Goal: Task Accomplishment & Management: Manage account settings

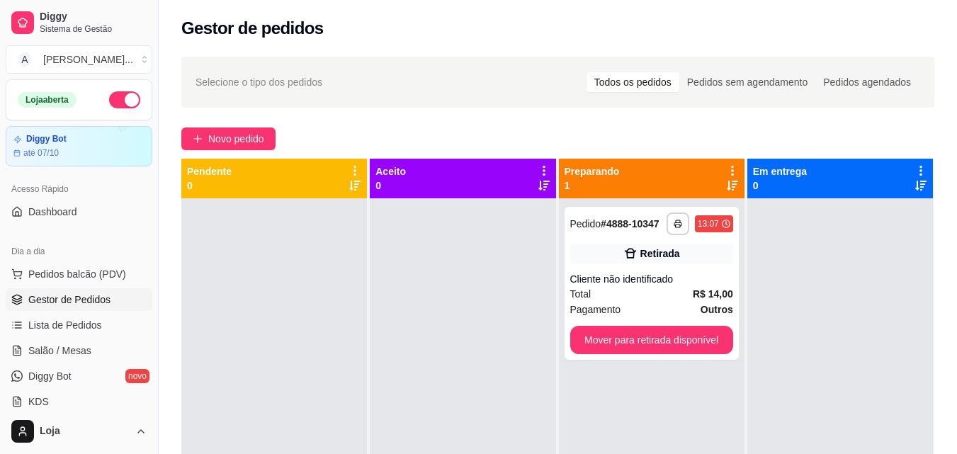
click at [188, 138] on button "Novo pedido" at bounding box center [228, 138] width 94 height 23
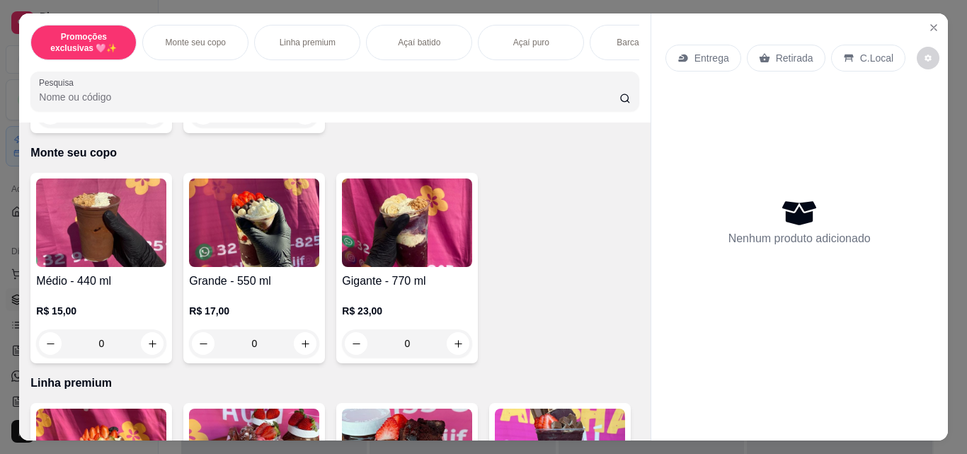
scroll to position [354, 0]
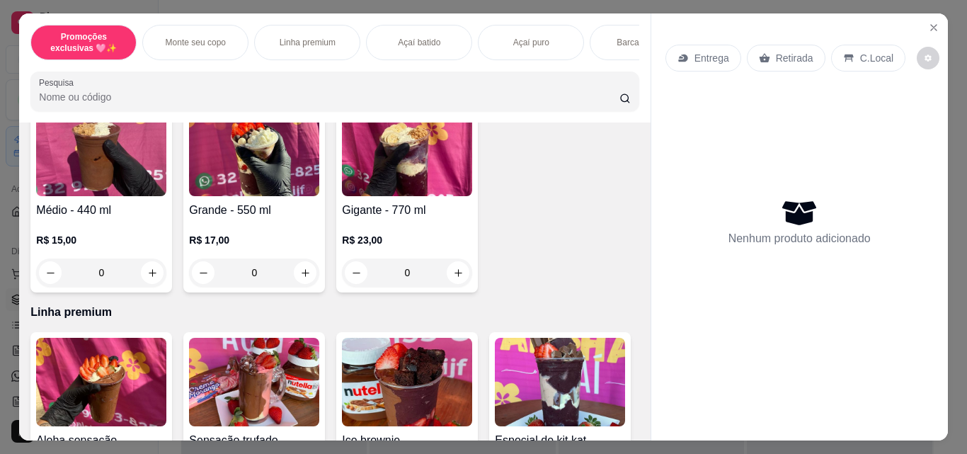
click at [153, 275] on div "0" at bounding box center [101, 272] width 130 height 28
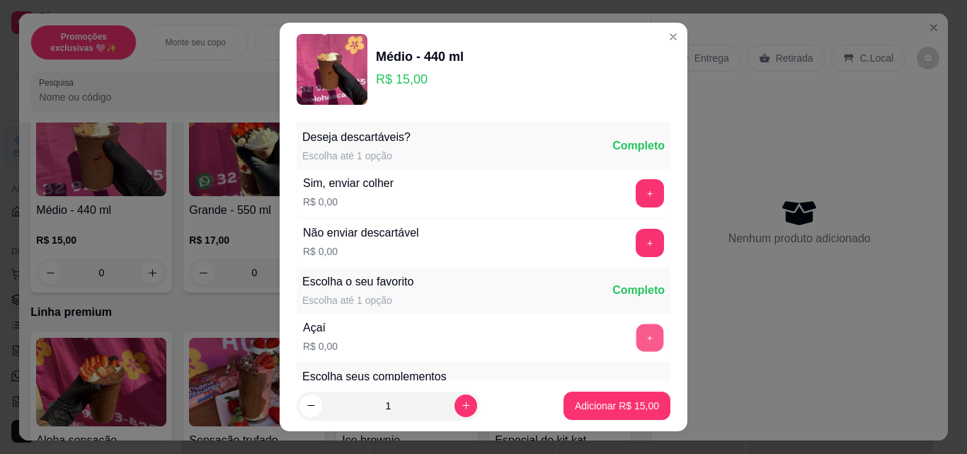
click at [637, 333] on button "+" at bounding box center [651, 338] width 28 height 28
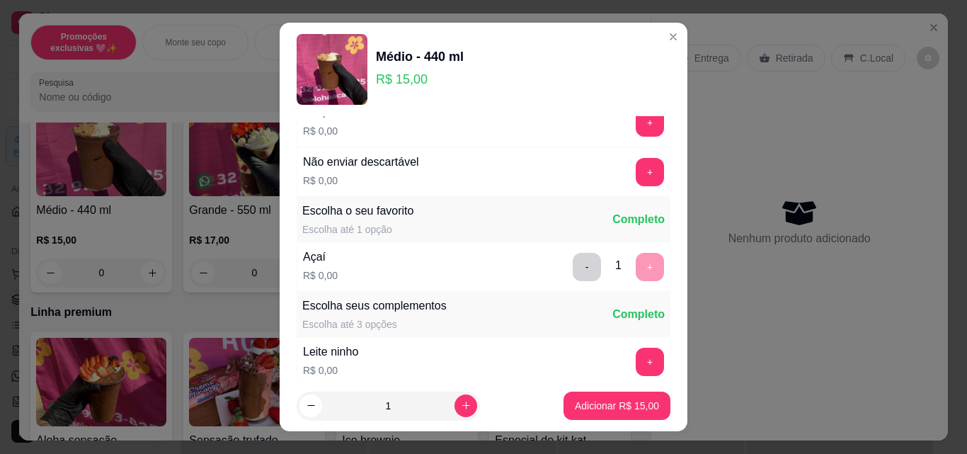
click at [626, 349] on div "Leite ninho R$ 0,00 +" at bounding box center [484, 362] width 374 height 50
click at [637, 362] on button "+" at bounding box center [651, 362] width 28 height 28
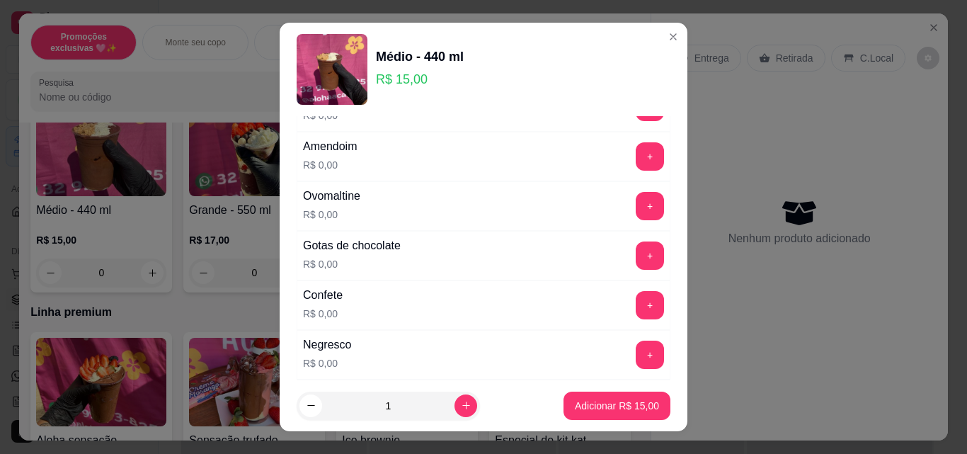
scroll to position [354, 0]
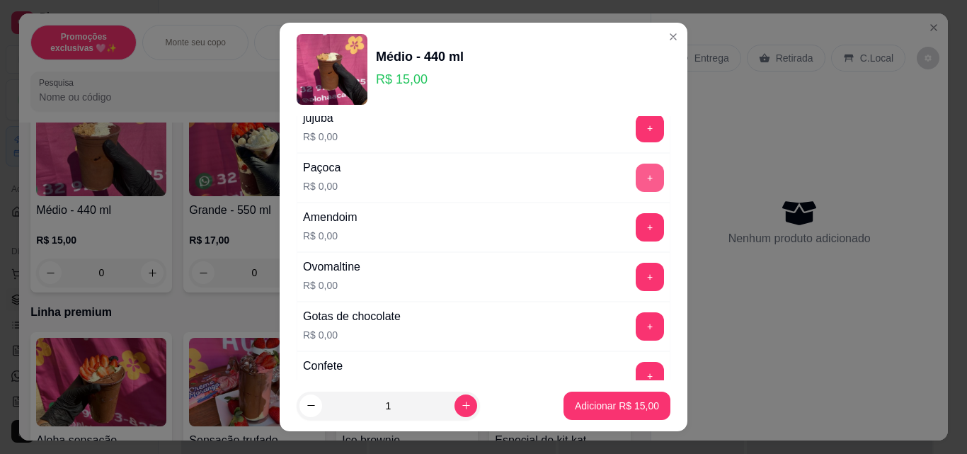
click at [636, 181] on button "+" at bounding box center [650, 178] width 28 height 28
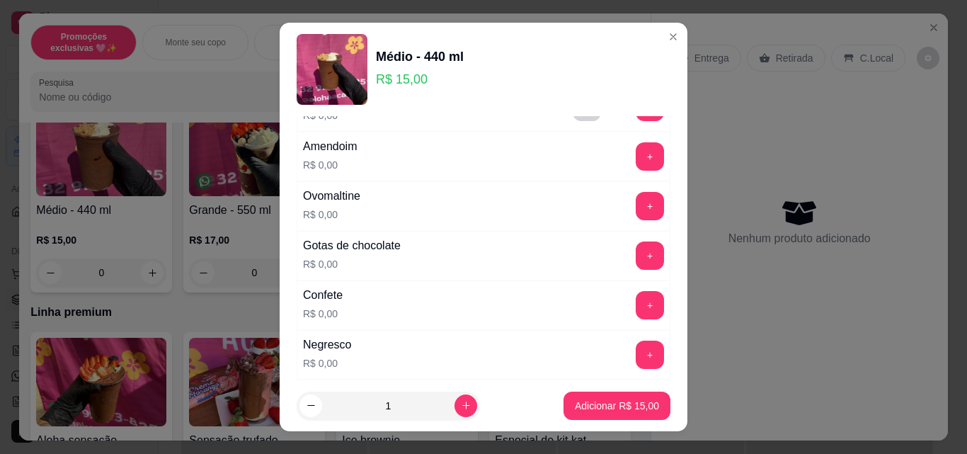
scroll to position [566, 0]
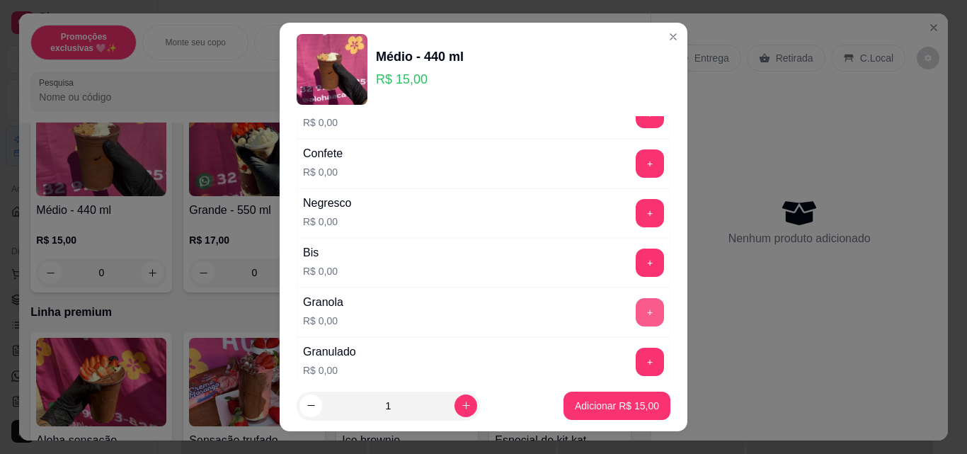
click at [636, 308] on button "+" at bounding box center [650, 312] width 28 height 28
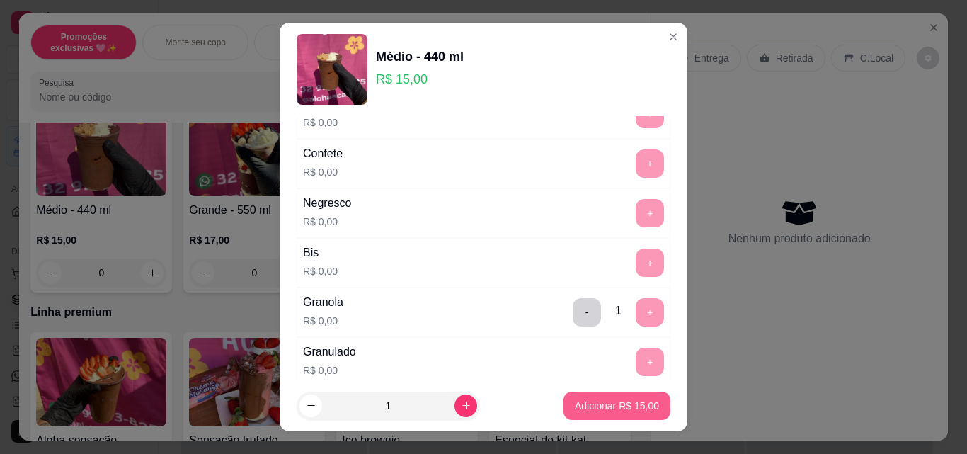
scroll to position [637, 0]
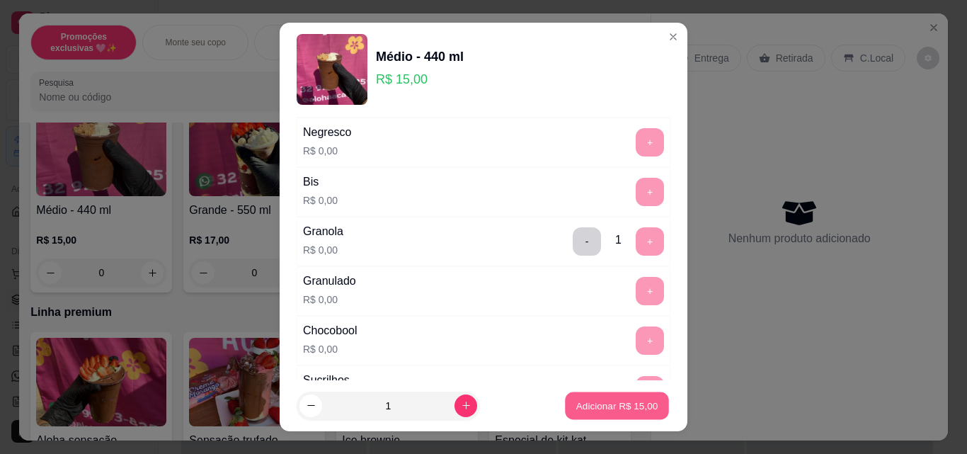
click at [576, 402] on p "Adicionar R$ 15,00" at bounding box center [617, 405] width 82 height 13
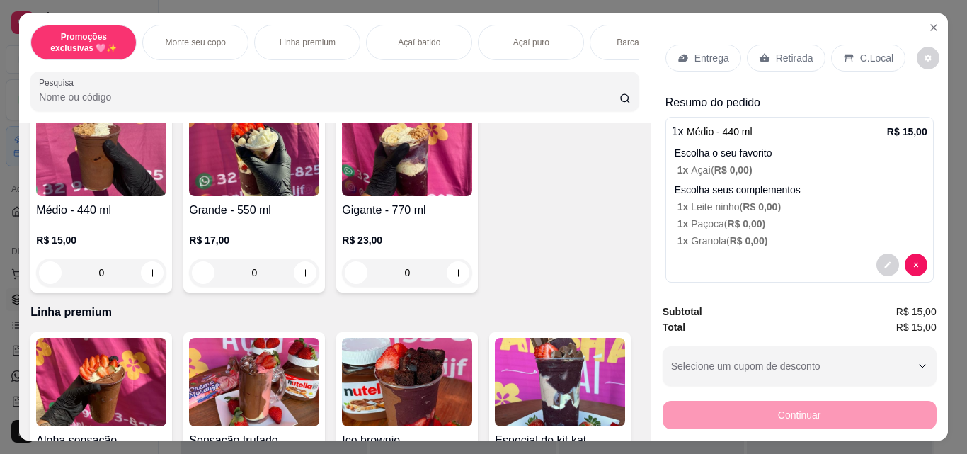
click at [718, 51] on p "Entrega" at bounding box center [712, 58] width 35 height 14
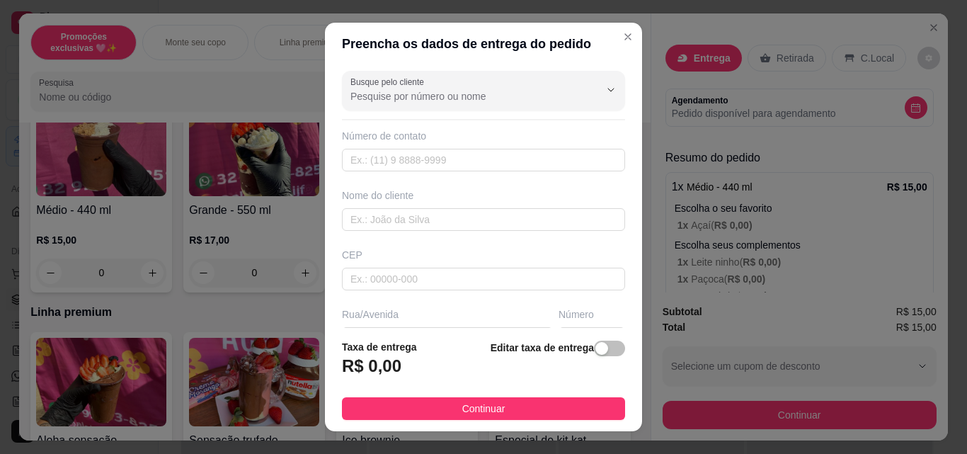
scroll to position [142, 0]
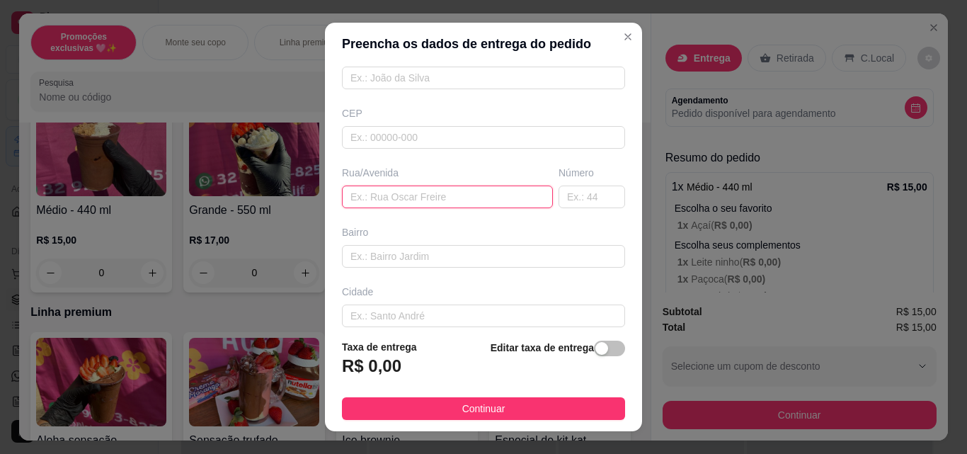
click at [358, 198] on input "text" at bounding box center [447, 197] width 211 height 23
type input "rua [PERSON_NAME]"
click at [559, 205] on input "text" at bounding box center [592, 197] width 67 height 23
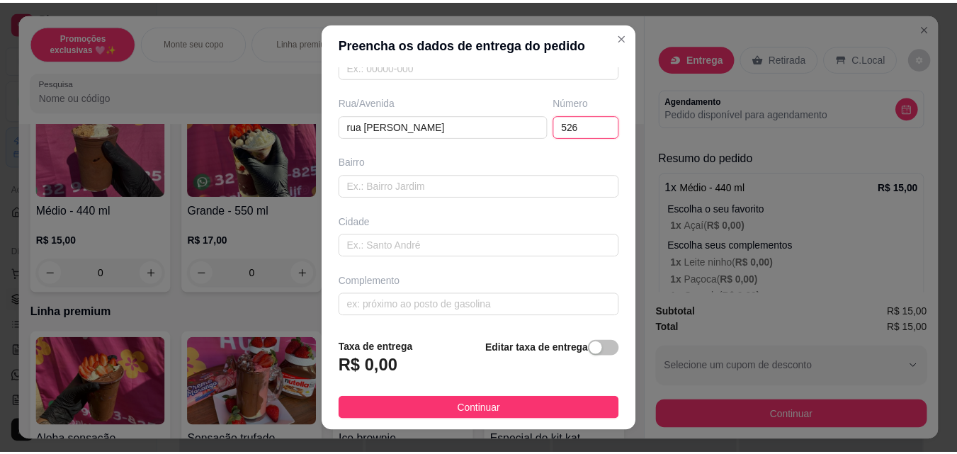
scroll to position [215, 0]
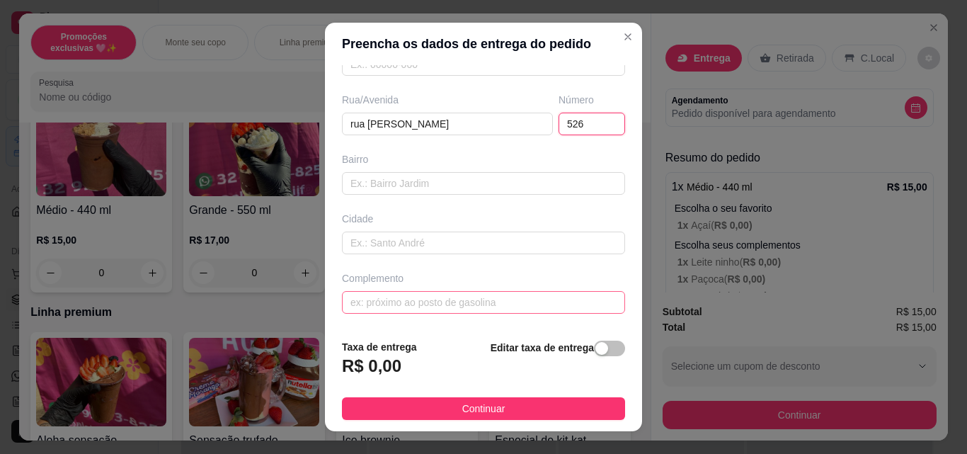
type input "526"
click at [380, 306] on input "text" at bounding box center [483, 302] width 283 height 23
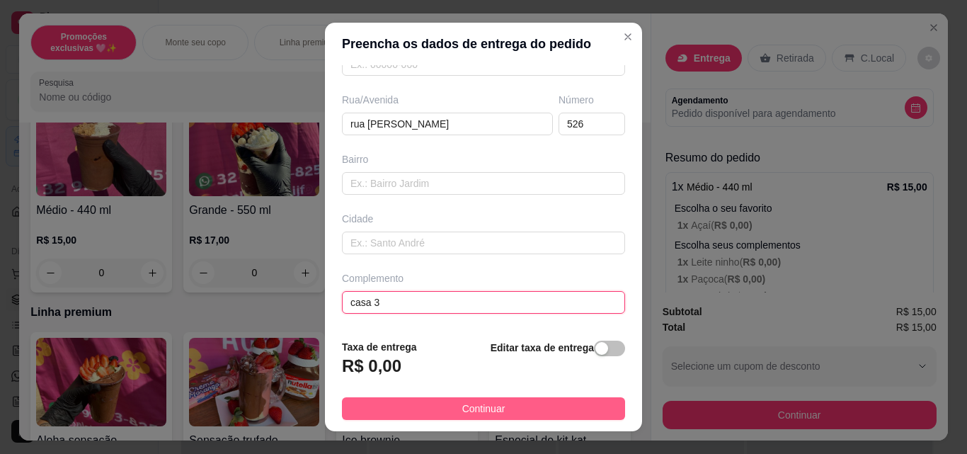
type input "casa 3"
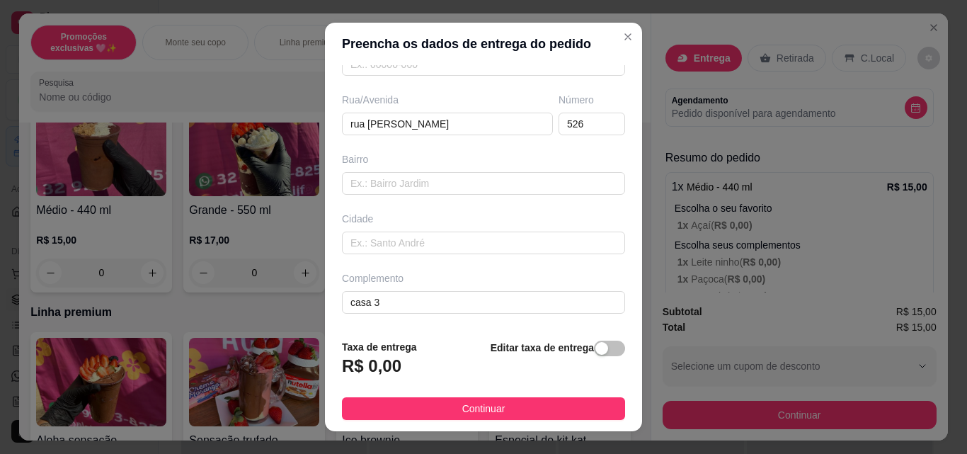
drag, startPoint x: 437, startPoint y: 416, endPoint x: 340, endPoint y: 273, distance: 172.8
click at [437, 417] on button "Continuar" at bounding box center [483, 408] width 283 height 23
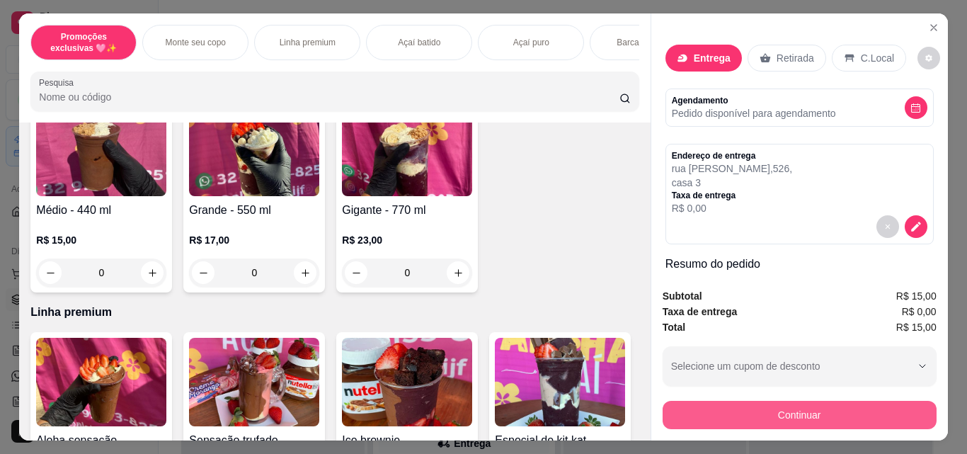
click at [758, 409] on button "Continuar" at bounding box center [800, 415] width 274 height 28
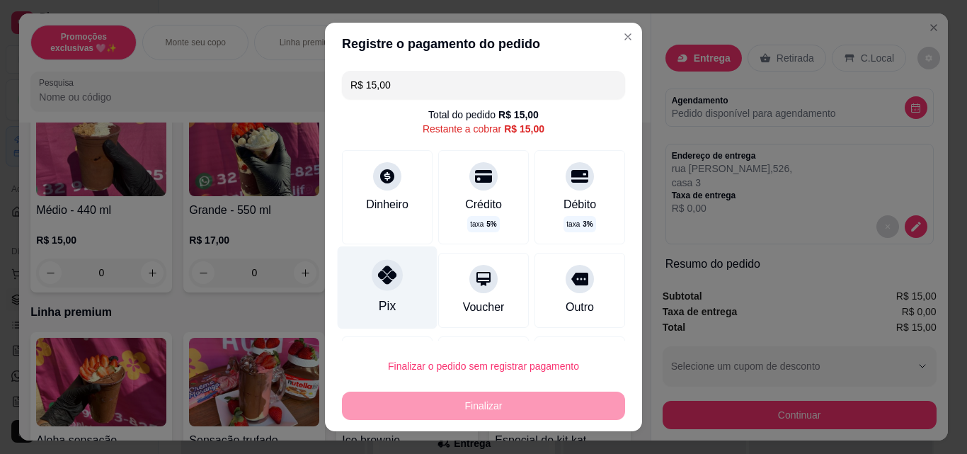
click at [372, 281] on div at bounding box center [387, 274] width 31 height 31
type input "R$ 0,00"
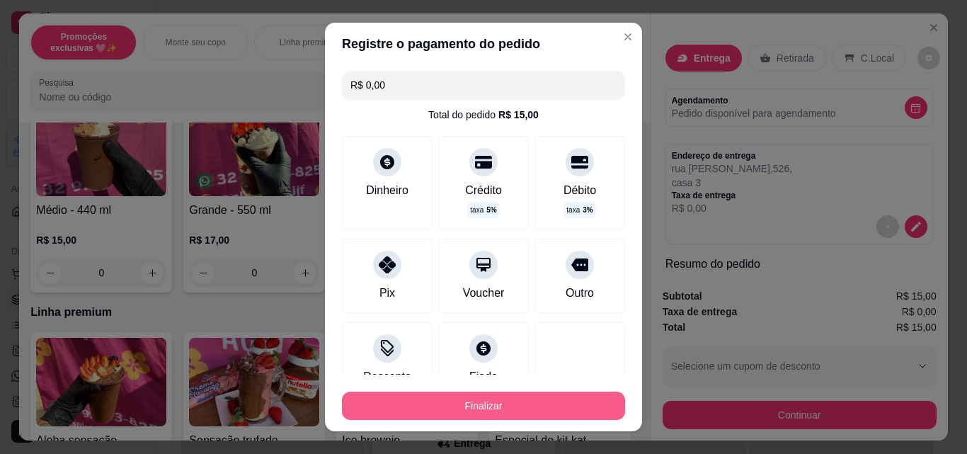
click at [476, 409] on button "Finalizar" at bounding box center [483, 406] width 283 height 28
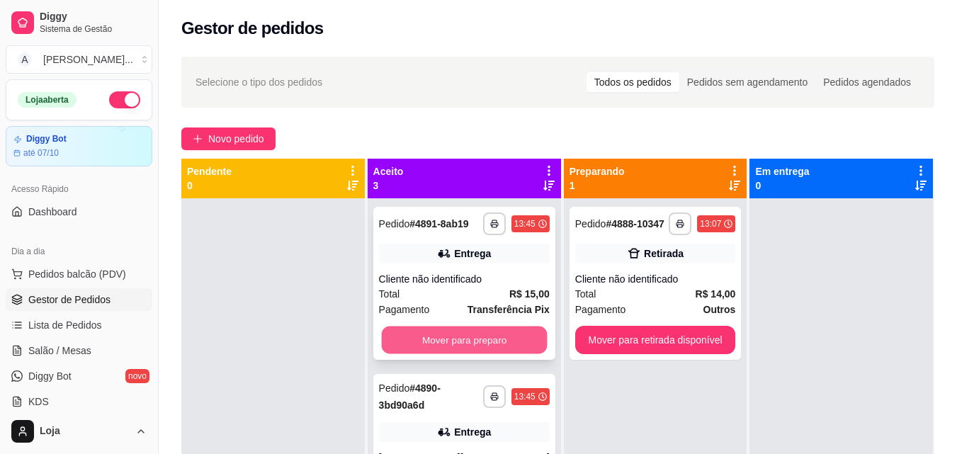
click at [379, 344] on div "Mover para preparo" at bounding box center [464, 340] width 171 height 28
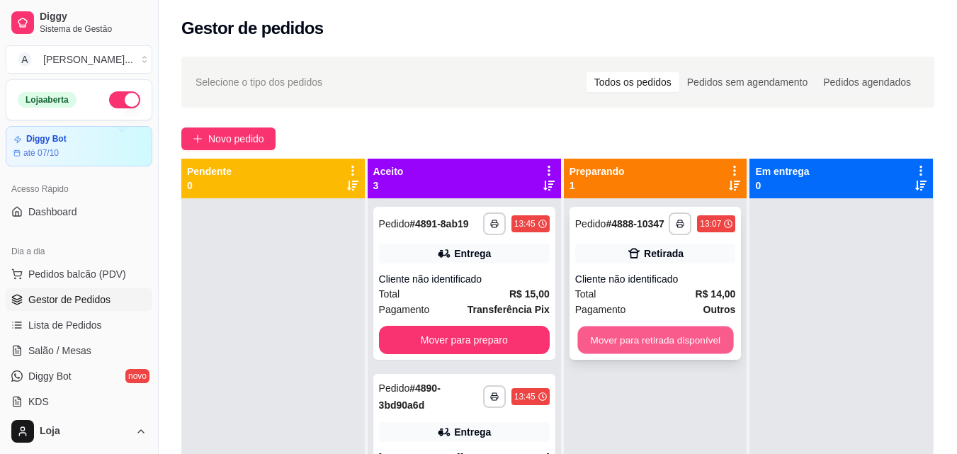
click at [673, 336] on button "Mover para retirada disponível" at bounding box center [655, 340] width 156 height 28
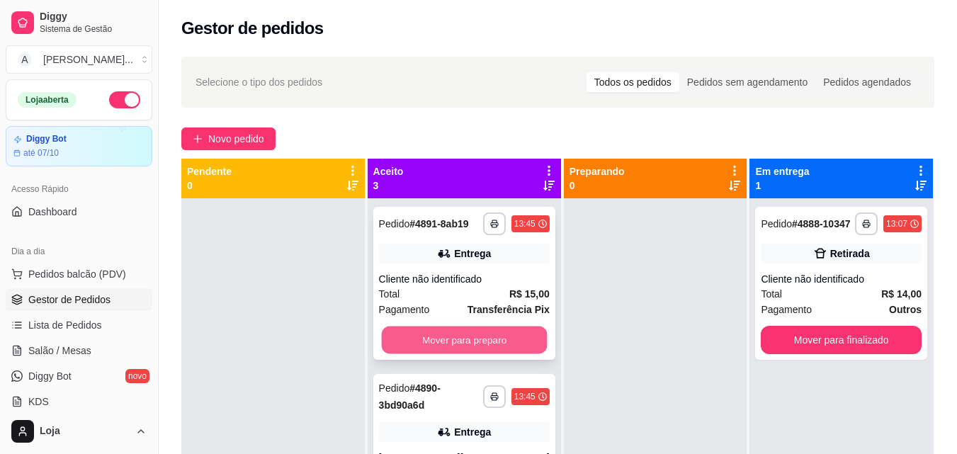
click at [492, 347] on button "Mover para preparo" at bounding box center [464, 340] width 166 height 28
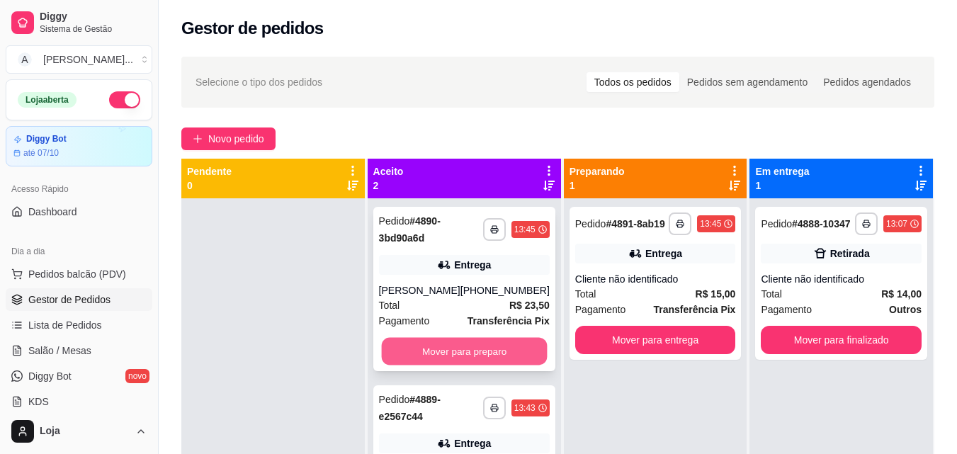
click at [405, 365] on button "Mover para preparo" at bounding box center [464, 352] width 166 height 28
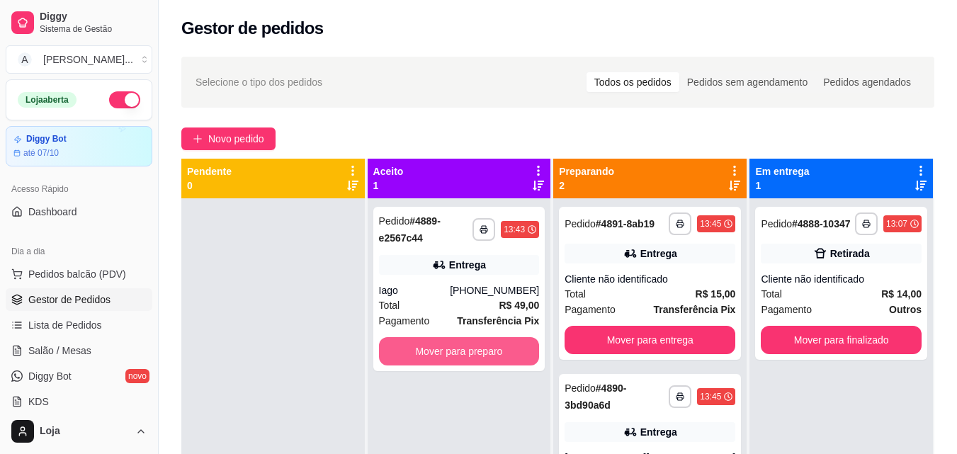
click at [405, 365] on button "Mover para preparo" at bounding box center [459, 351] width 161 height 28
click at [516, 350] on button "Mover para preparo" at bounding box center [459, 352] width 156 height 28
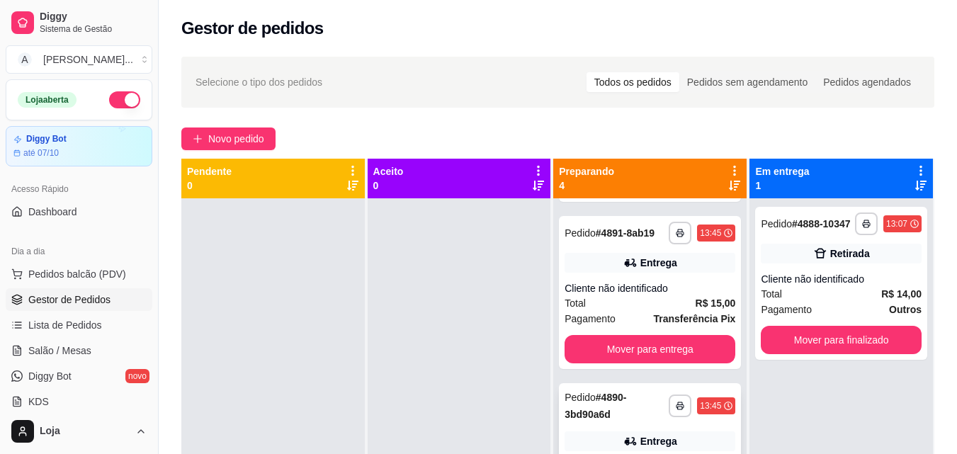
scroll to position [147, 0]
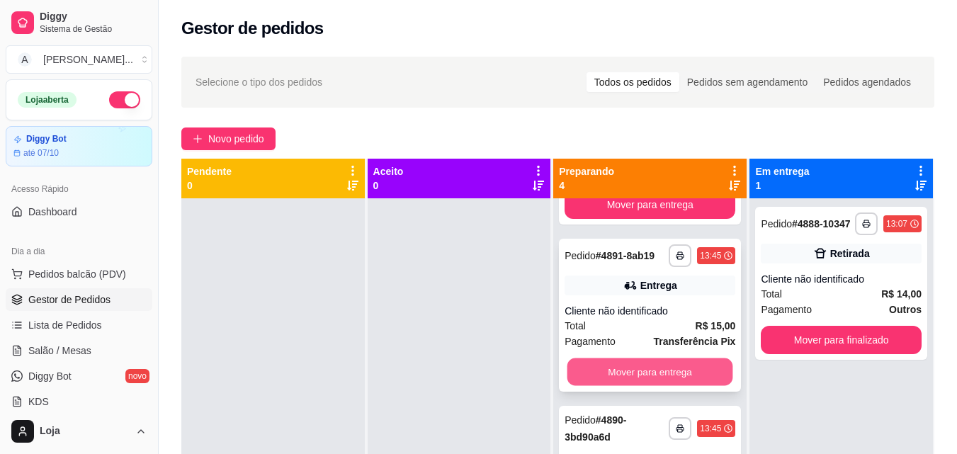
click at [635, 386] on button "Mover para entrega" at bounding box center [650, 372] width 166 height 28
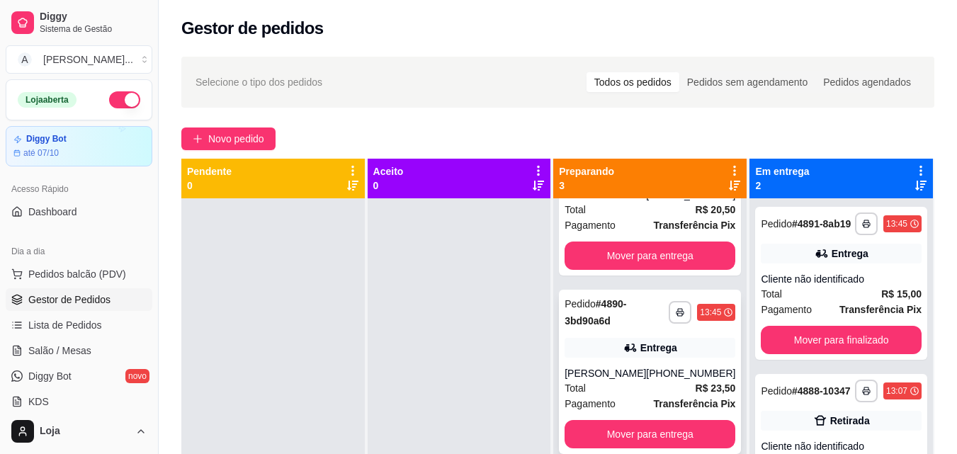
scroll to position [40, 0]
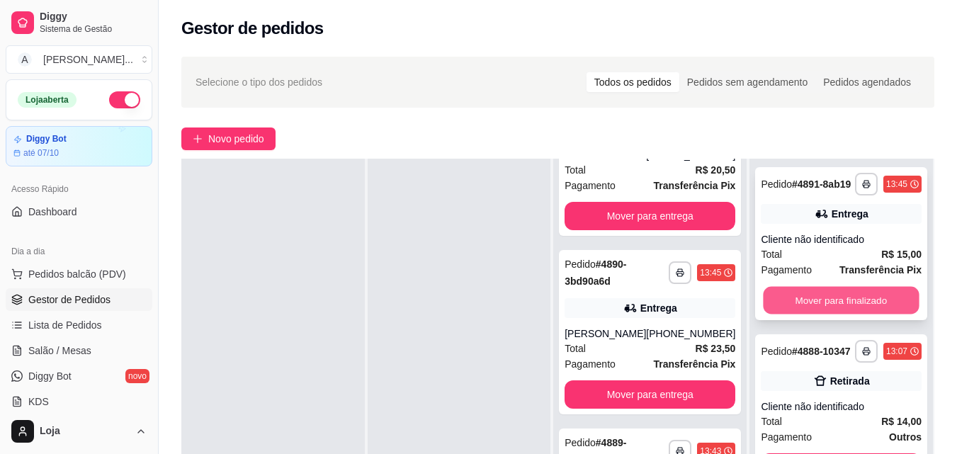
click at [814, 294] on button "Mover para finalizado" at bounding box center [841, 301] width 156 height 28
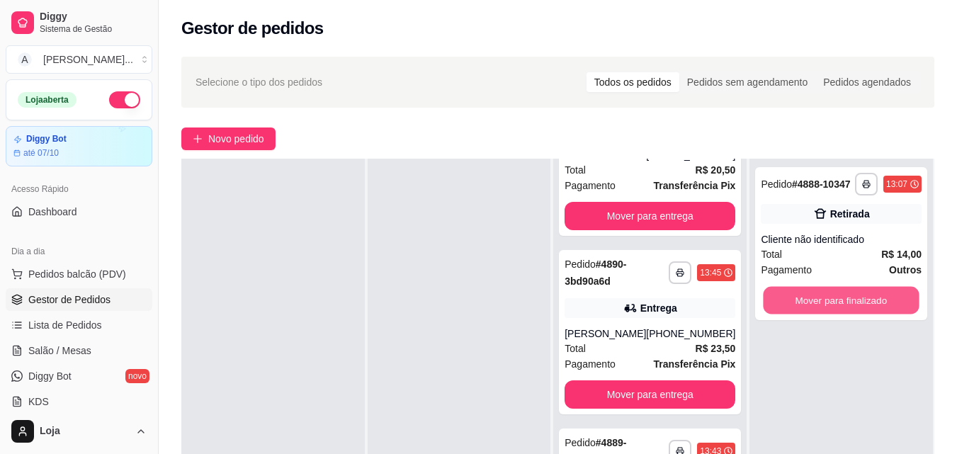
click at [814, 294] on button "Mover para finalizado" at bounding box center [841, 301] width 156 height 28
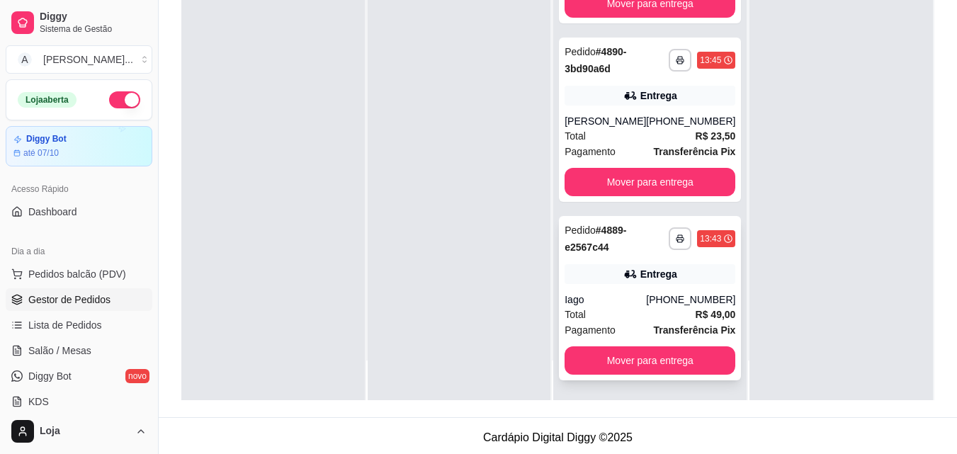
scroll to position [216, 0]
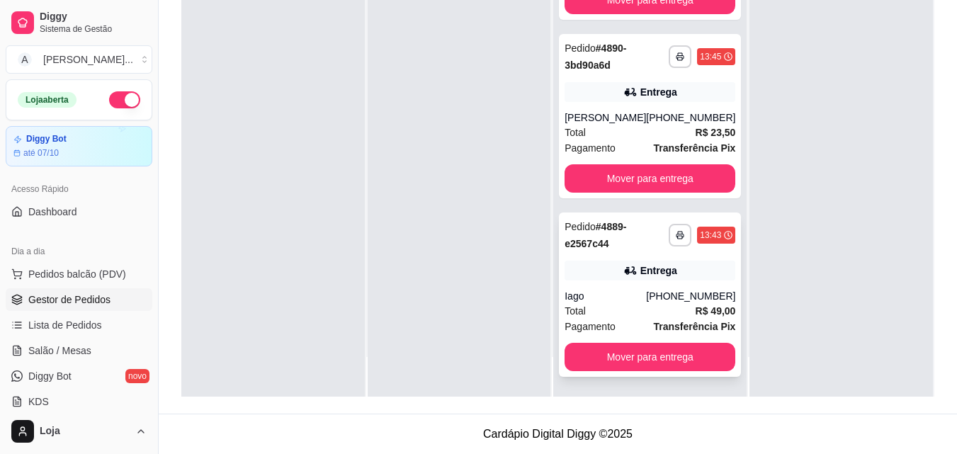
click at [637, 296] on div "Iago" at bounding box center [604, 296] width 81 height 14
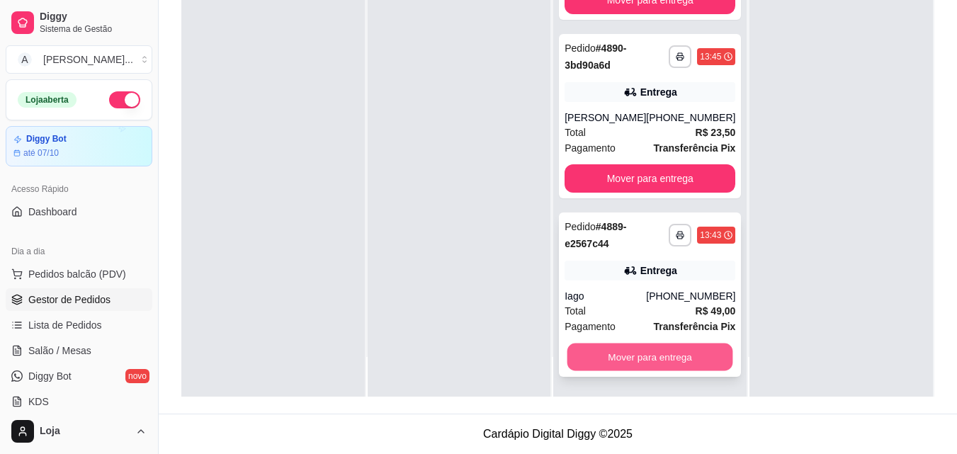
click at [579, 360] on button "Mover para entrega" at bounding box center [650, 357] width 166 height 28
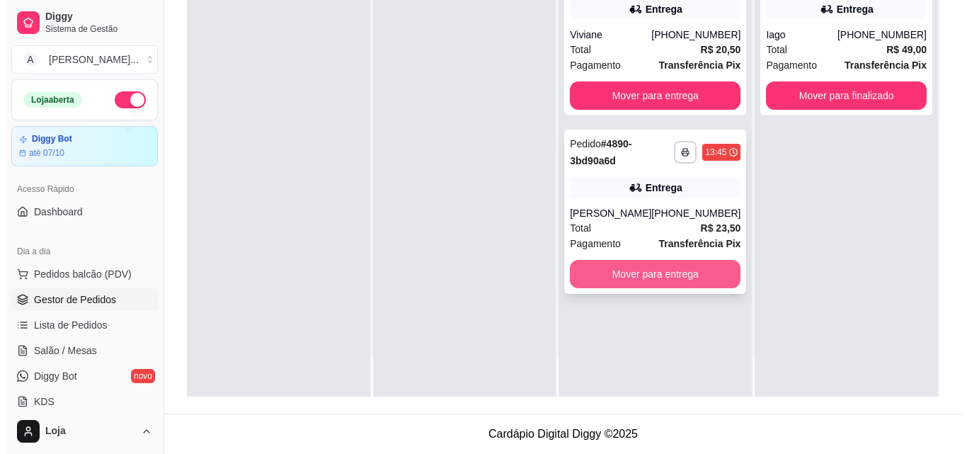
scroll to position [0, 0]
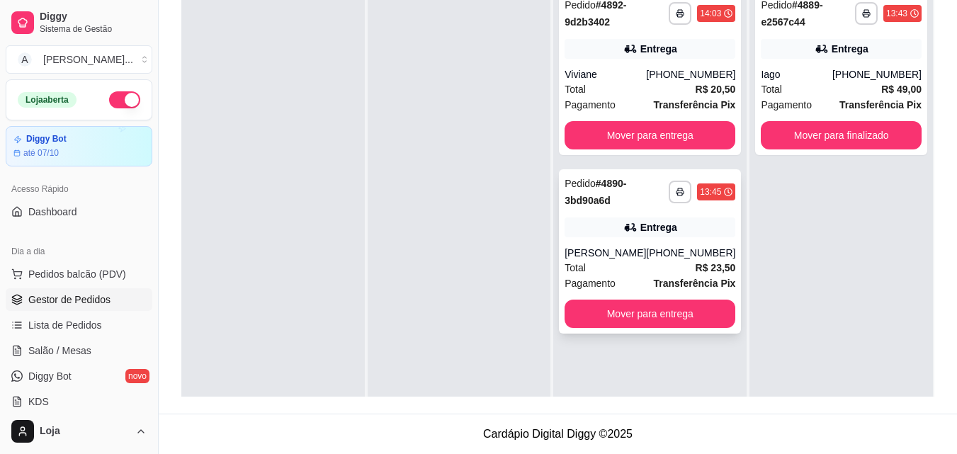
click at [653, 289] on strong "Transferência Pix" at bounding box center [694, 283] width 82 height 11
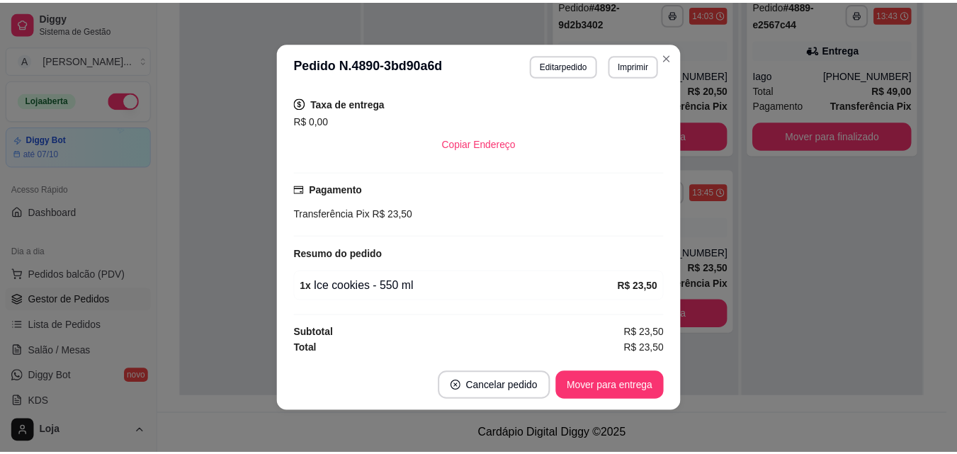
scroll to position [375, 0]
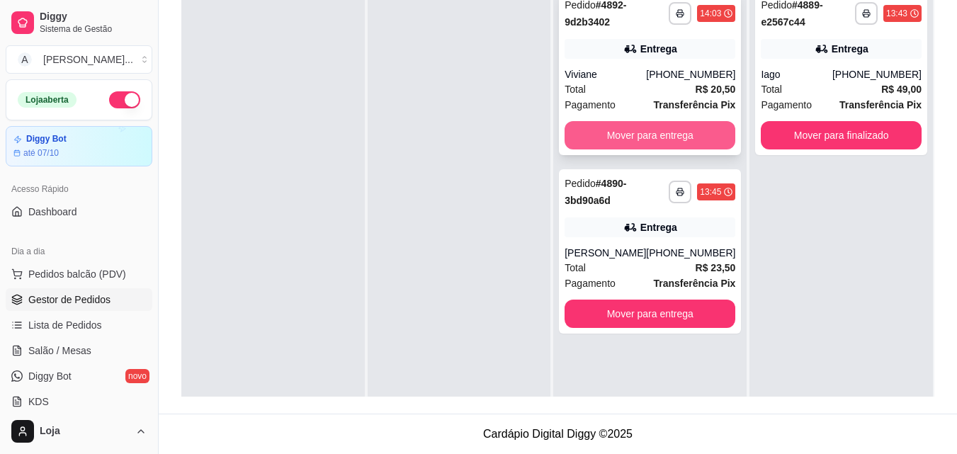
click at [587, 132] on button "Mover para entrega" at bounding box center [649, 135] width 171 height 28
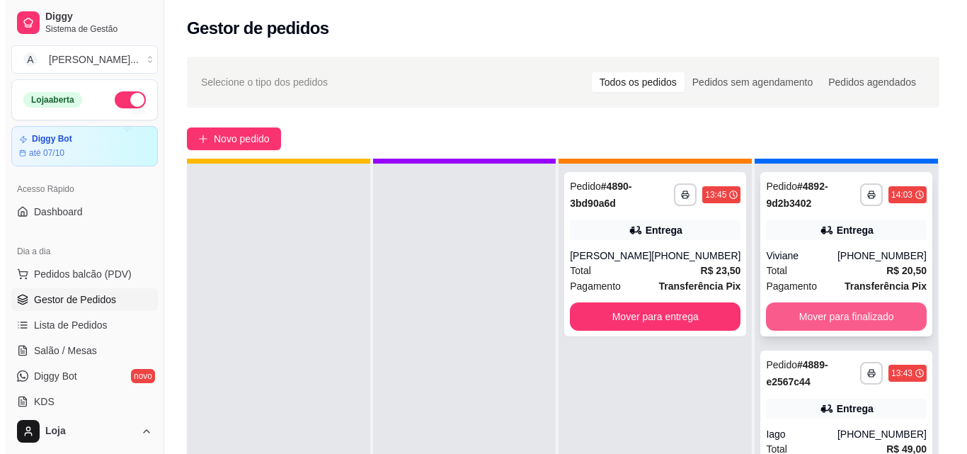
scroll to position [40, 0]
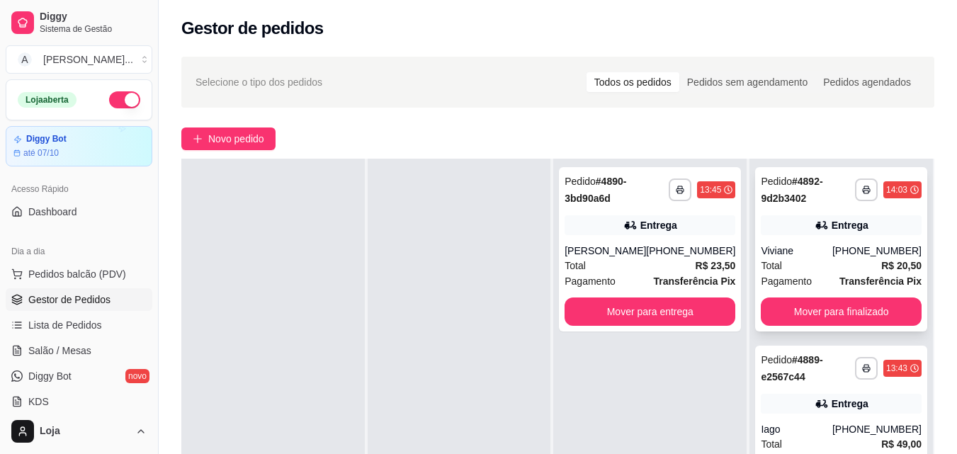
click at [804, 252] on div "Viviane" at bounding box center [796, 251] width 72 height 14
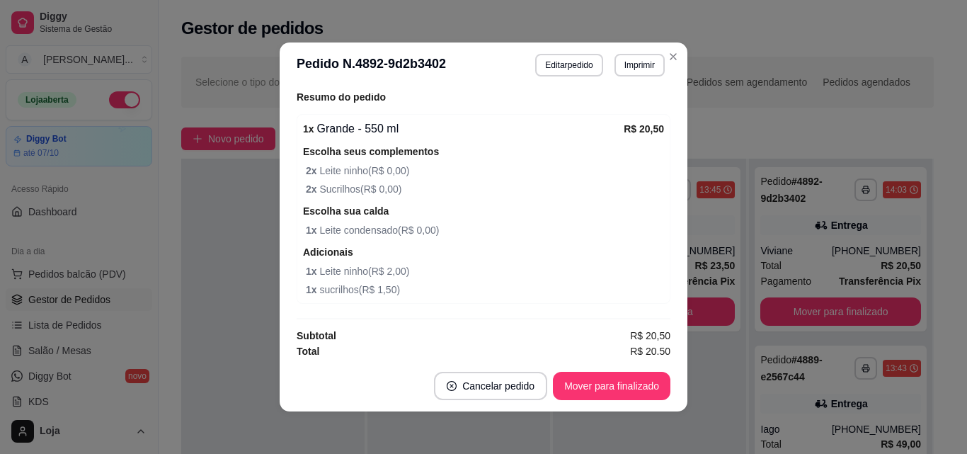
scroll to position [518, 0]
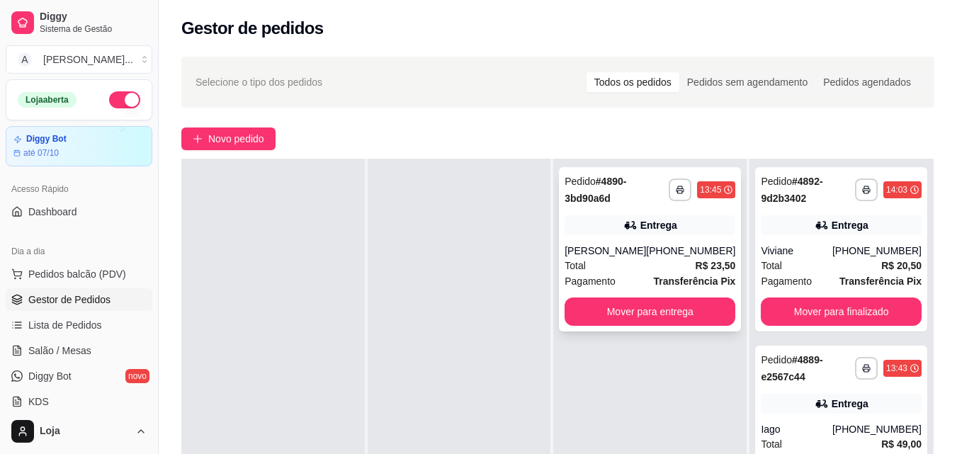
click at [700, 271] on strong "R$ 23,50" at bounding box center [715, 265] width 40 height 11
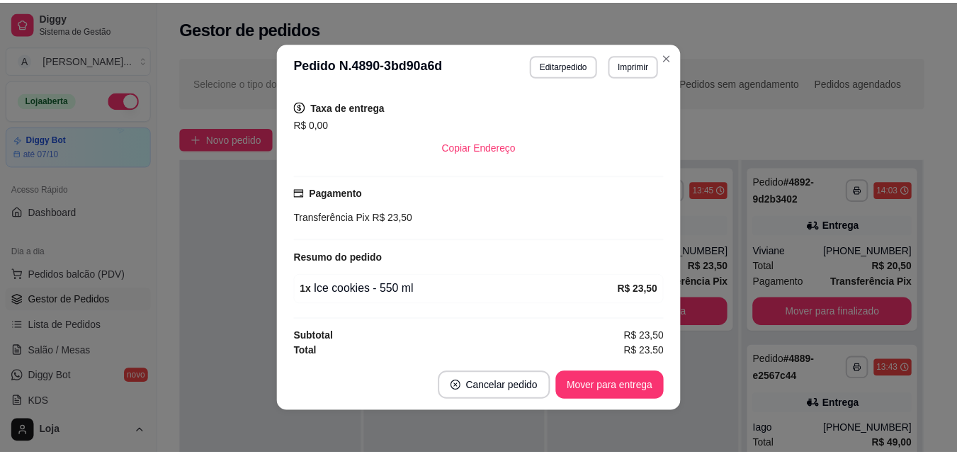
scroll to position [375, 0]
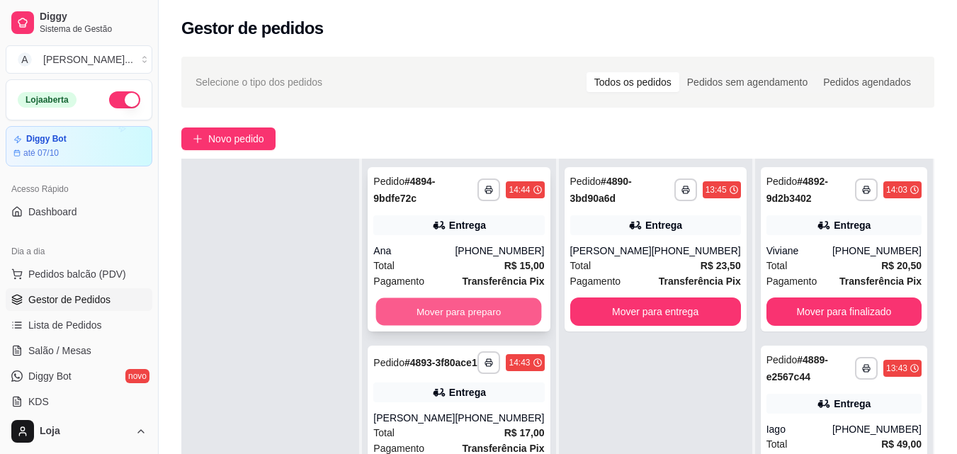
click at [516, 301] on button "Mover para preparo" at bounding box center [459, 312] width 166 height 28
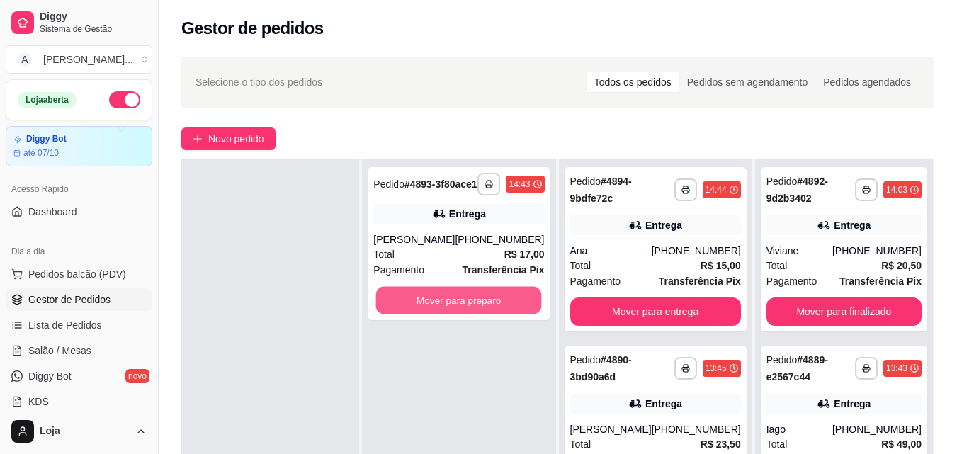
click at [516, 301] on button "Mover para preparo" at bounding box center [459, 301] width 166 height 28
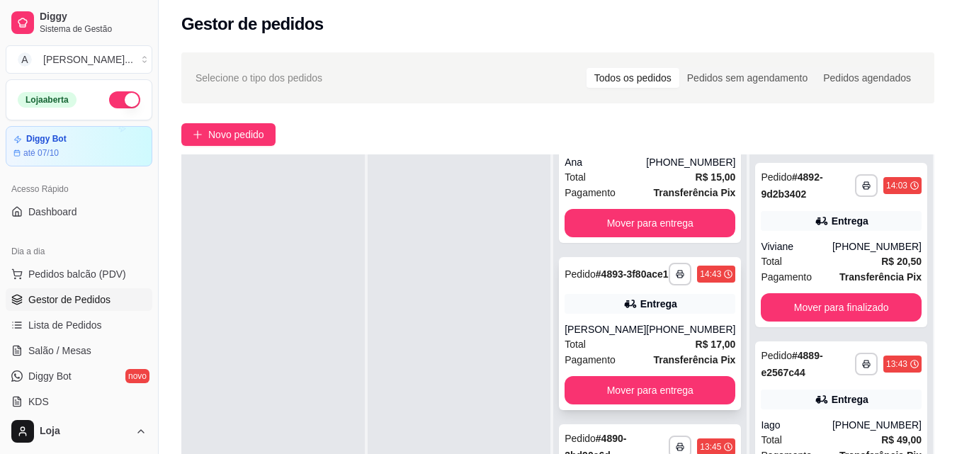
scroll to position [216, 0]
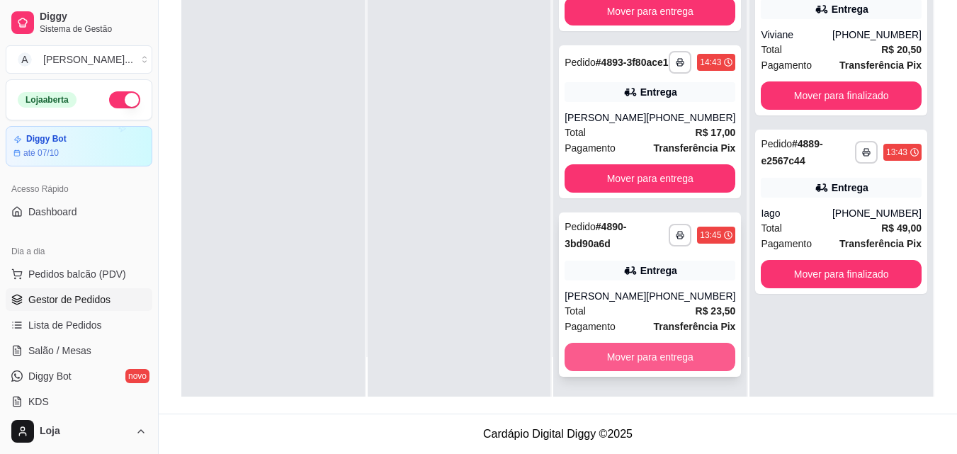
click at [644, 351] on button "Mover para entrega" at bounding box center [649, 357] width 171 height 28
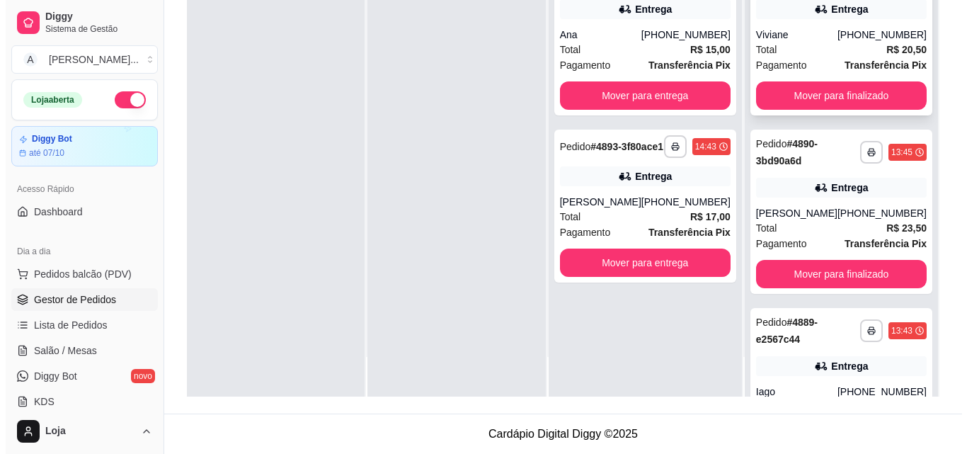
scroll to position [0, 0]
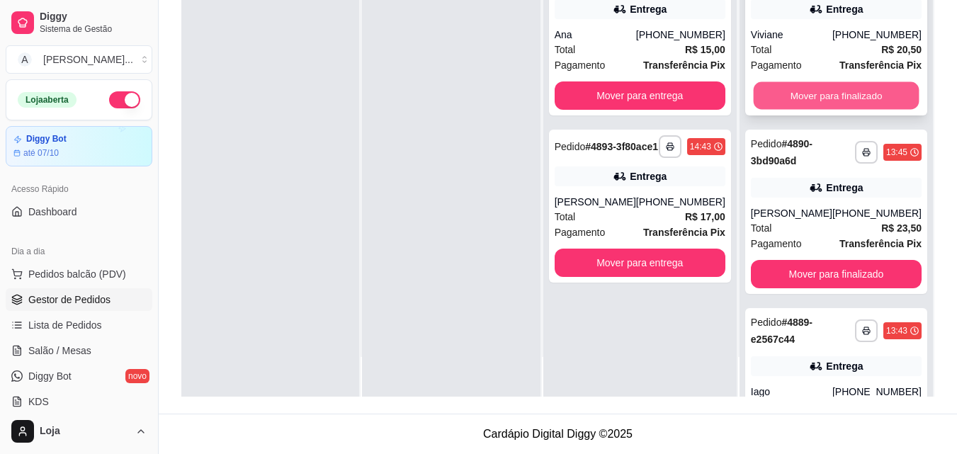
click at [845, 97] on button "Mover para finalizado" at bounding box center [836, 96] width 166 height 28
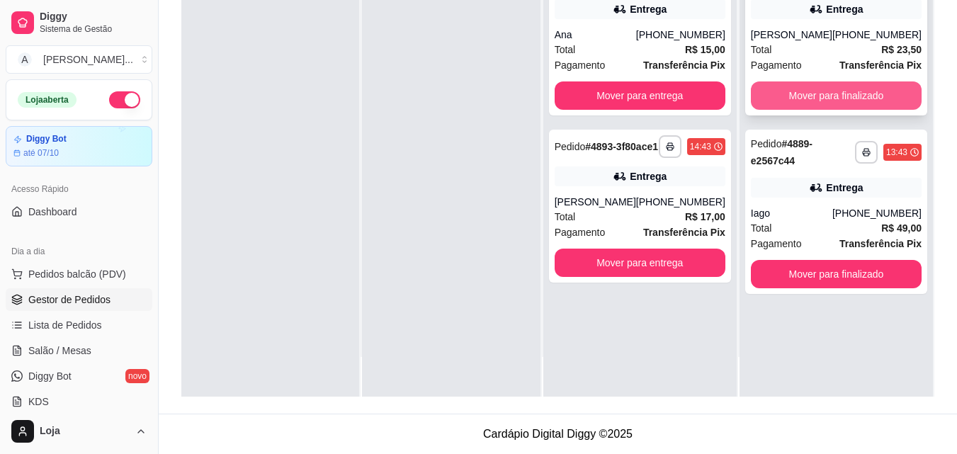
click at [825, 110] on button "Mover para finalizado" at bounding box center [835, 95] width 171 height 28
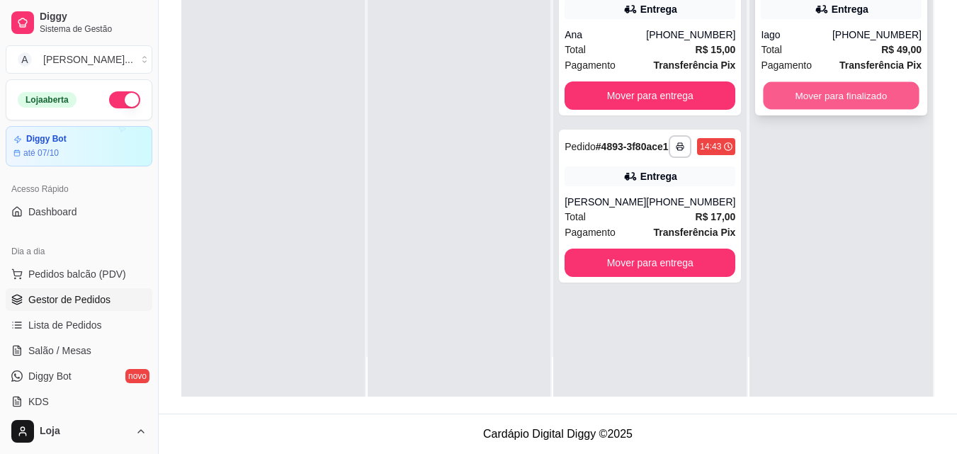
click at [809, 91] on button "Mover para finalizado" at bounding box center [841, 96] width 156 height 28
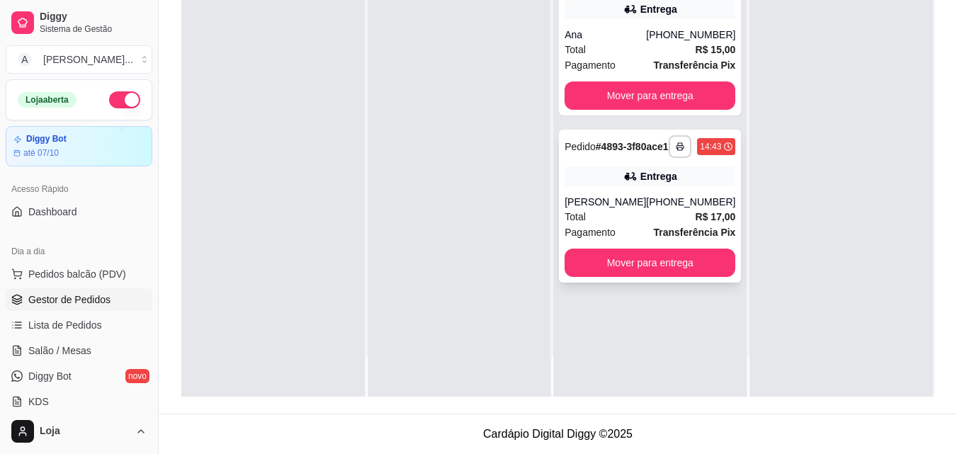
click at [622, 224] on div "Total R$ 17,00" at bounding box center [649, 217] width 171 height 16
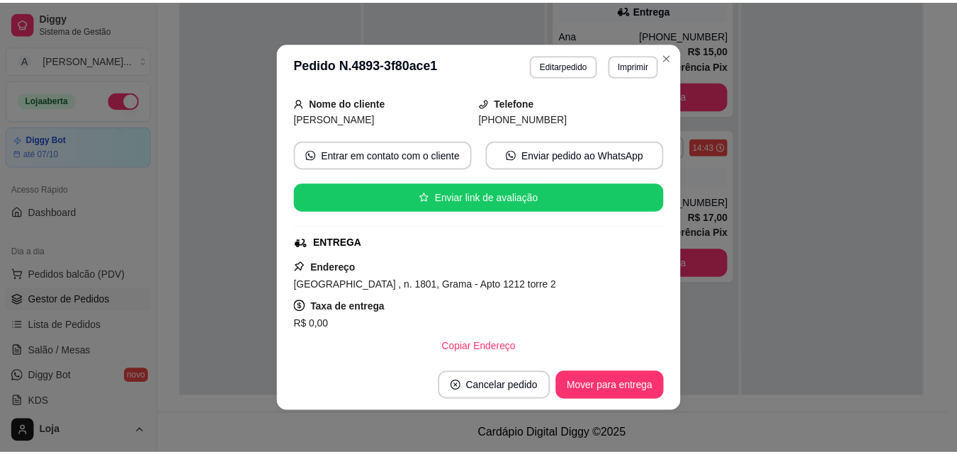
scroll to position [211, 0]
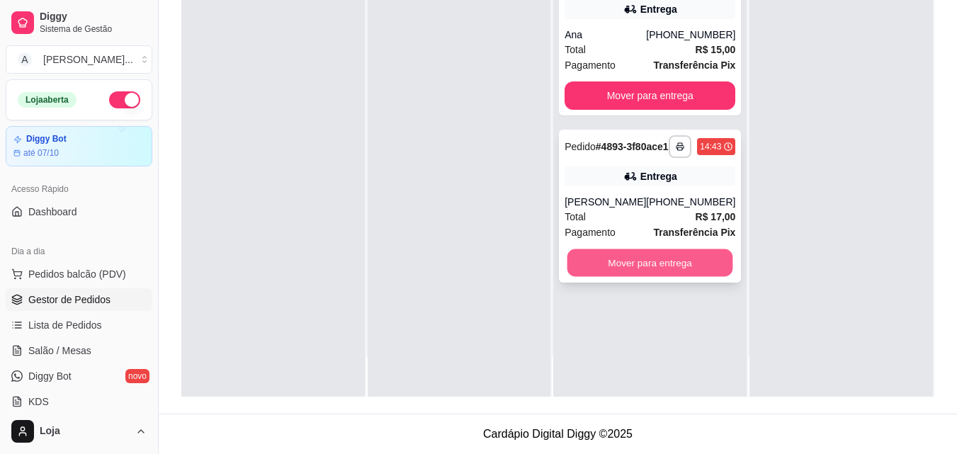
click at [674, 268] on button "Mover para entrega" at bounding box center [650, 263] width 166 height 28
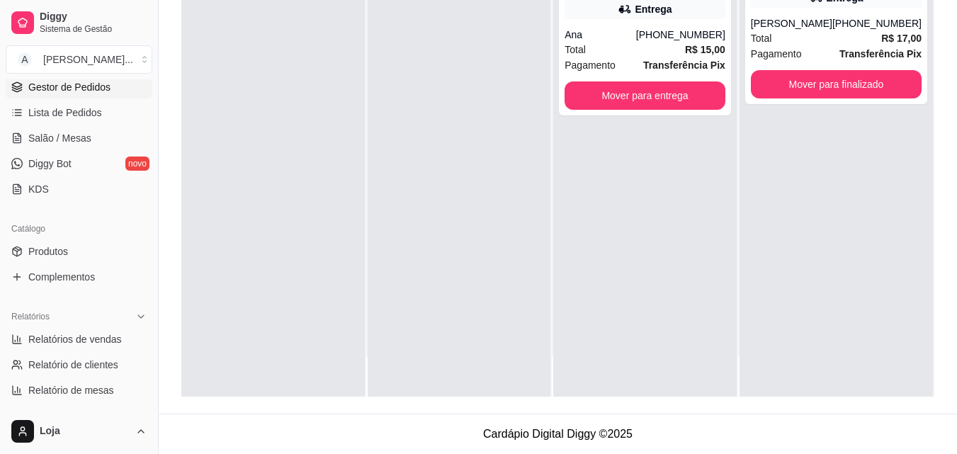
scroll to position [425, 0]
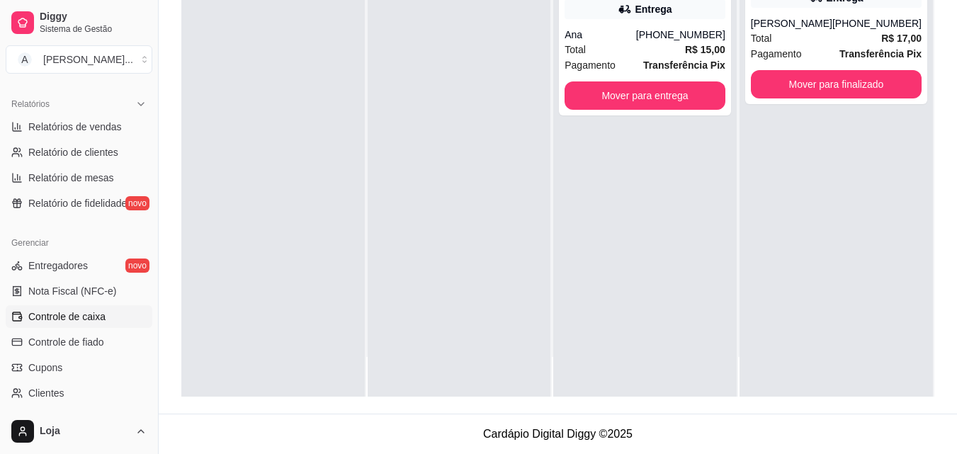
click at [63, 314] on span "Controle de caixa" at bounding box center [66, 316] width 77 height 14
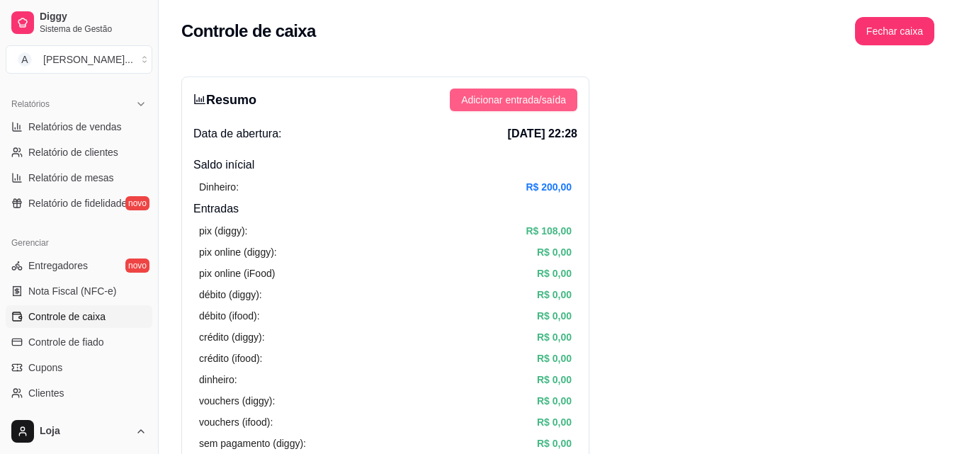
click at [491, 100] on span "Adicionar entrada/saída" at bounding box center [513, 100] width 105 height 16
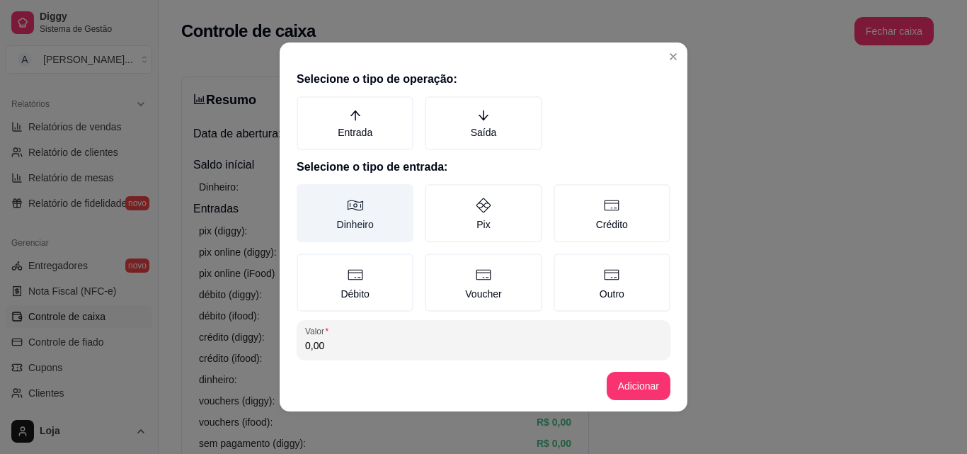
click at [357, 223] on label "Dinheiro" at bounding box center [355, 213] width 117 height 58
click at [307, 195] on button "Dinheiro" at bounding box center [301, 188] width 11 height 11
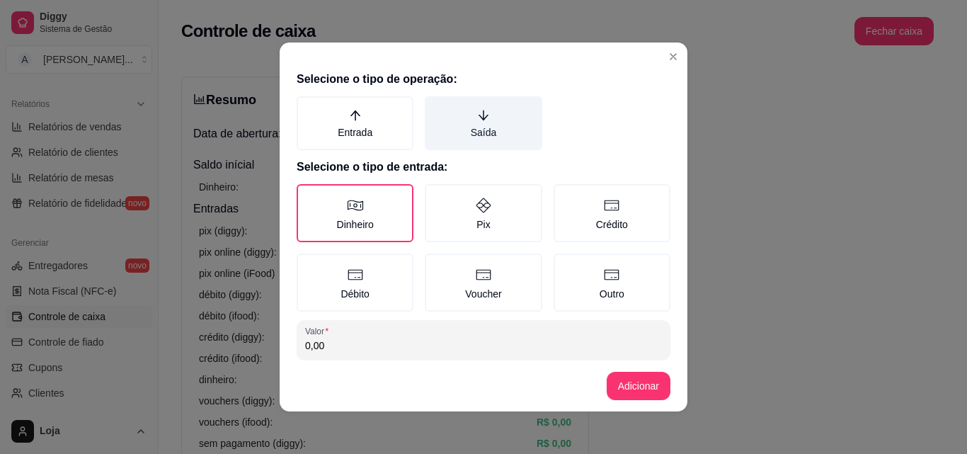
click at [440, 142] on label "Saída" at bounding box center [483, 123] width 117 height 54
click at [435, 107] on button "Saída" at bounding box center [429, 101] width 11 height 11
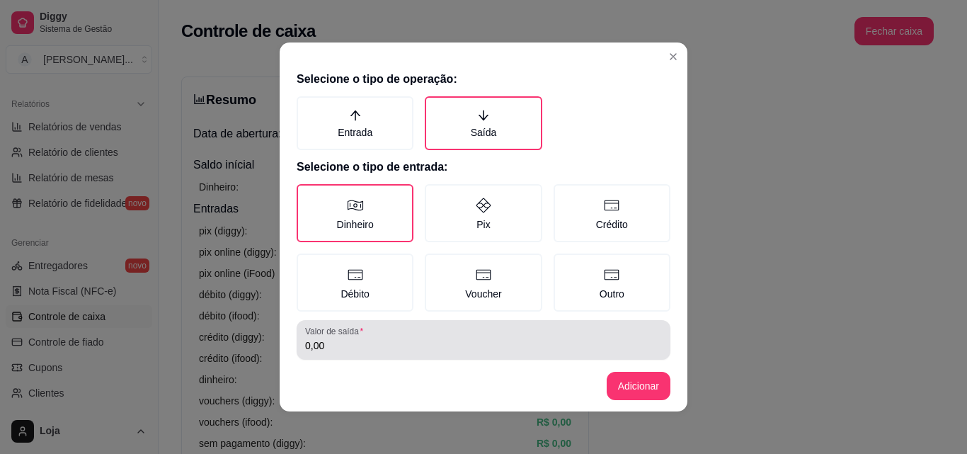
drag, startPoint x: 421, startPoint y: 335, endPoint x: 413, endPoint y: 319, distance: 17.7
click at [421, 336] on div "0,00" at bounding box center [483, 340] width 357 height 28
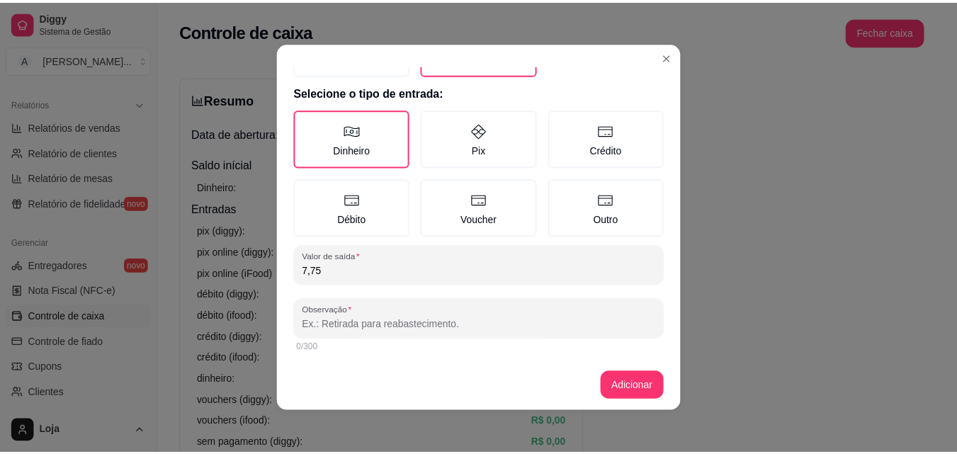
scroll to position [76, 0]
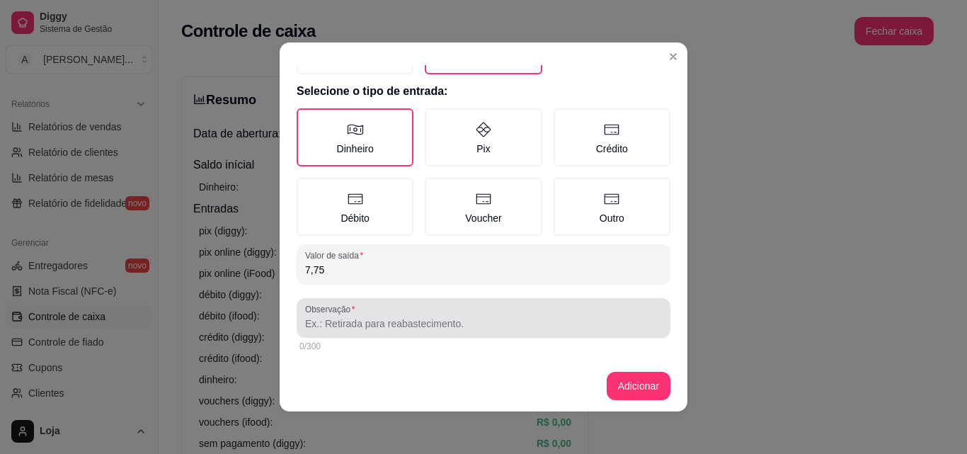
type input "7,75"
click at [416, 321] on input "Observação" at bounding box center [483, 323] width 357 height 14
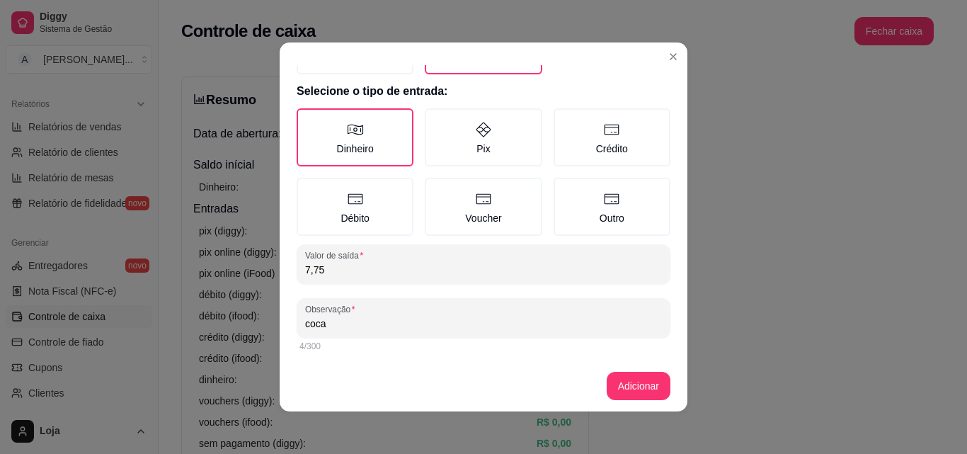
type input "coca"
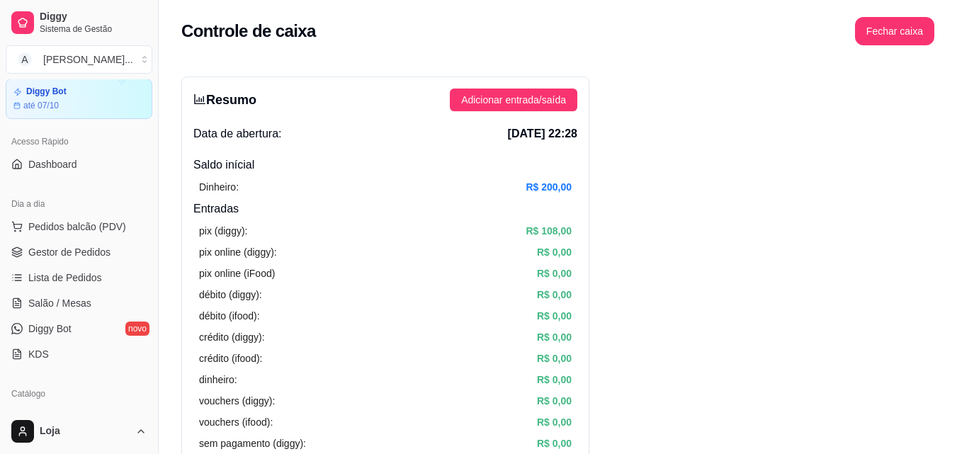
scroll to position [0, 0]
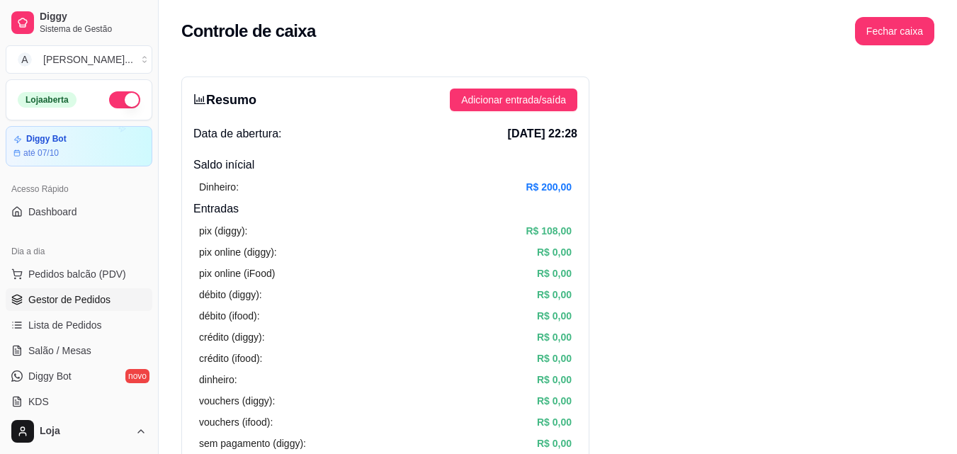
click at [125, 295] on link "Gestor de Pedidos" at bounding box center [79, 299] width 147 height 23
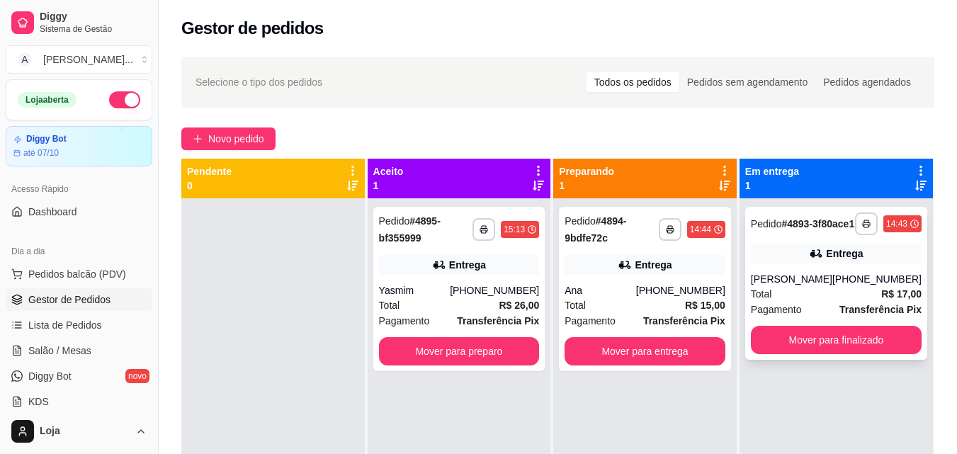
click at [857, 336] on div "**********" at bounding box center [836, 283] width 182 height 153
click at [777, 354] on button "Mover para finalizado" at bounding box center [835, 340] width 171 height 28
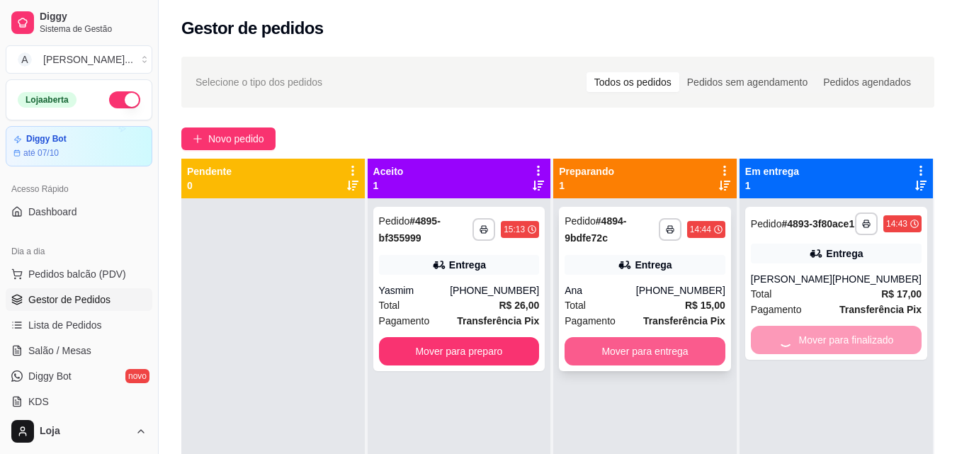
click at [673, 361] on button "Mover para entrega" at bounding box center [644, 351] width 161 height 28
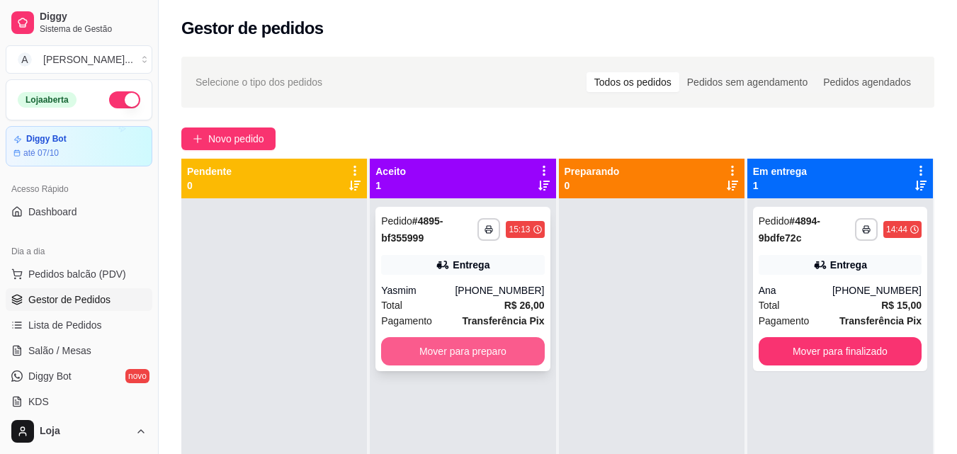
click at [513, 355] on button "Mover para preparo" at bounding box center [462, 351] width 163 height 28
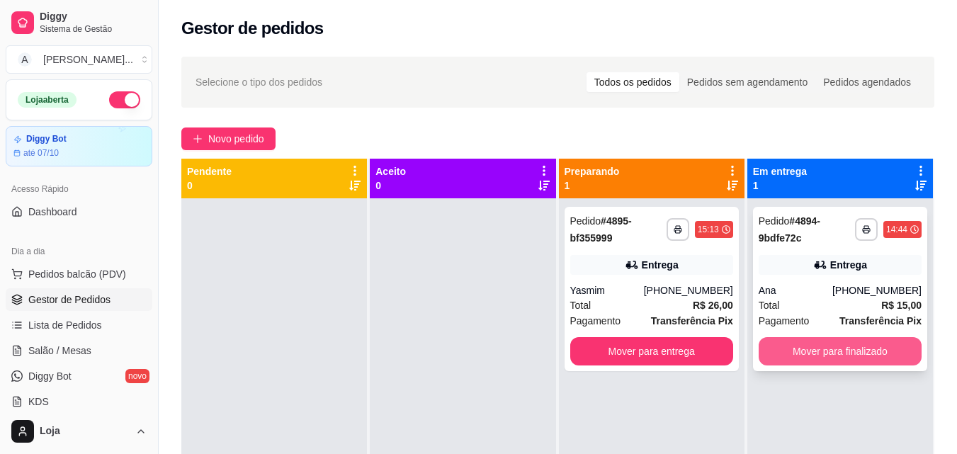
click at [888, 350] on button "Mover para finalizado" at bounding box center [839, 351] width 163 height 28
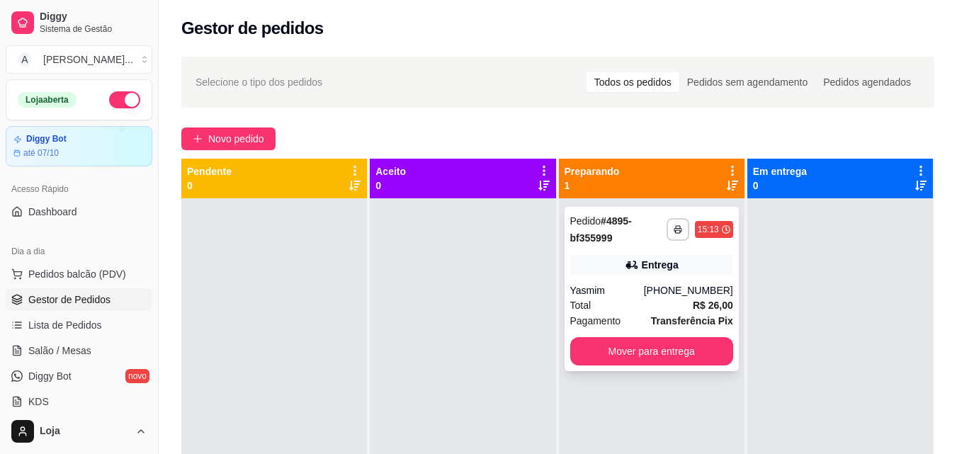
click at [588, 270] on div "Entrega" at bounding box center [651, 265] width 163 height 20
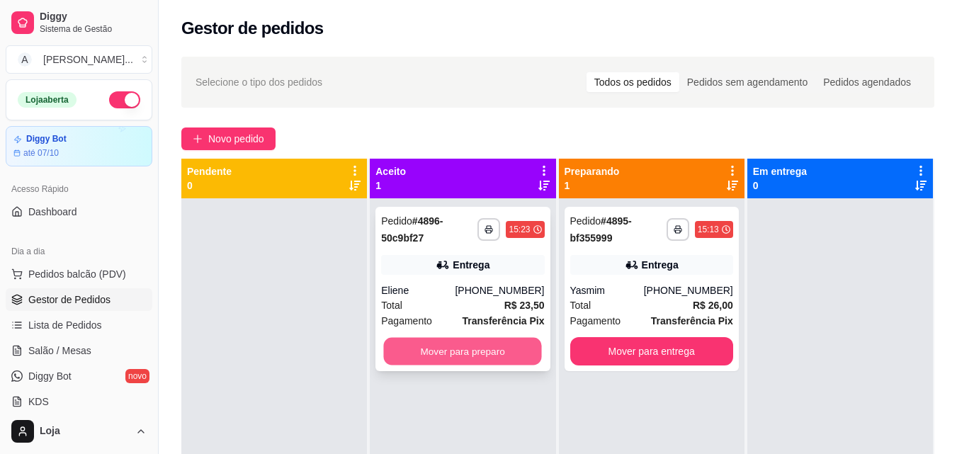
click at [416, 341] on button "Mover para preparo" at bounding box center [463, 352] width 158 height 28
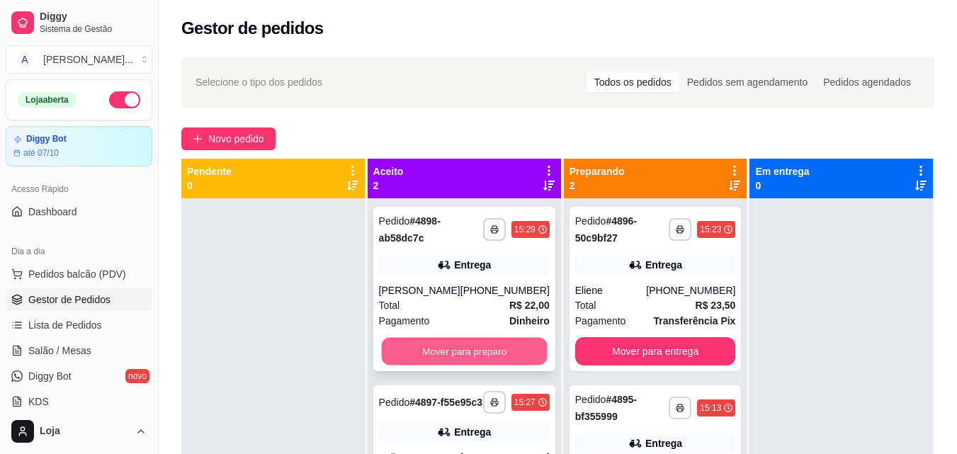
click at [391, 341] on button "Mover para preparo" at bounding box center [464, 352] width 166 height 28
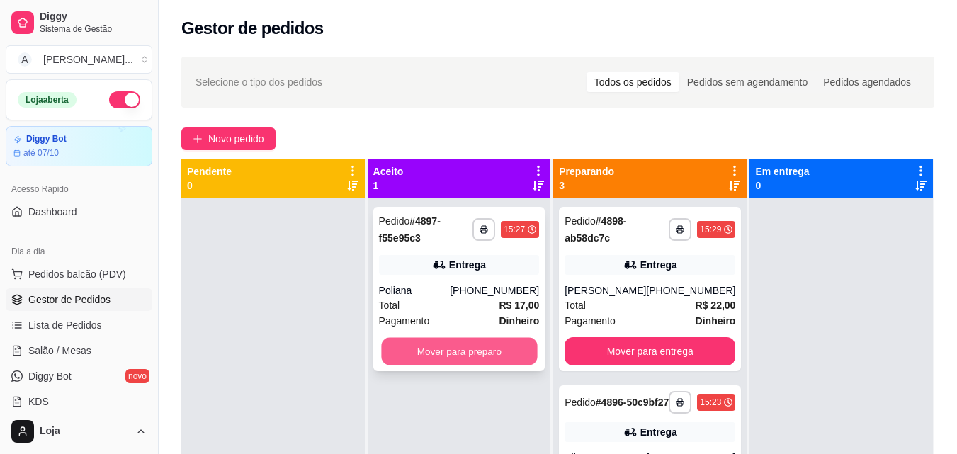
click at [398, 346] on button "Mover para preparo" at bounding box center [459, 352] width 156 height 28
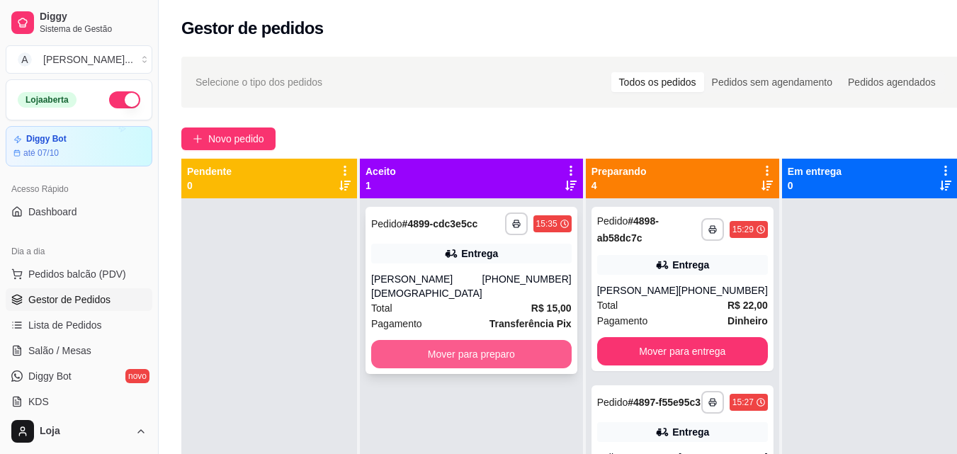
click at [499, 353] on button "Mover para preparo" at bounding box center [471, 354] width 200 height 28
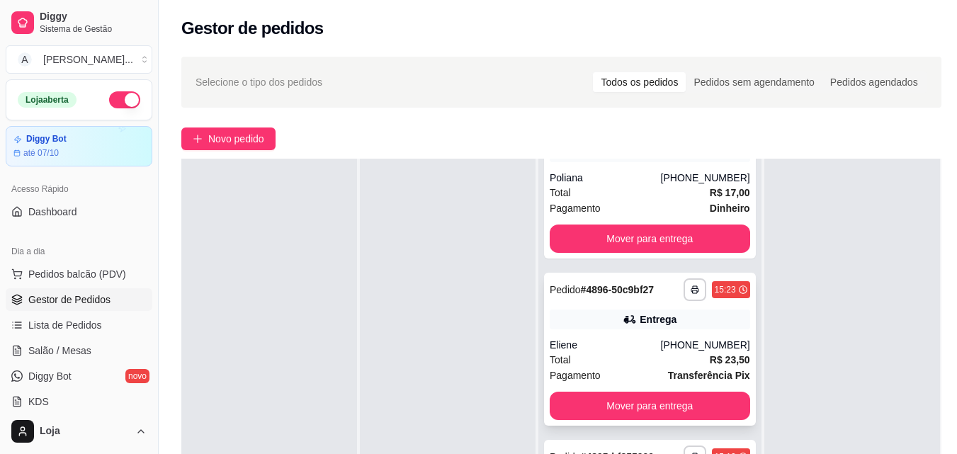
scroll to position [212, 0]
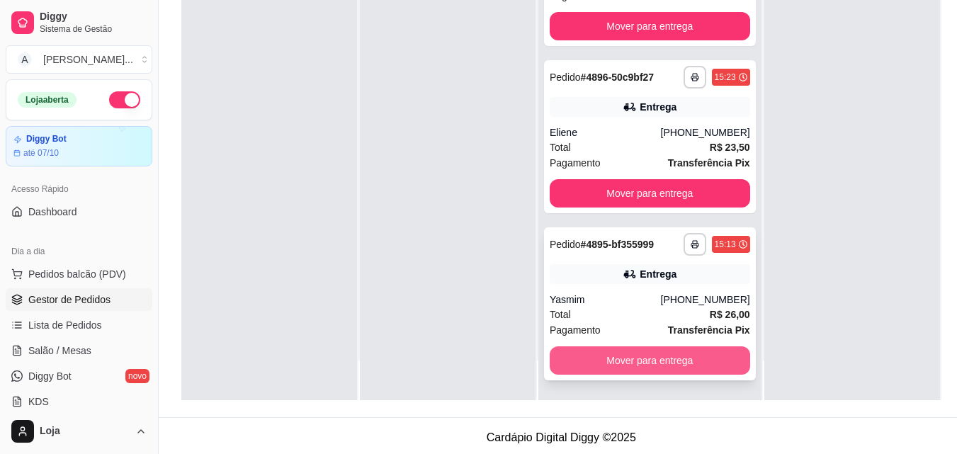
click at [624, 358] on button "Mover para entrega" at bounding box center [649, 360] width 200 height 28
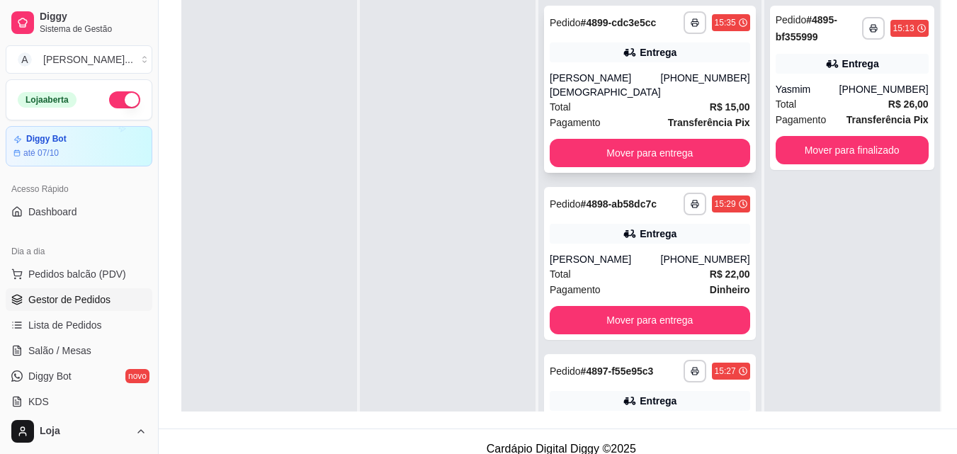
scroll to position [0, 0]
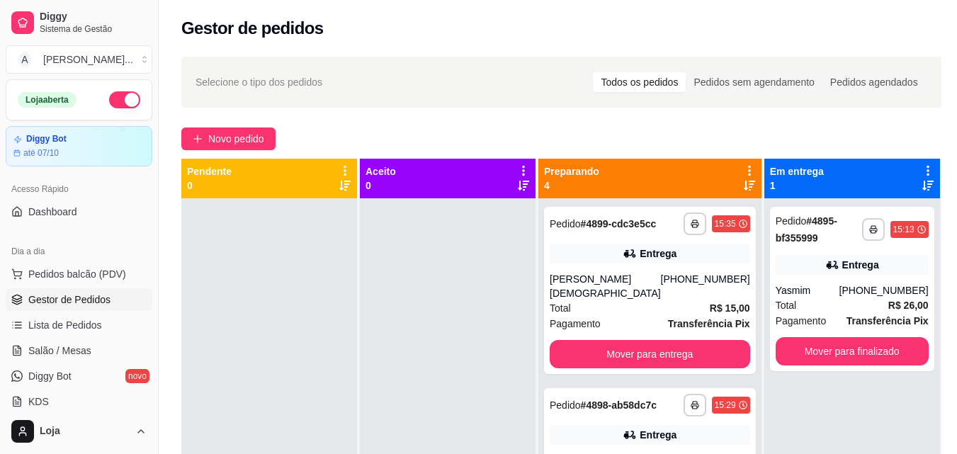
click at [743, 187] on icon at bounding box center [748, 186] width 11 height 10
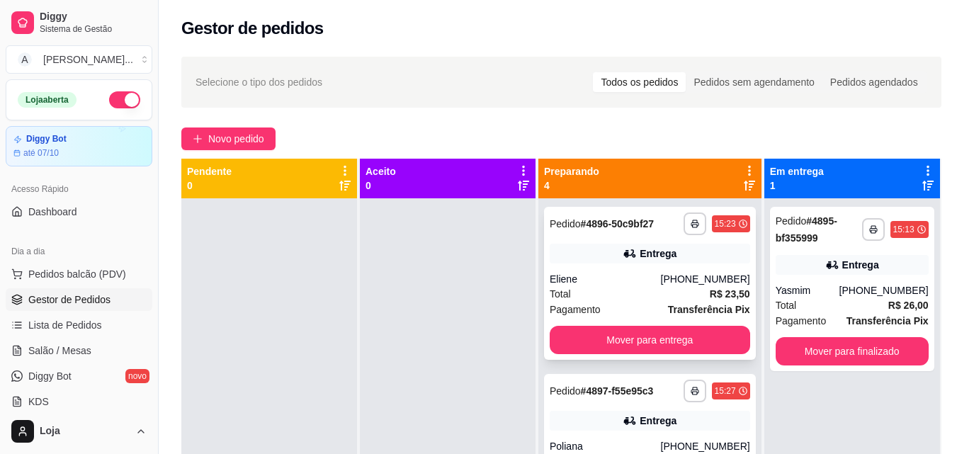
click at [626, 286] on div "Eliene" at bounding box center [604, 279] width 111 height 14
click at [653, 280] on div "**********" at bounding box center [650, 283] width 212 height 153
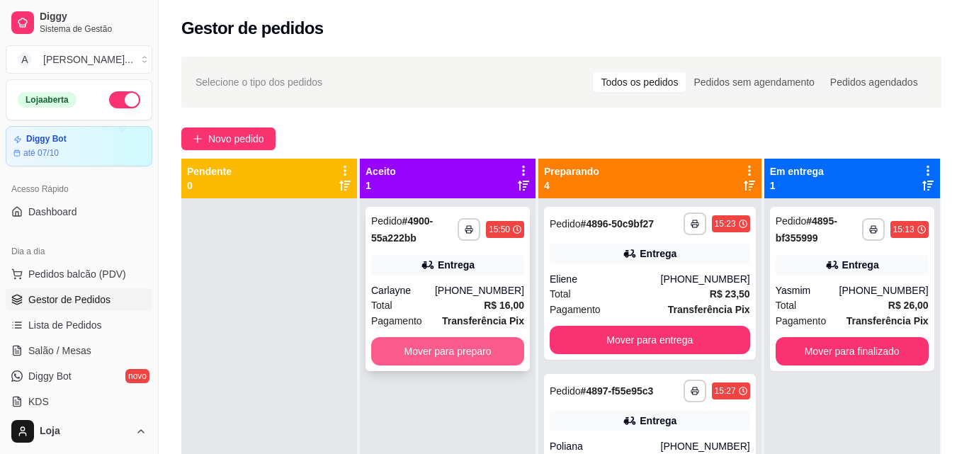
click at [489, 341] on button "Mover para preparo" at bounding box center [447, 351] width 153 height 28
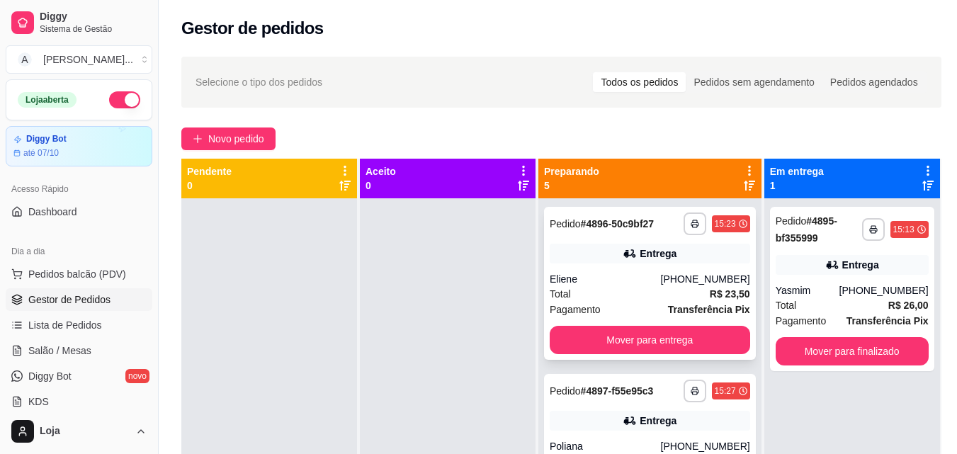
click at [587, 263] on div "Entrega" at bounding box center [649, 254] width 200 height 20
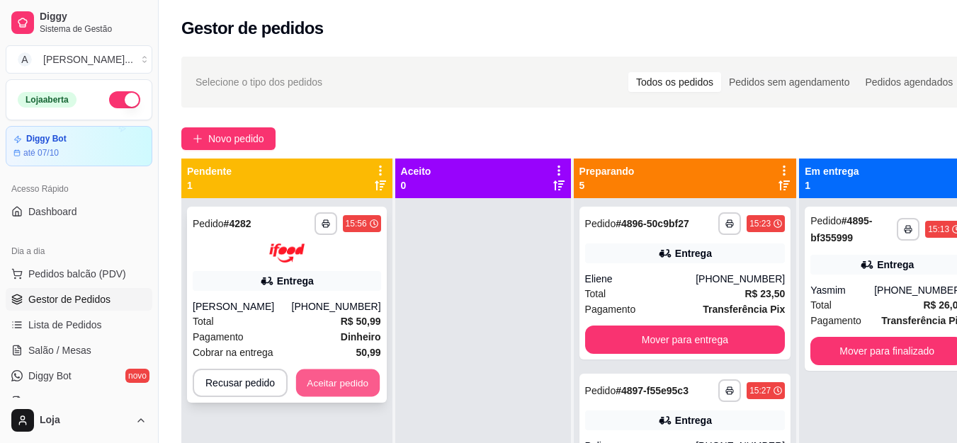
click at [368, 376] on button "Aceitar pedido" at bounding box center [338, 383] width 84 height 28
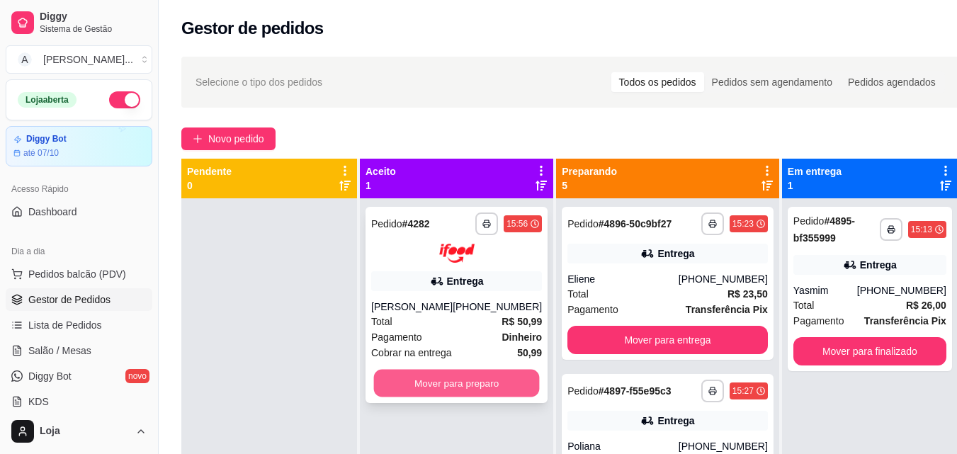
click at [506, 387] on button "Mover para preparo" at bounding box center [457, 383] width 166 height 28
click at [457, 397] on button "Mover para preparo" at bounding box center [456, 383] width 171 height 28
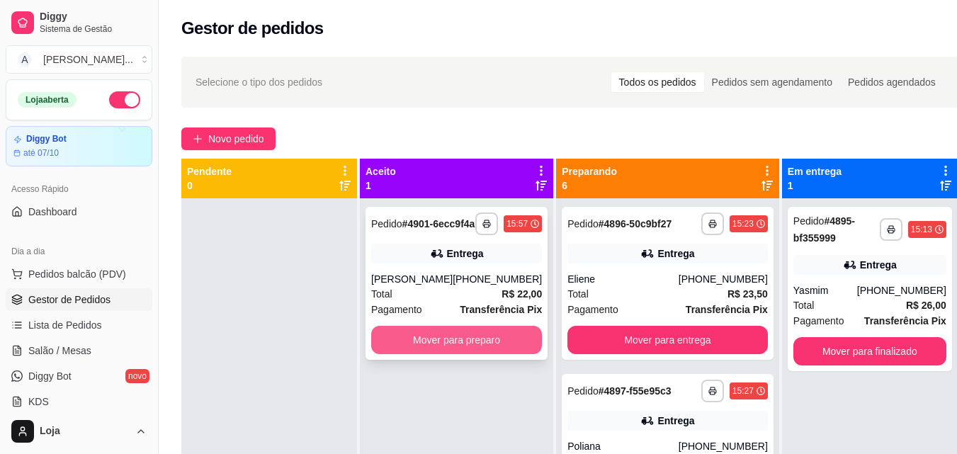
click at [416, 353] on button "Mover para preparo" at bounding box center [456, 340] width 171 height 28
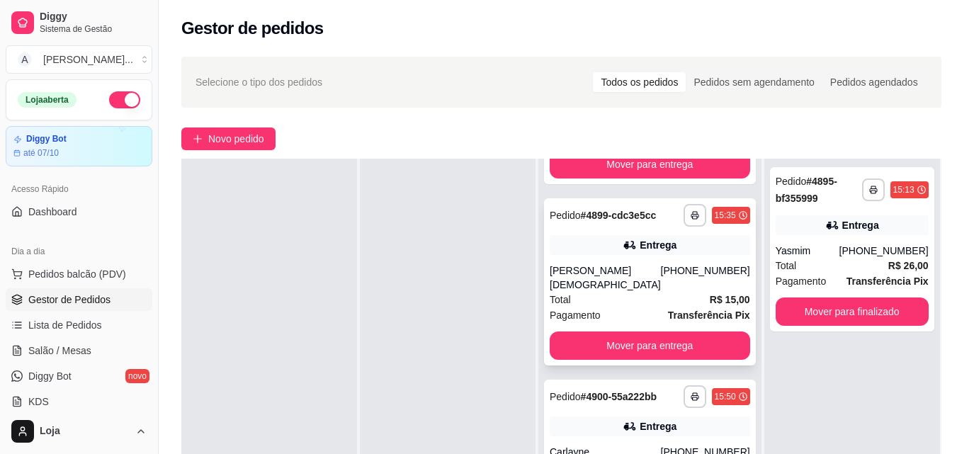
scroll to position [496, 0]
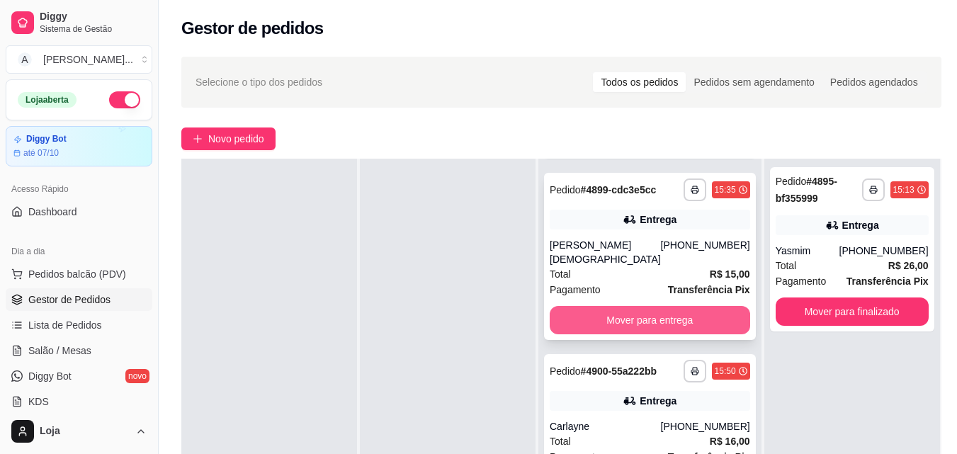
click at [654, 334] on button "Mover para entrega" at bounding box center [649, 320] width 200 height 28
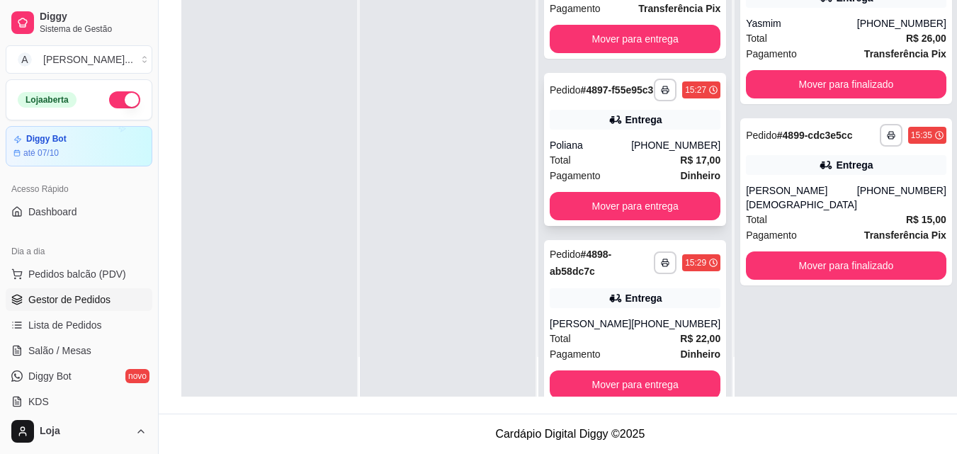
scroll to position [71, 0]
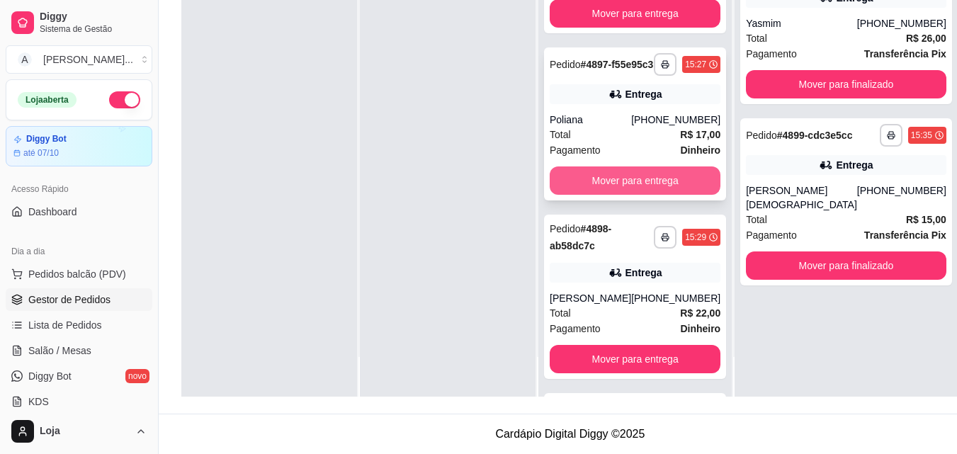
click at [629, 195] on button "Mover para entrega" at bounding box center [634, 180] width 171 height 28
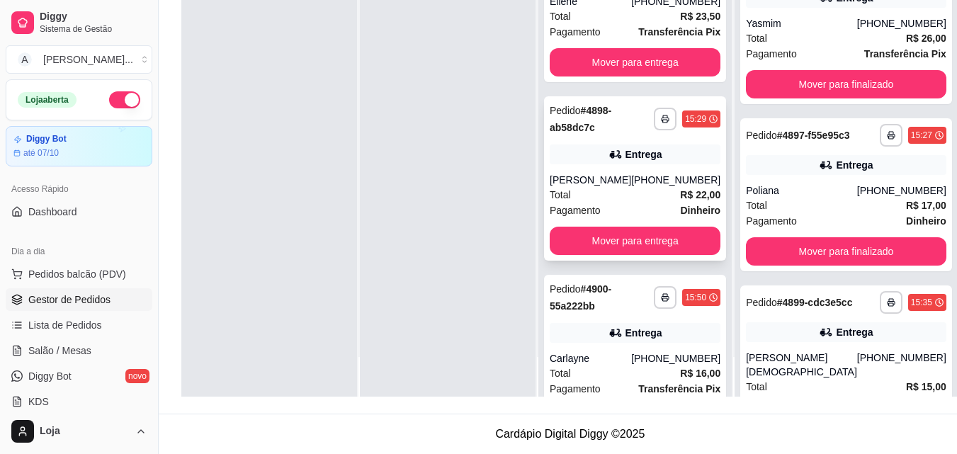
scroll to position [0, 0]
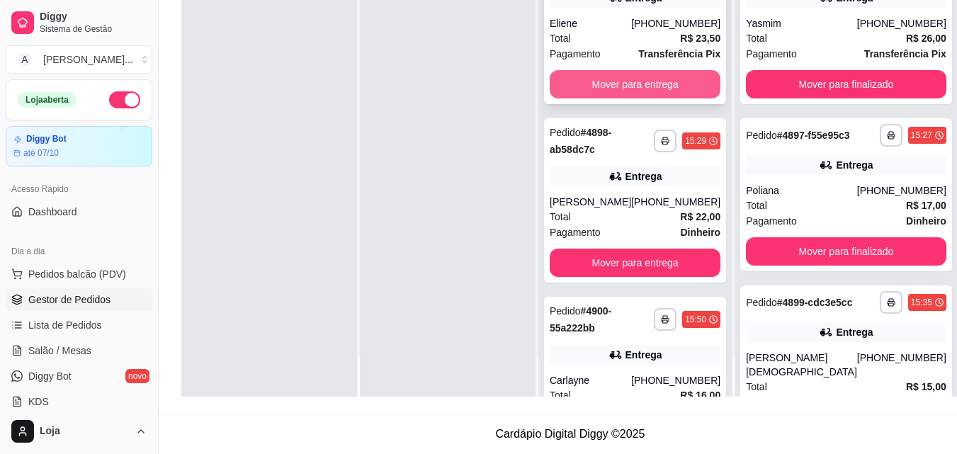
click at [656, 93] on button "Mover para entrega" at bounding box center [634, 84] width 171 height 28
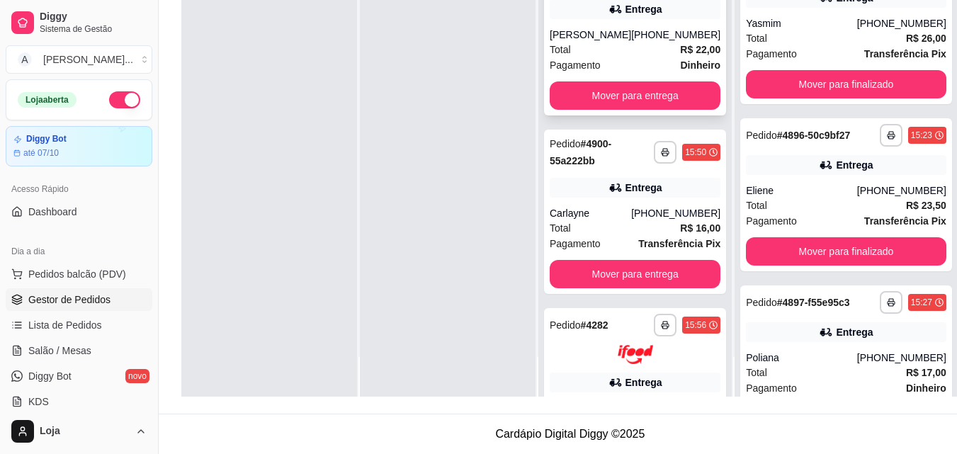
click at [641, 46] on div "Total R$ 22,00" at bounding box center [634, 50] width 171 height 16
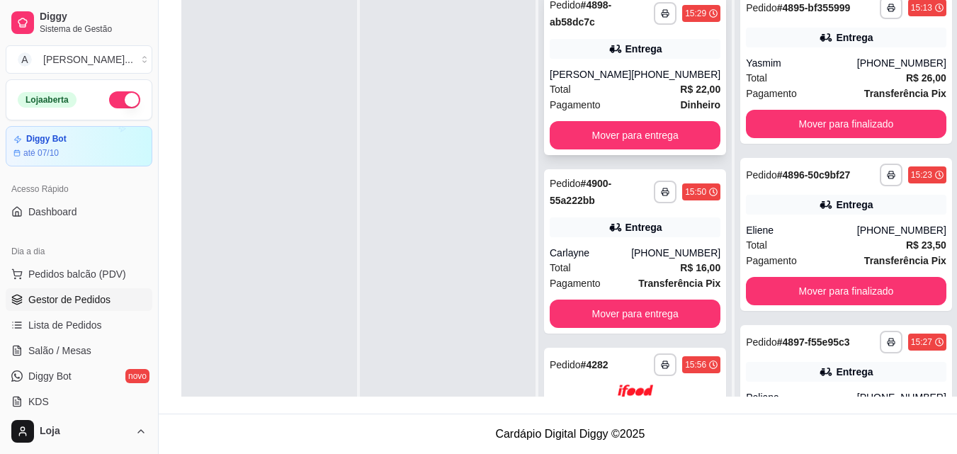
click at [605, 70] on div "[PERSON_NAME]" at bounding box center [589, 74] width 81 height 14
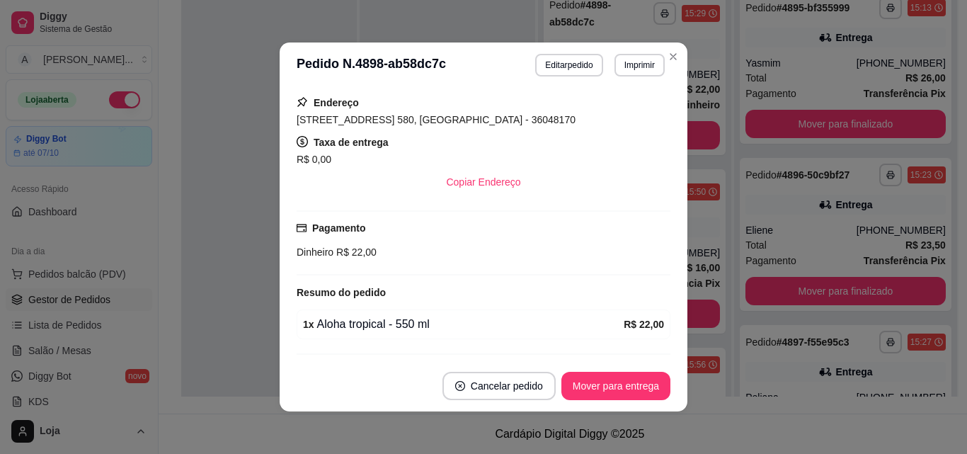
scroll to position [358, 0]
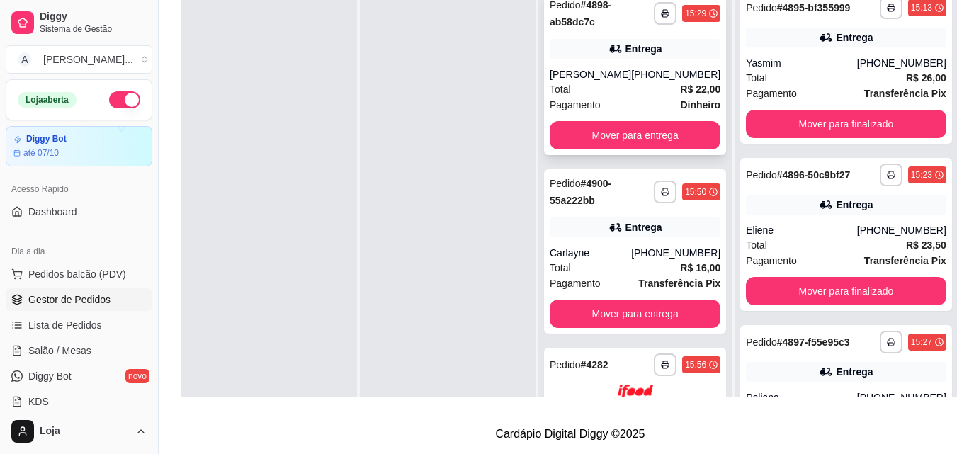
click at [619, 45] on icon at bounding box center [615, 49] width 14 height 14
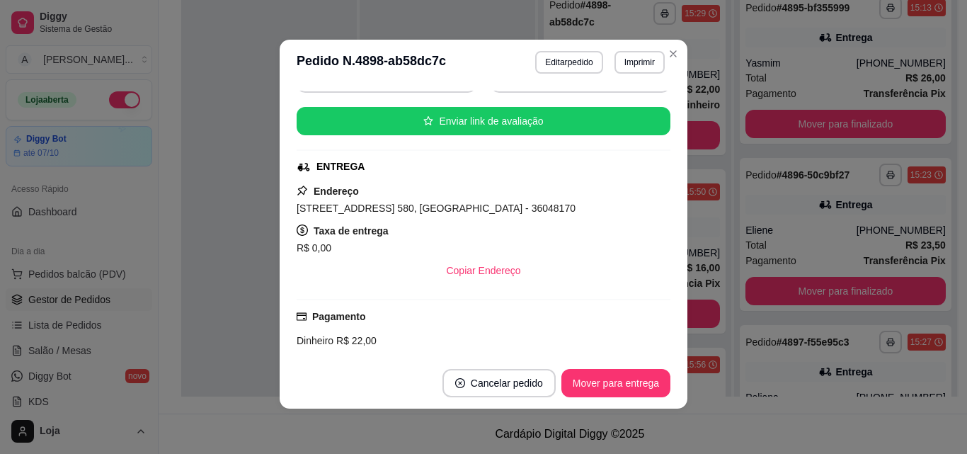
scroll to position [217, 0]
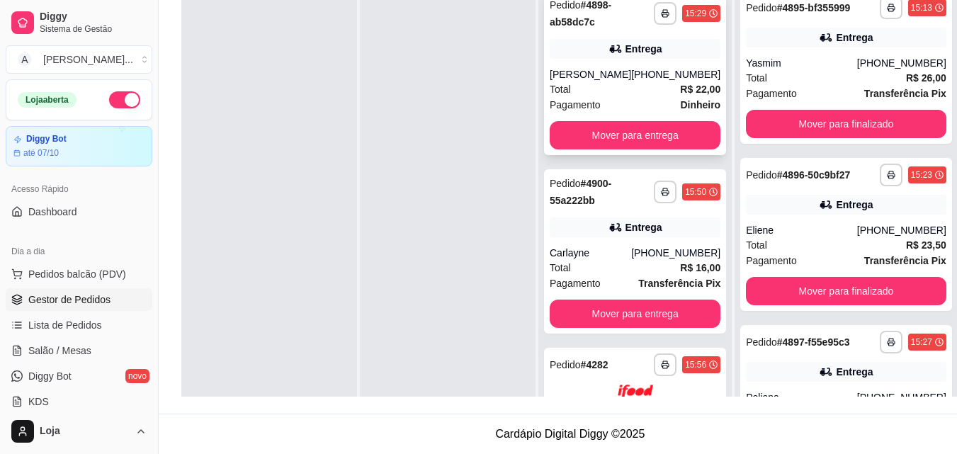
click at [668, 85] on div "Total R$ 22,00" at bounding box center [634, 89] width 171 height 16
click at [588, 110] on span "Pagamento" at bounding box center [574, 105] width 51 height 16
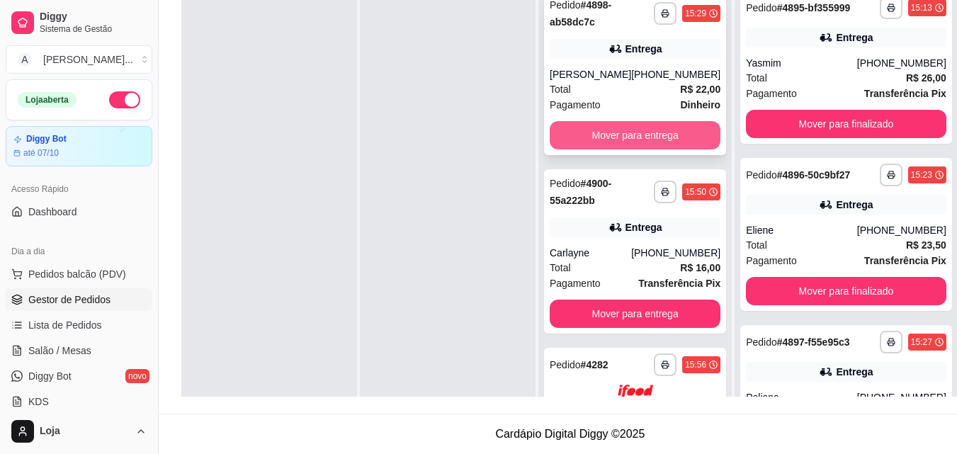
click at [609, 130] on button "Mover para entrega" at bounding box center [634, 135] width 171 height 28
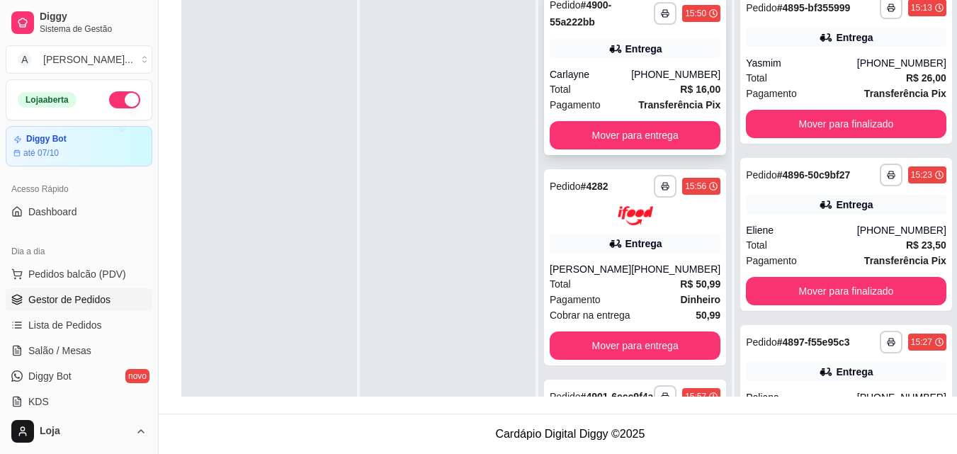
click at [620, 89] on div "Total R$ 16,00" at bounding box center [634, 89] width 171 height 16
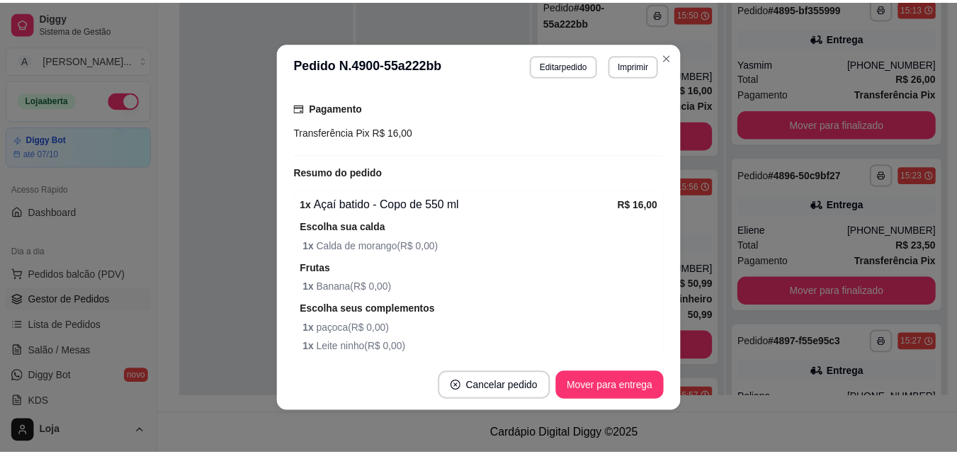
scroll to position [496, 0]
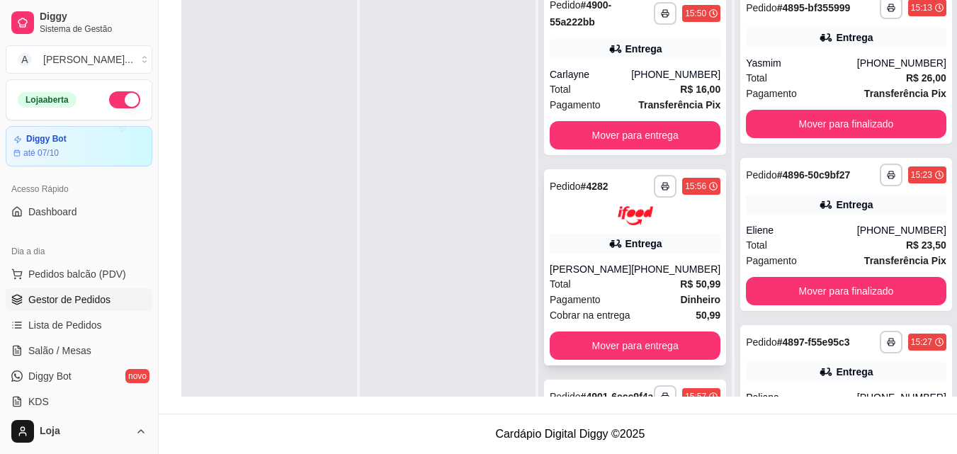
click at [667, 292] on div "Total R$ 50,99" at bounding box center [634, 284] width 171 height 16
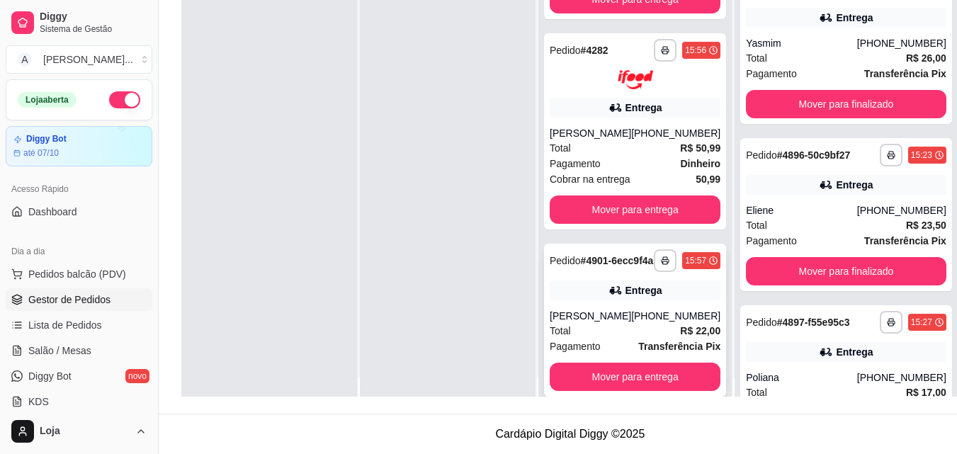
scroll to position [40, 0]
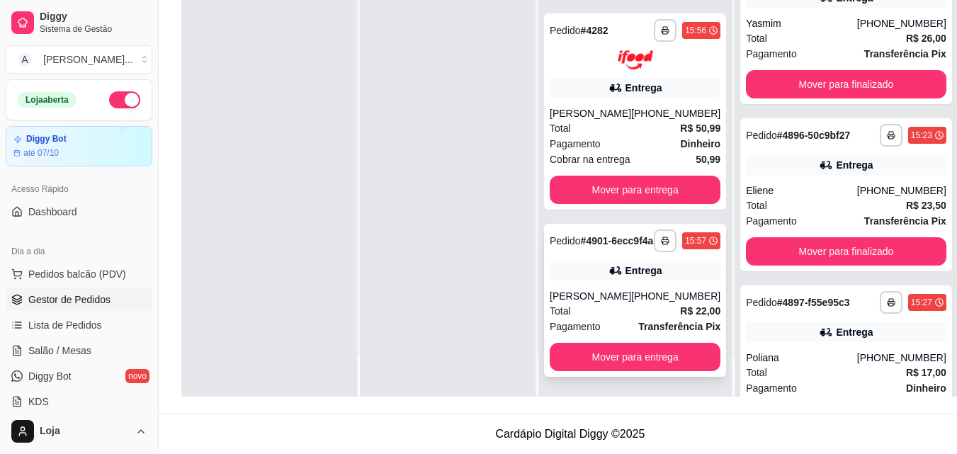
click at [599, 297] on div "[PERSON_NAME]" at bounding box center [589, 296] width 81 height 14
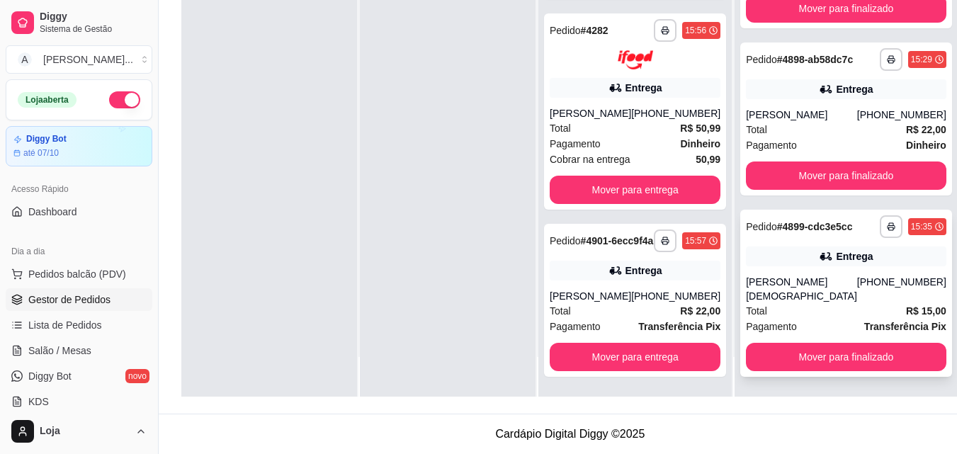
scroll to position [452, 0]
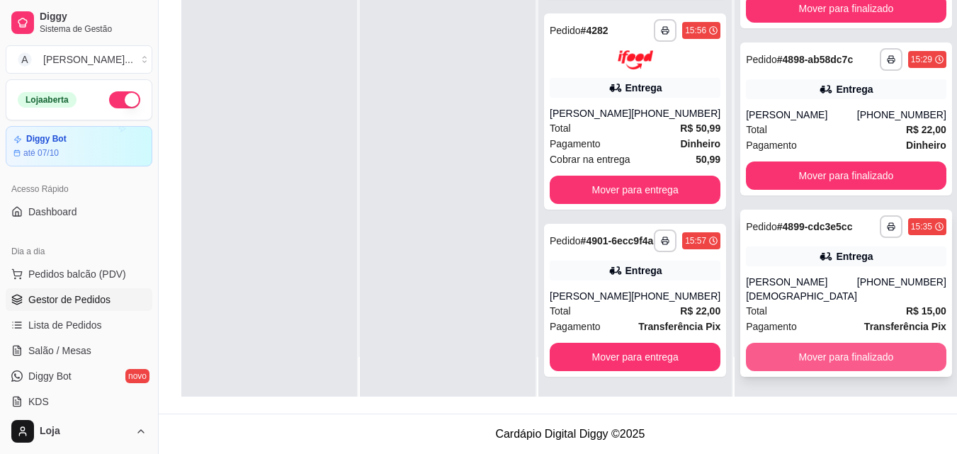
click at [838, 349] on button "Mover para finalizado" at bounding box center [846, 357] width 200 height 28
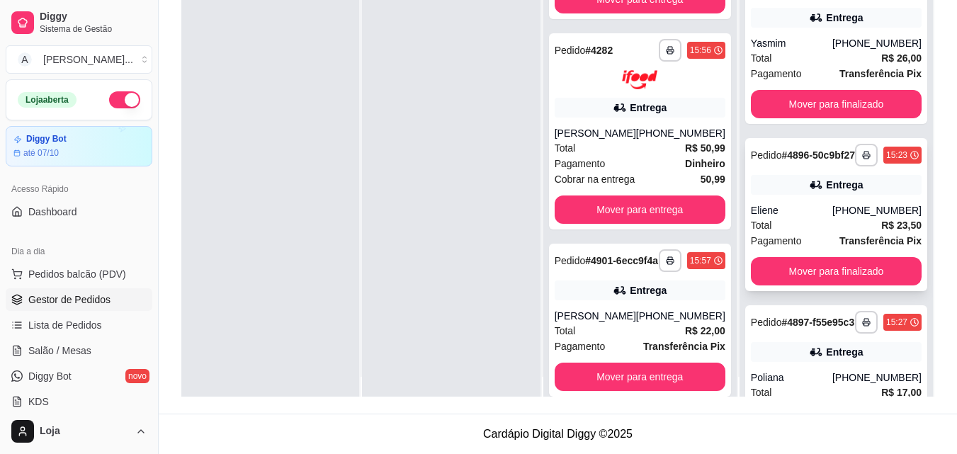
scroll to position [0, 0]
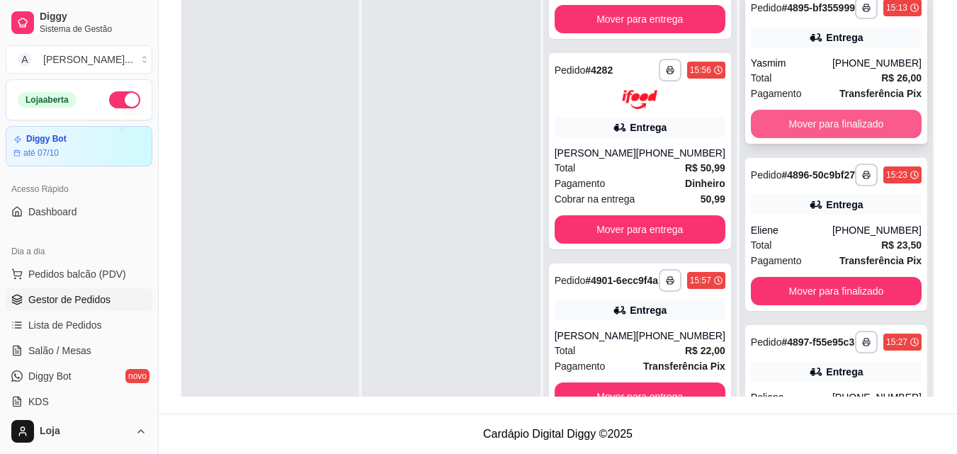
click at [832, 138] on button "Mover para finalizado" at bounding box center [835, 124] width 171 height 28
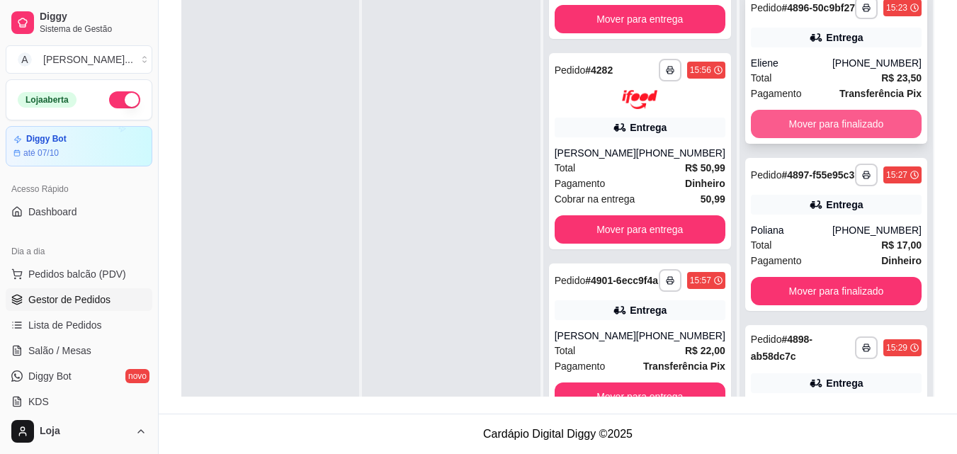
click at [845, 135] on button "Mover para finalizado" at bounding box center [835, 124] width 171 height 28
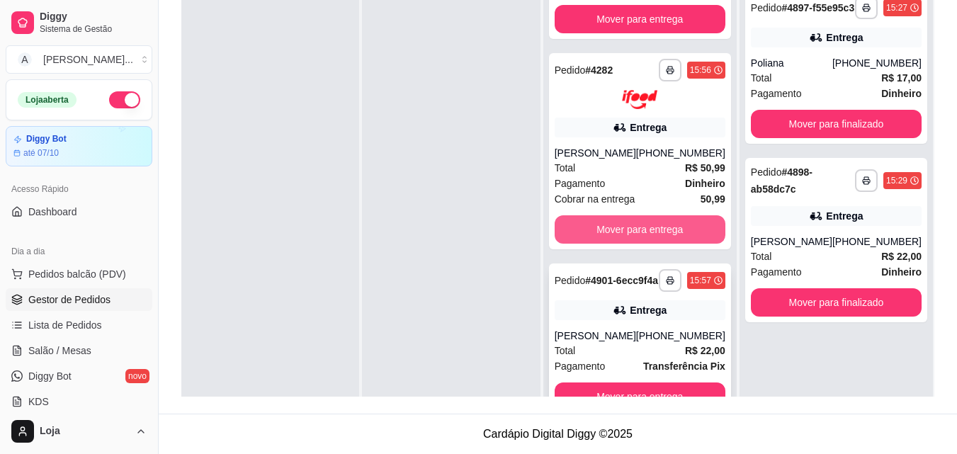
scroll to position [40, 0]
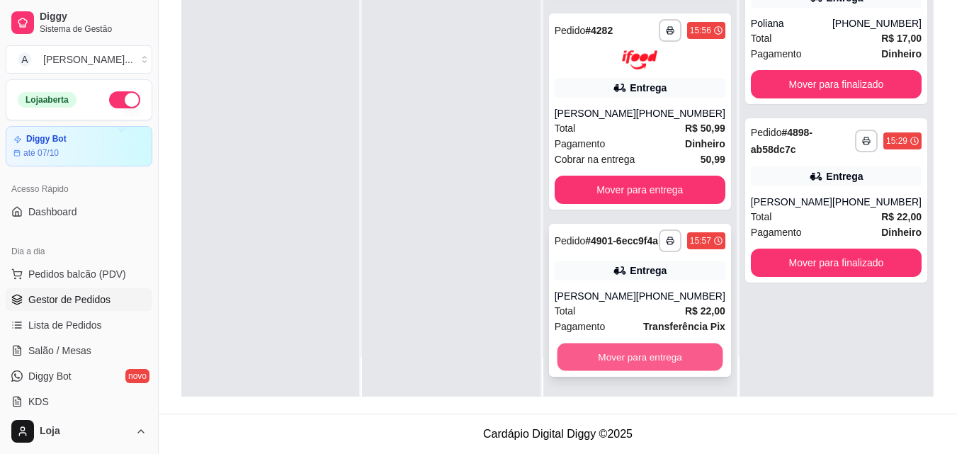
click at [634, 365] on button "Mover para entrega" at bounding box center [640, 357] width 166 height 28
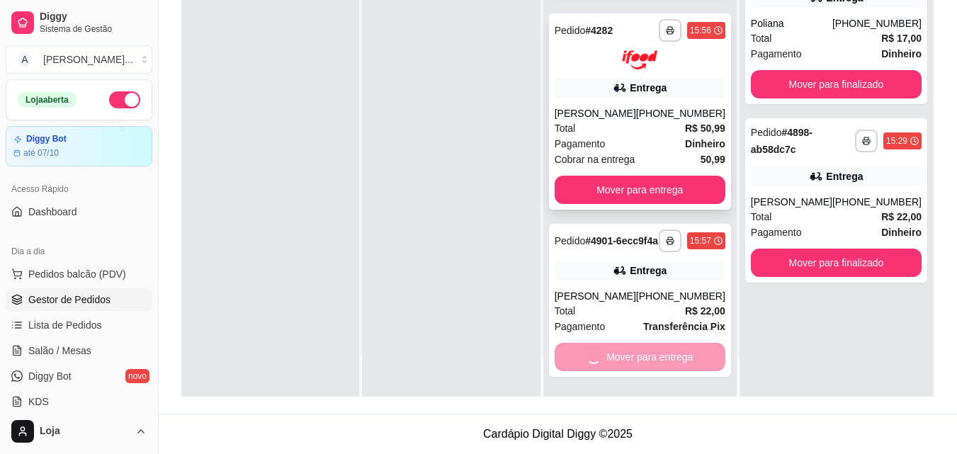
scroll to position [0, 0]
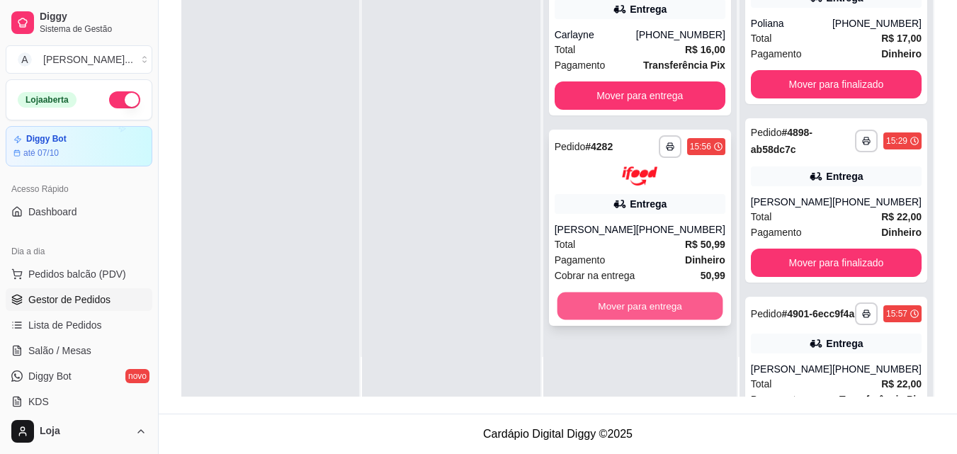
click at [623, 319] on button "Mover para entrega" at bounding box center [640, 306] width 166 height 28
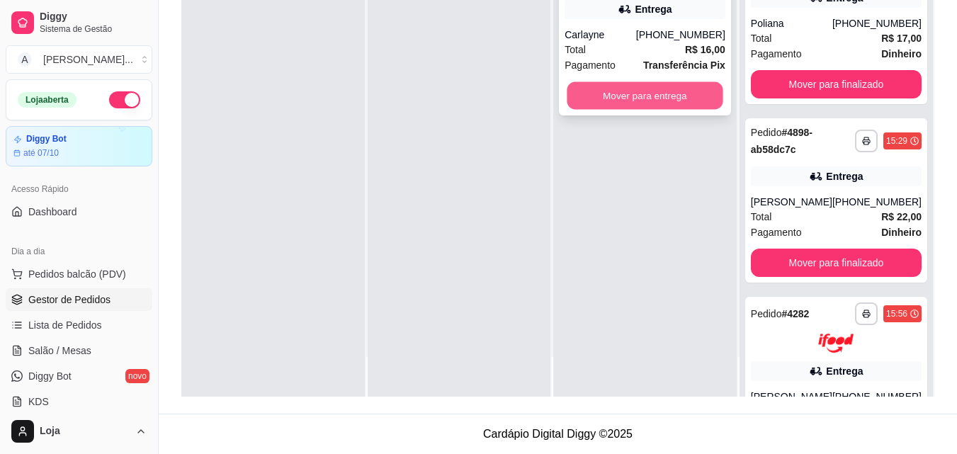
click at [595, 86] on button "Mover para entrega" at bounding box center [645, 96] width 156 height 28
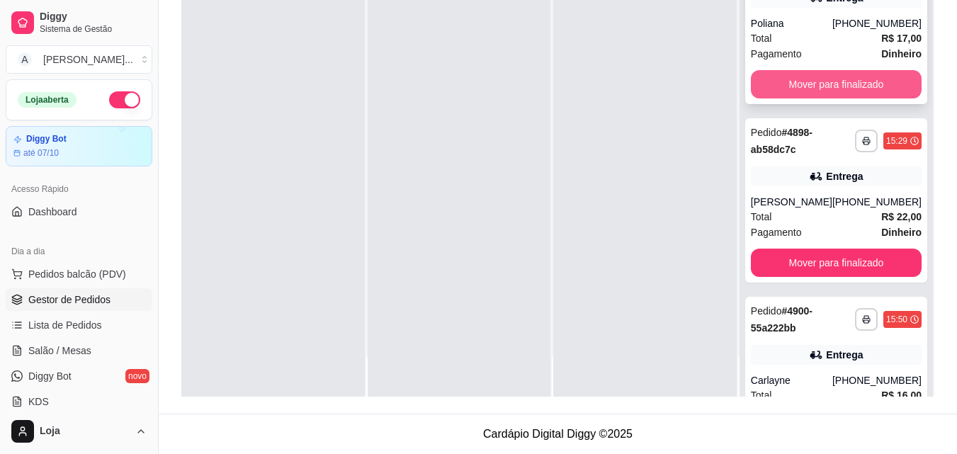
click at [818, 98] on button "Mover para finalizado" at bounding box center [835, 84] width 171 height 28
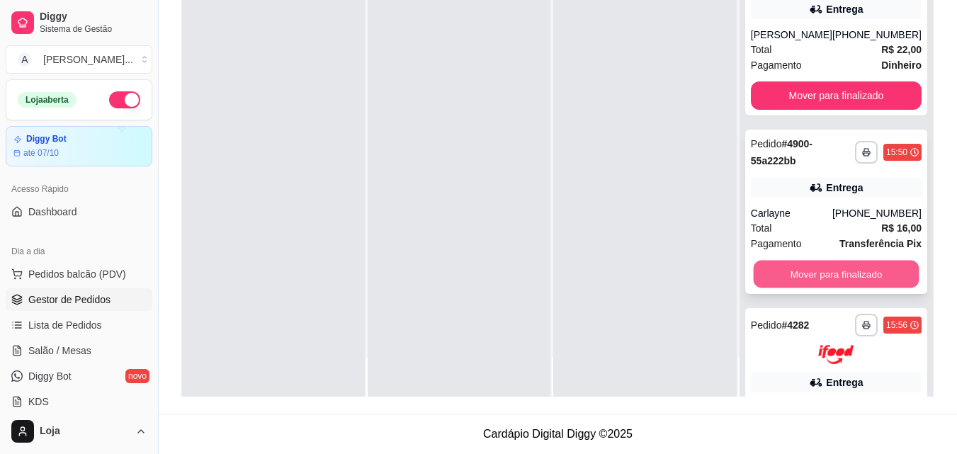
click at [809, 268] on button "Mover para finalizado" at bounding box center [836, 275] width 166 height 28
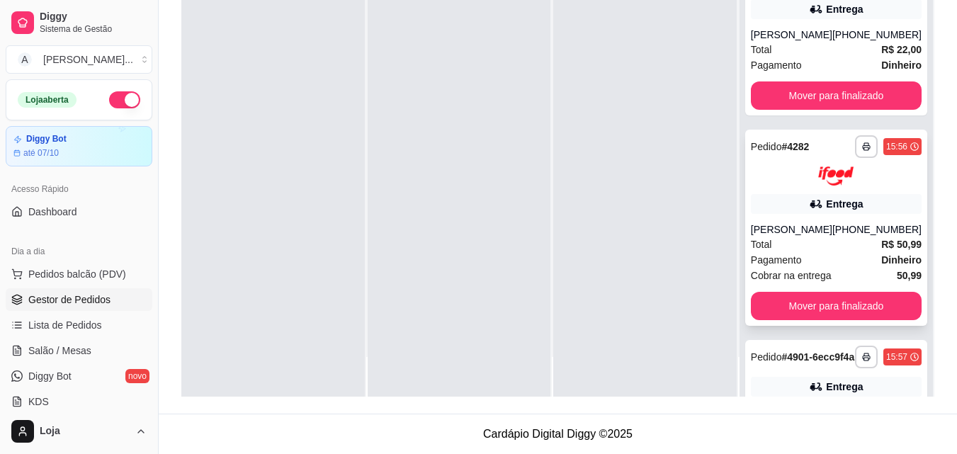
click at [809, 302] on div "**********" at bounding box center [836, 228] width 182 height 196
click at [833, 326] on div "**********" at bounding box center [836, 228] width 182 height 196
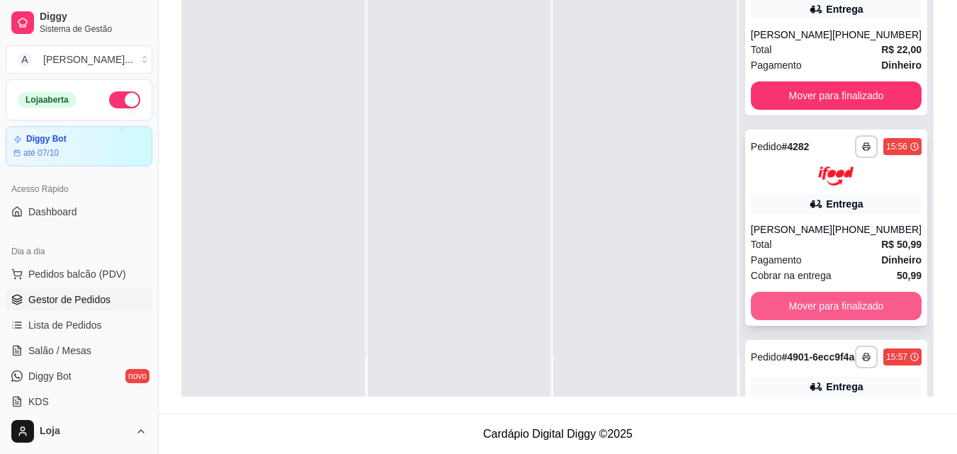
click at [757, 320] on button "Mover para finalizado" at bounding box center [835, 306] width 171 height 28
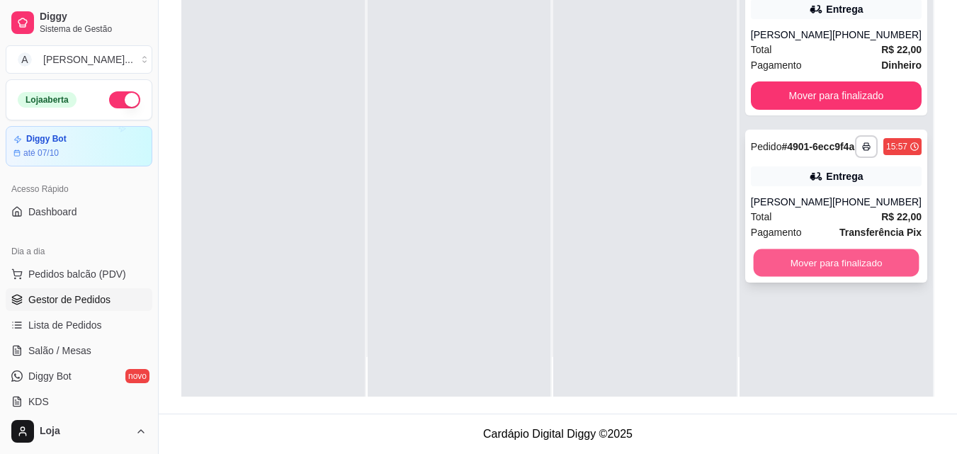
click at [770, 275] on button "Mover para finalizado" at bounding box center [836, 263] width 166 height 28
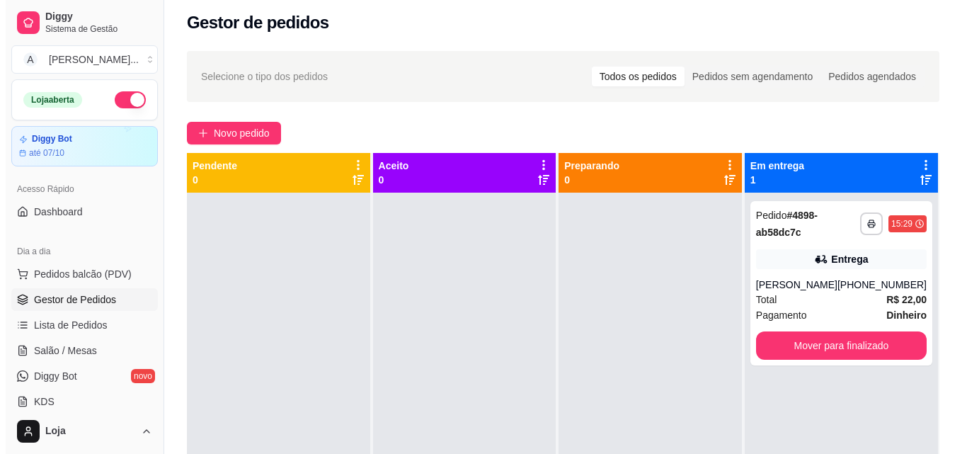
scroll to position [4, 0]
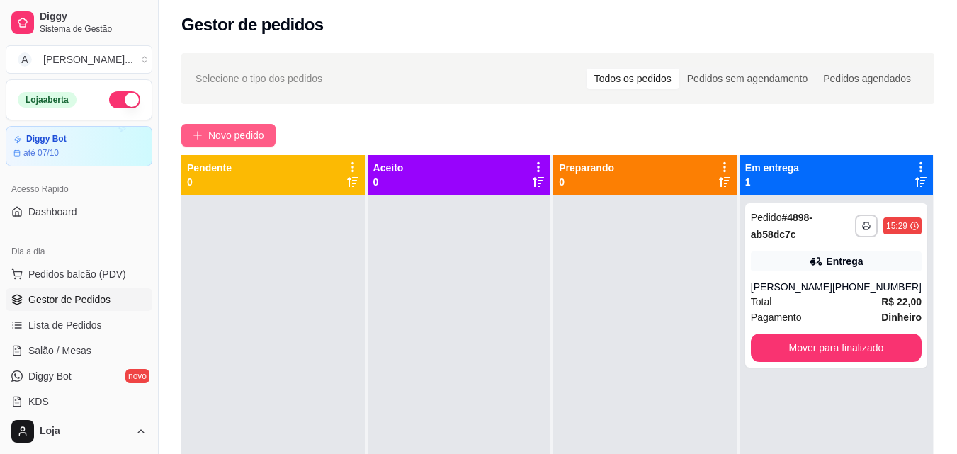
click at [226, 130] on span "Novo pedido" at bounding box center [236, 135] width 56 height 16
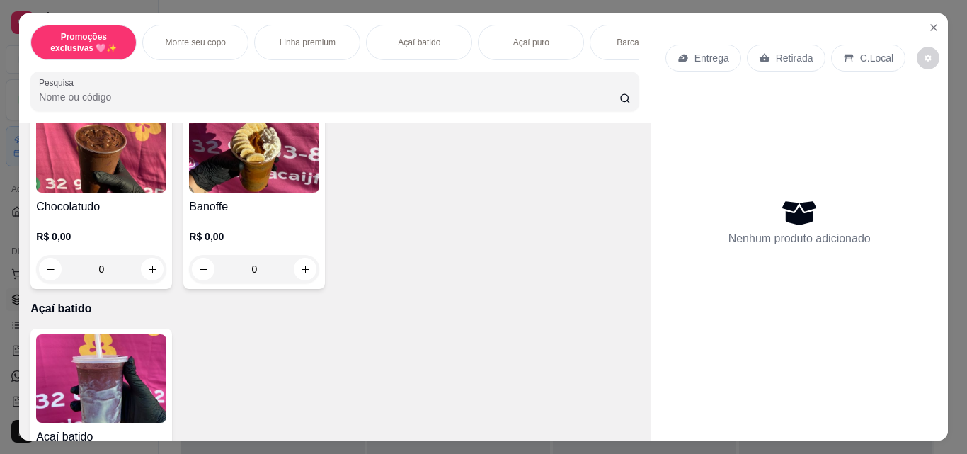
scroll to position [920, 0]
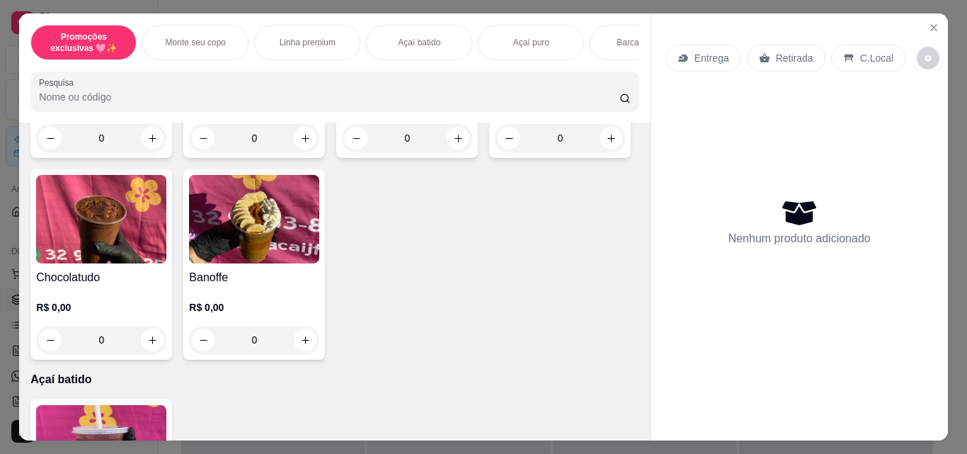
click at [159, 45] on div "Monte seu copo" at bounding box center [195, 42] width 106 height 35
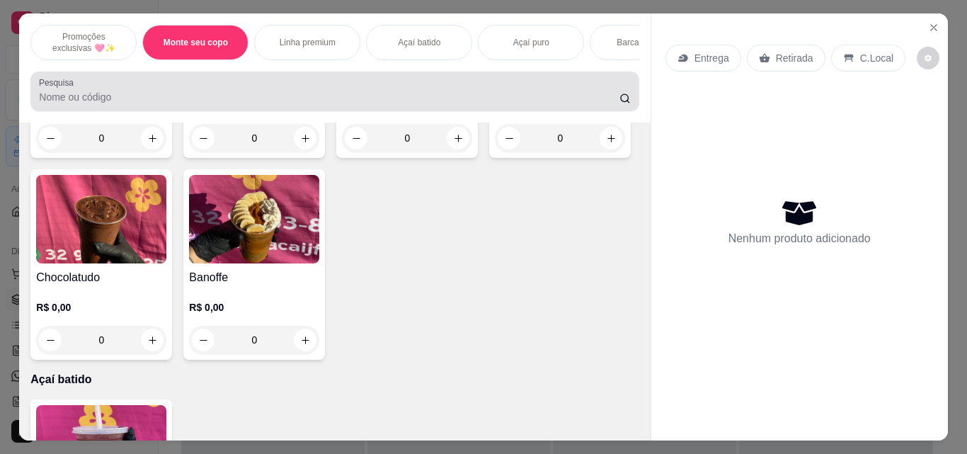
scroll to position [37, 0]
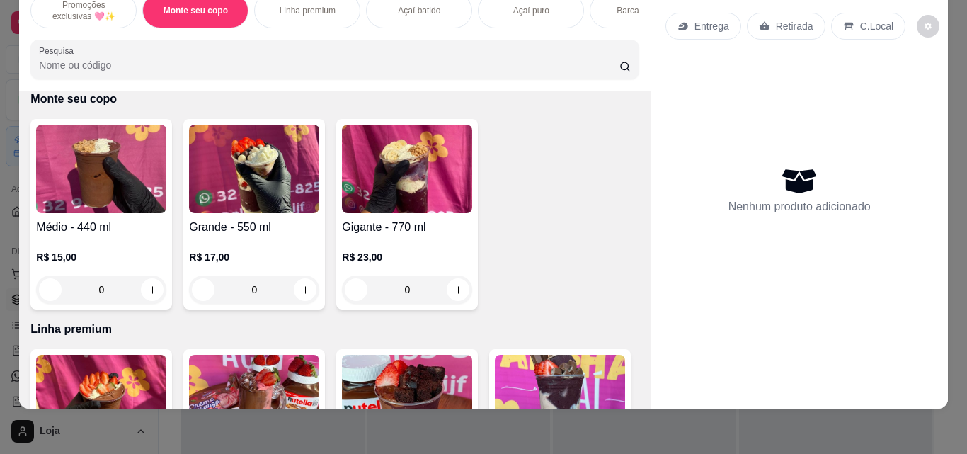
click at [147, 293] on div "0" at bounding box center [101, 289] width 130 height 28
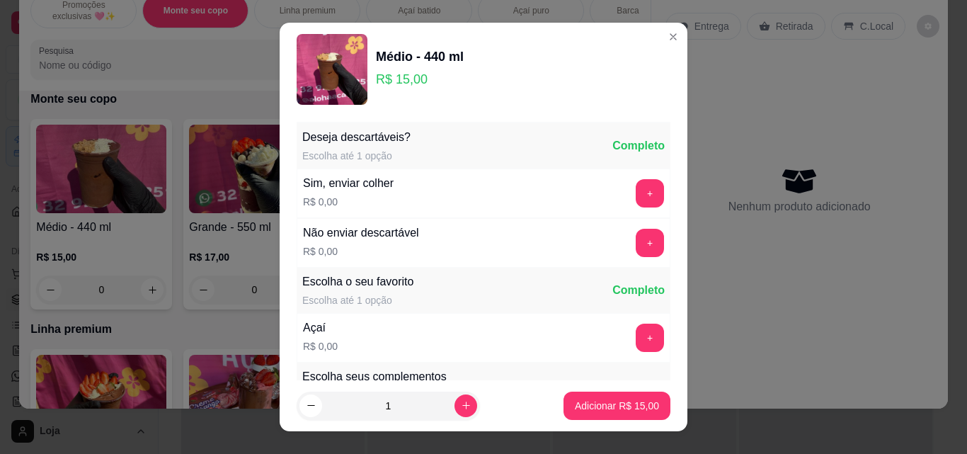
drag, startPoint x: 651, startPoint y: 341, endPoint x: 641, endPoint y: 340, distance: 9.9
click at [649, 341] on div "Deseja descartáveis? Escolha até 1 opção Completo Sim, enviar colher R$ 0,00 + …" at bounding box center [484, 248] width 408 height 264
click at [637, 340] on button "+" at bounding box center [650, 338] width 28 height 28
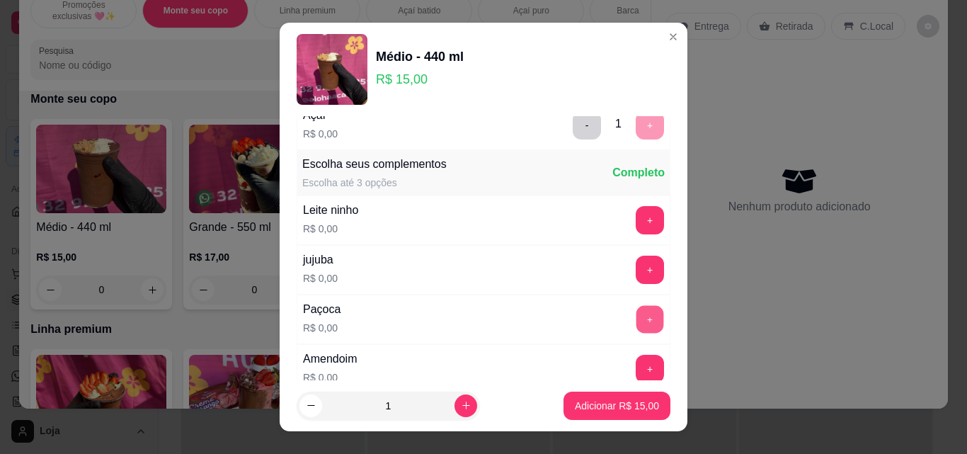
click at [637, 316] on button "+" at bounding box center [651, 320] width 28 height 28
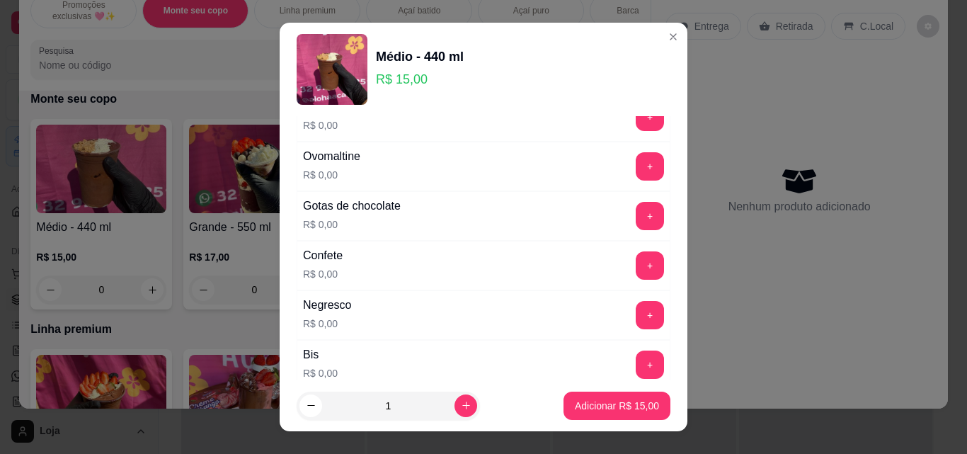
scroll to position [425, 0]
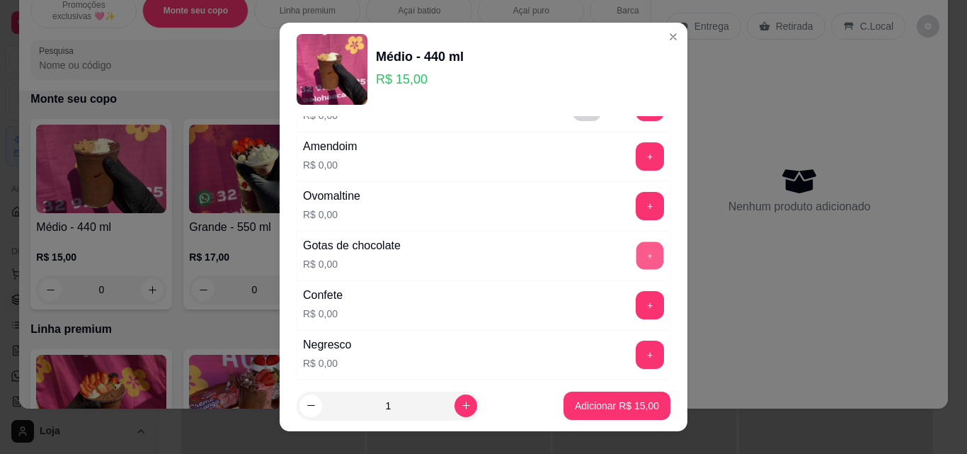
click at [637, 256] on button "+" at bounding box center [651, 256] width 28 height 28
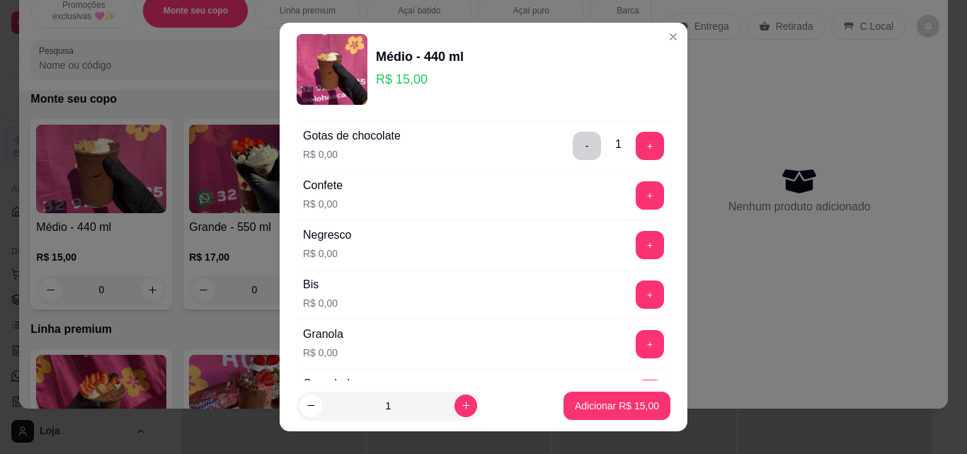
scroll to position [566, 0]
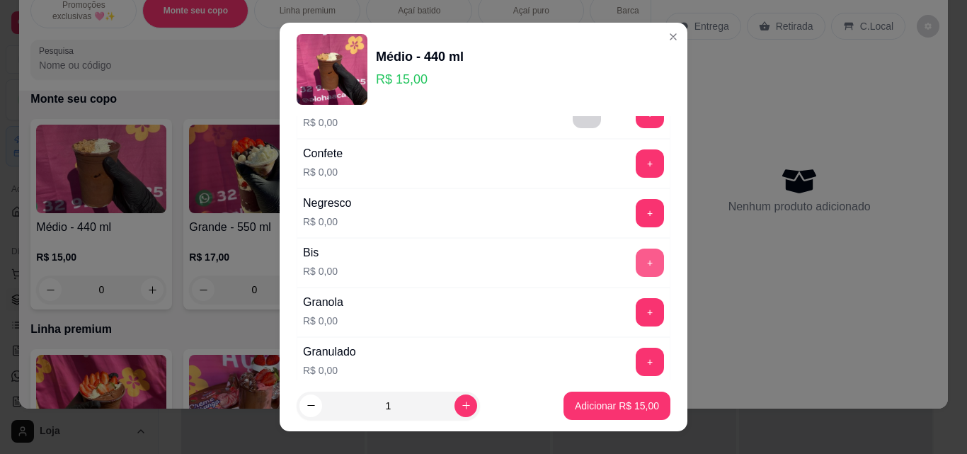
click at [636, 255] on button "+" at bounding box center [650, 263] width 28 height 28
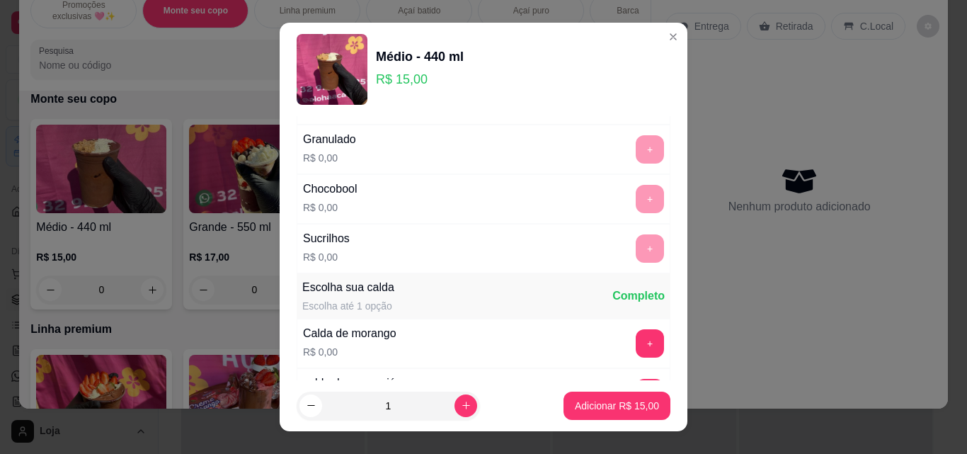
scroll to position [850, 0]
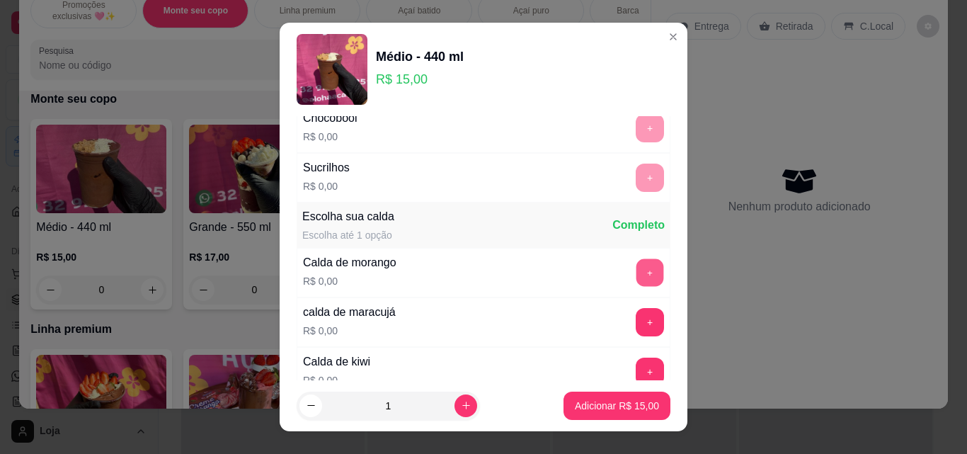
click at [637, 270] on button "+" at bounding box center [651, 273] width 28 height 28
click at [638, 408] on p "Adicionar R$ 15,00" at bounding box center [617, 406] width 84 height 14
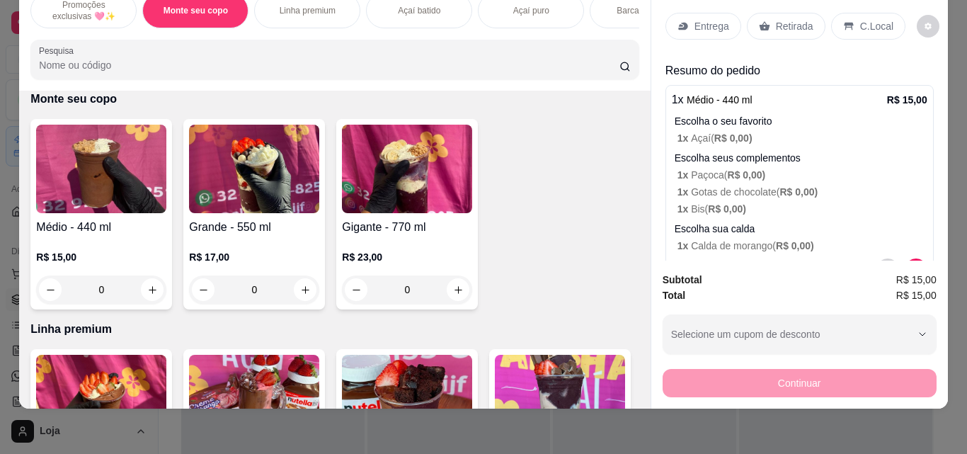
click at [147, 292] on div "0" at bounding box center [101, 289] width 130 height 28
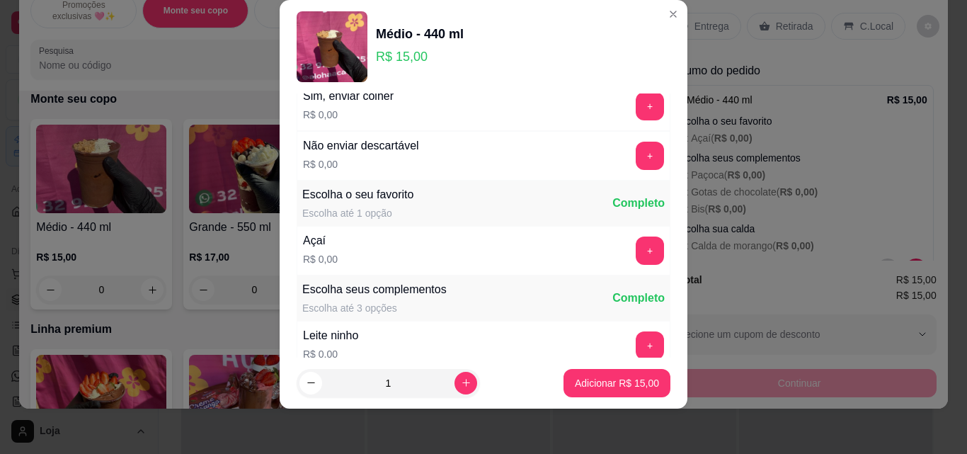
scroll to position [71, 0]
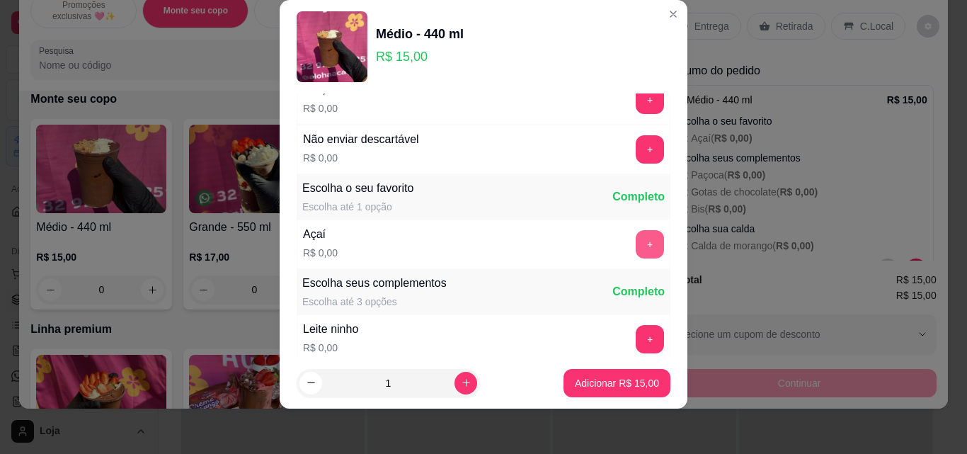
click at [636, 241] on button "+" at bounding box center [650, 244] width 28 height 28
click at [636, 336] on button "+" at bounding box center [650, 339] width 28 height 28
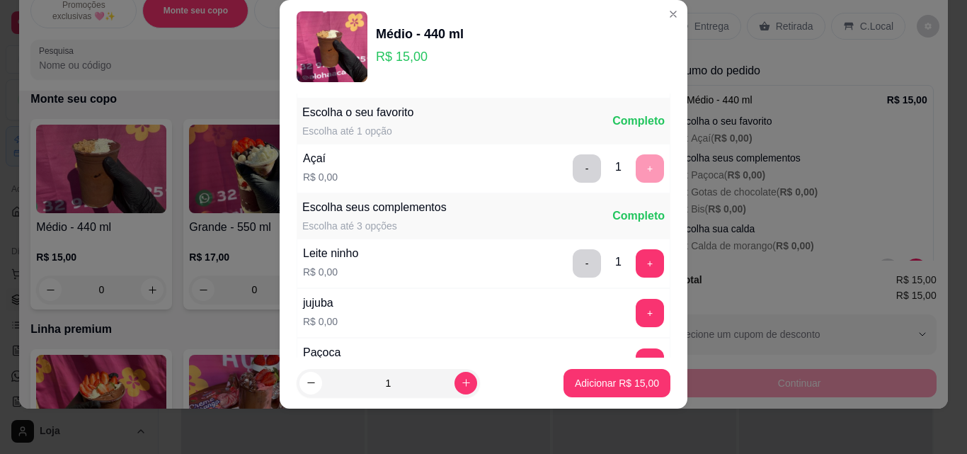
scroll to position [212, 0]
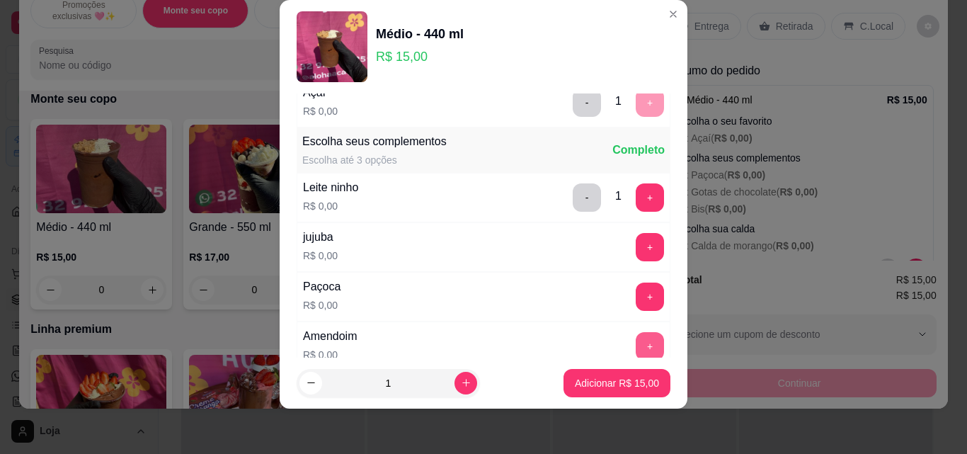
click at [636, 343] on button "+" at bounding box center [650, 346] width 28 height 28
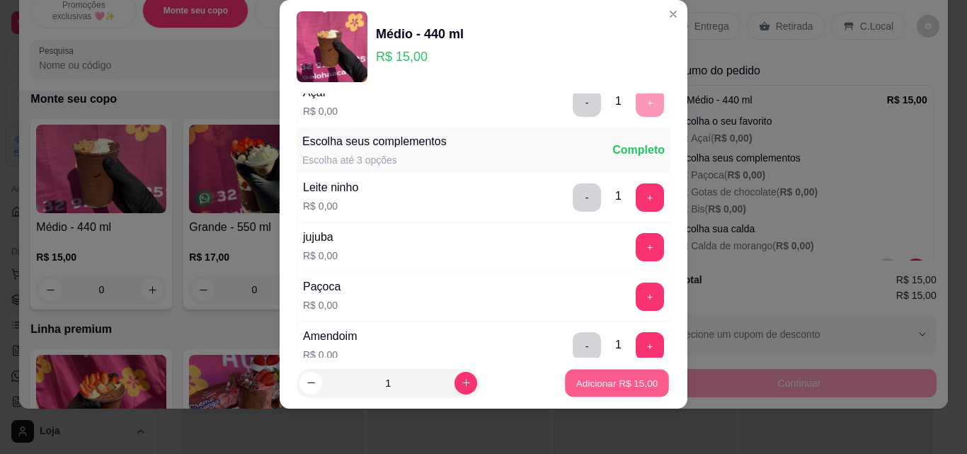
click at [612, 381] on p "Adicionar R$ 15,00" at bounding box center [617, 382] width 82 height 13
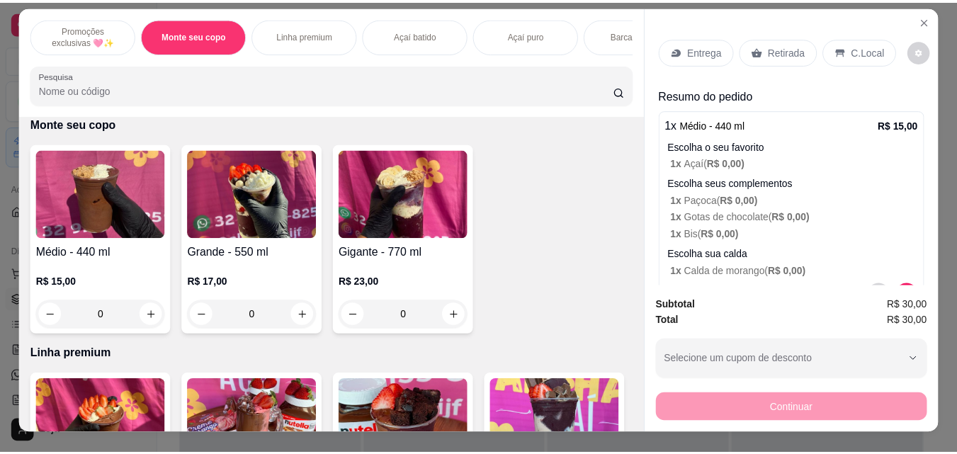
scroll to position [0, 0]
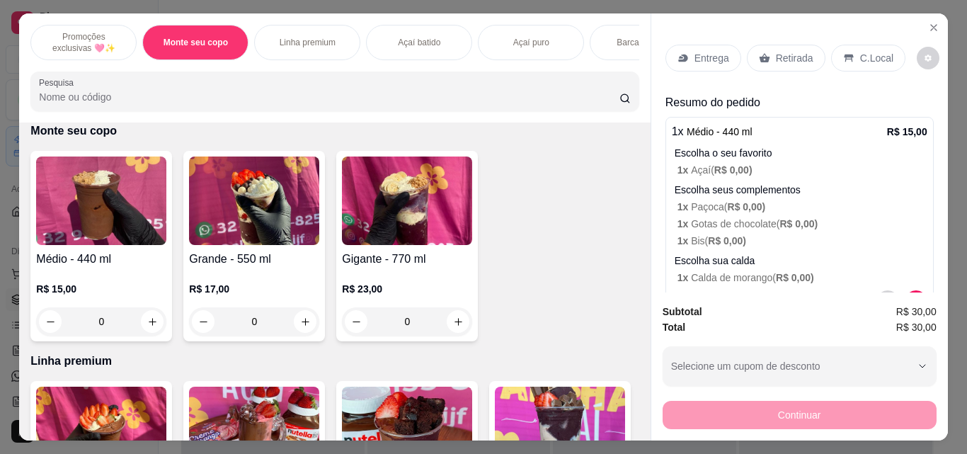
click at [777, 57] on p "Retirada" at bounding box center [795, 58] width 38 height 14
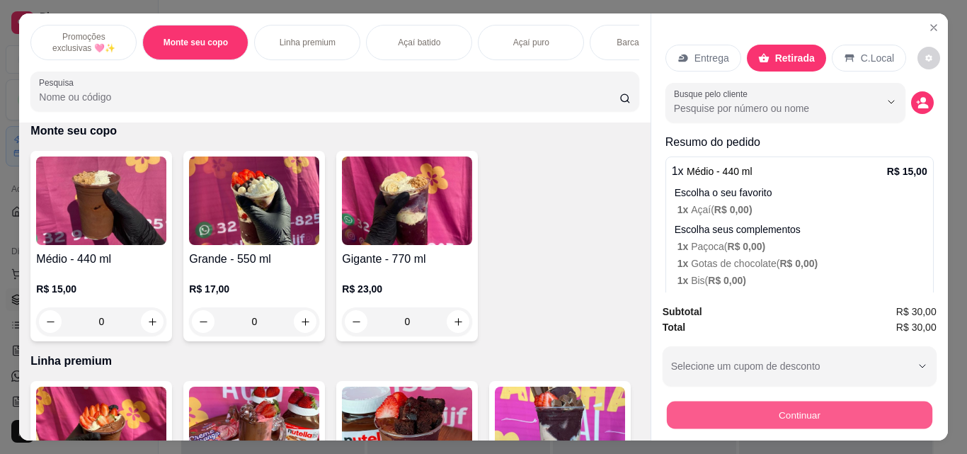
click at [790, 405] on button "Continuar" at bounding box center [799, 415] width 266 height 28
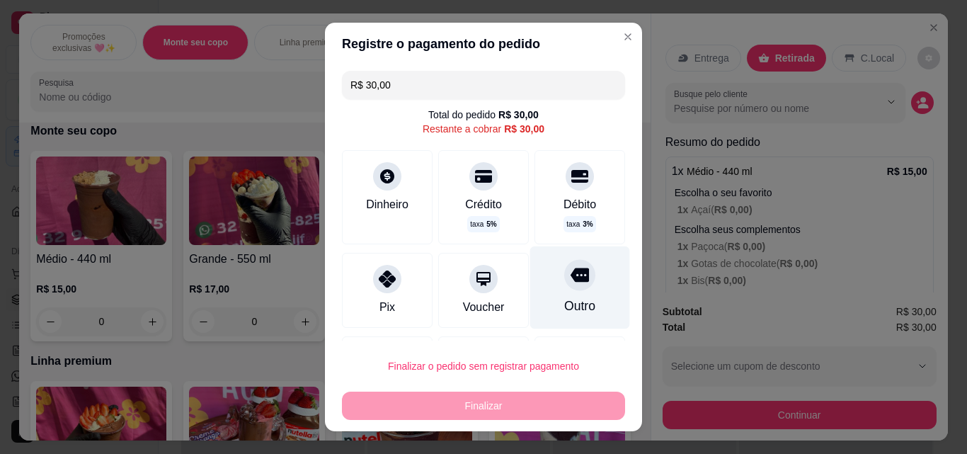
click at [564, 287] on div at bounding box center [579, 274] width 31 height 31
type input "R$ 0,00"
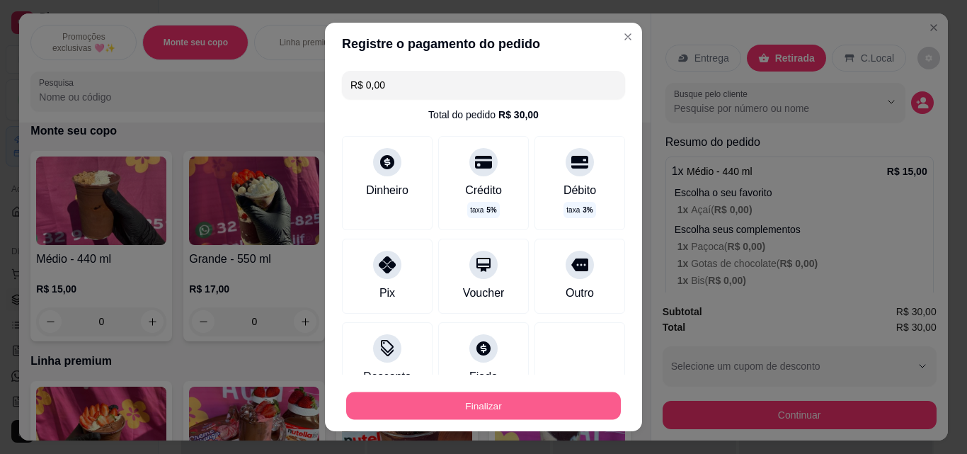
click at [576, 404] on button "Finalizar" at bounding box center [483, 406] width 275 height 28
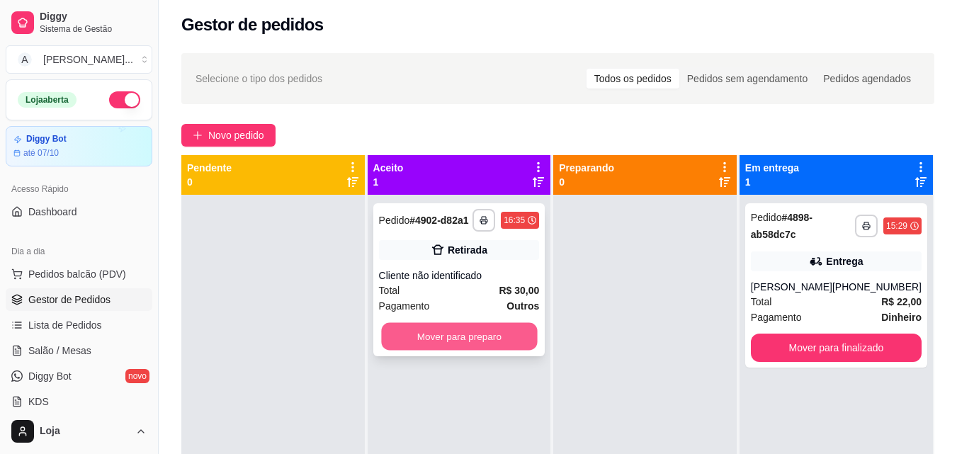
click at [465, 339] on button "Mover para preparo" at bounding box center [459, 337] width 156 height 28
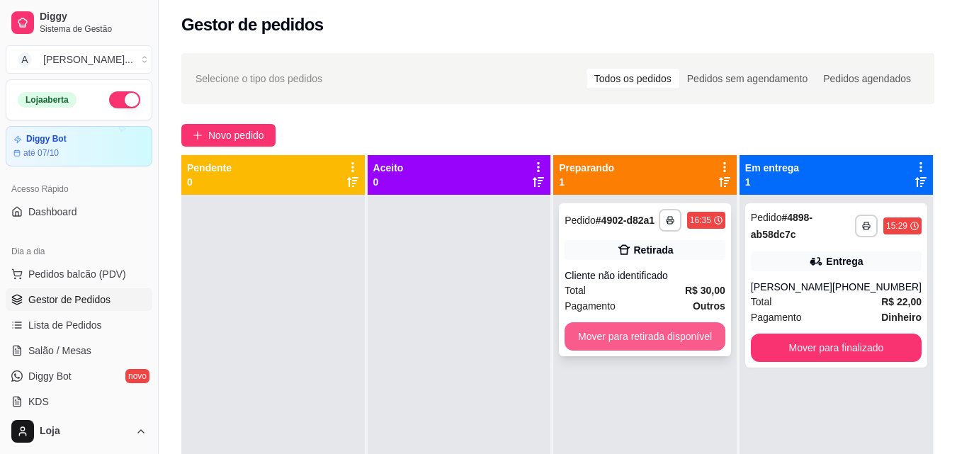
click at [677, 331] on button "Mover para retirada disponível" at bounding box center [644, 336] width 161 height 28
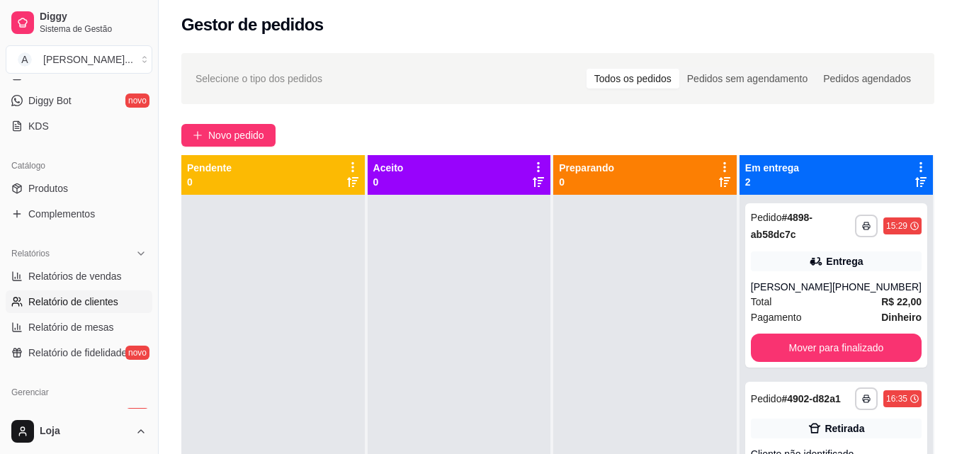
scroll to position [283, 0]
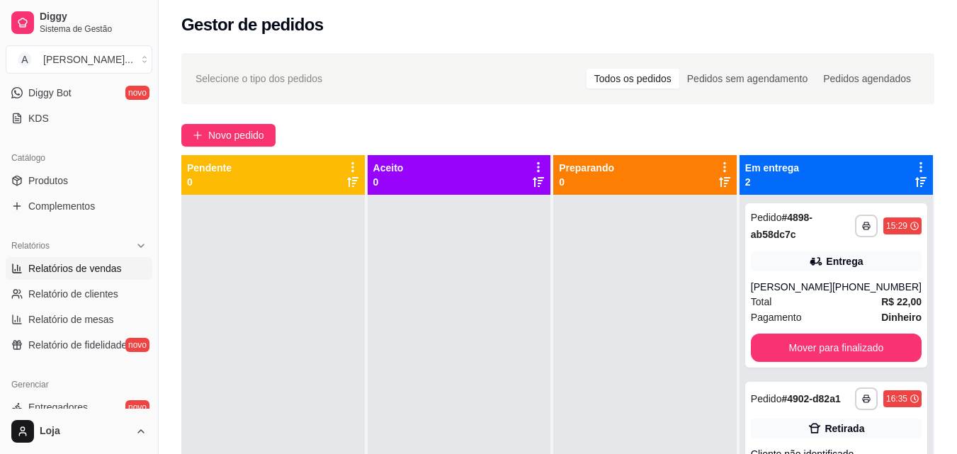
click at [89, 264] on span "Relatórios de vendas" at bounding box center [74, 268] width 93 height 14
select select "ALL"
select select "0"
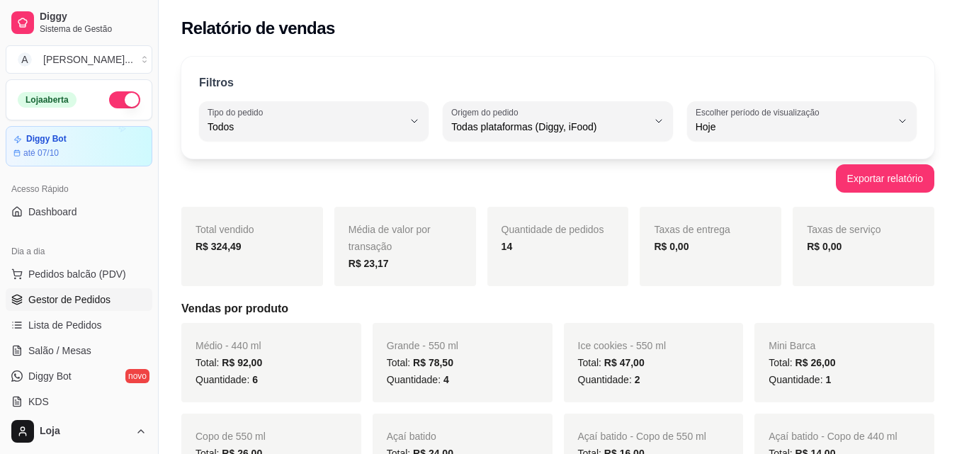
drag, startPoint x: 80, startPoint y: 300, endPoint x: 78, endPoint y: 292, distance: 8.1
click at [80, 299] on span "Gestor de Pedidos" at bounding box center [69, 299] width 82 height 14
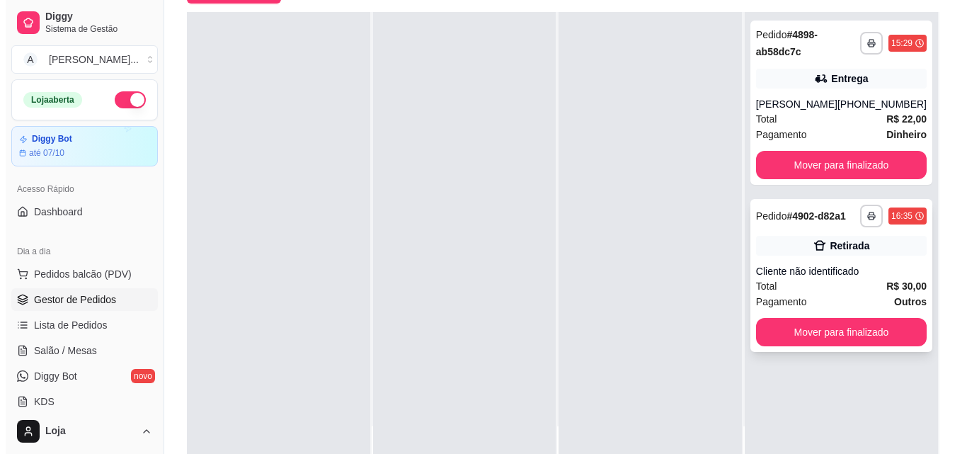
scroll to position [216, 0]
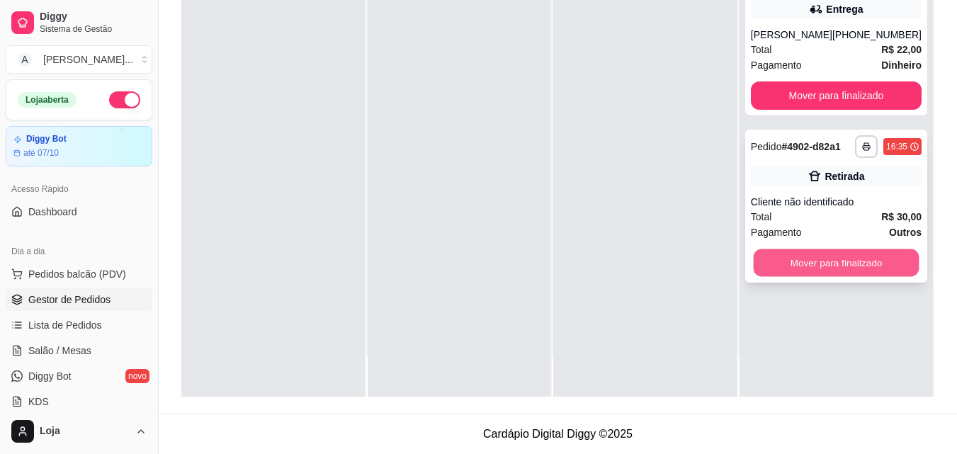
click at [809, 259] on button "Mover para finalizado" at bounding box center [836, 263] width 166 height 28
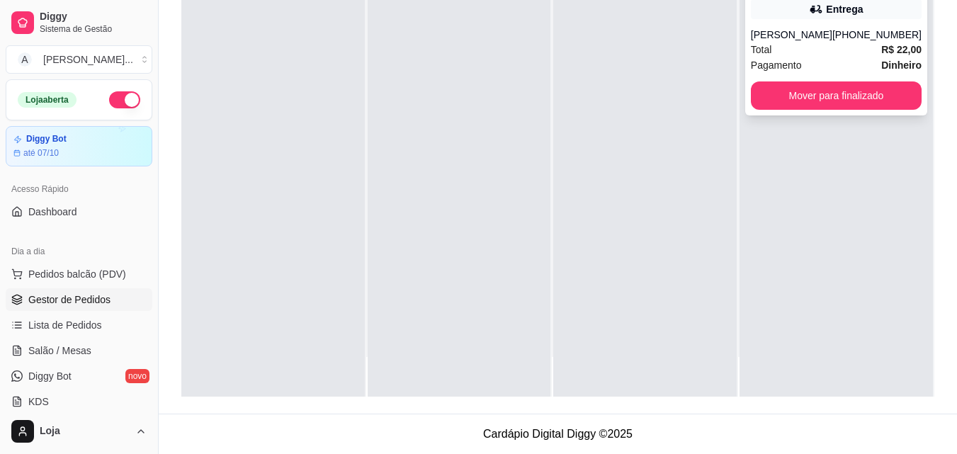
click at [794, 42] on div "Total R$ 22,00" at bounding box center [835, 50] width 171 height 16
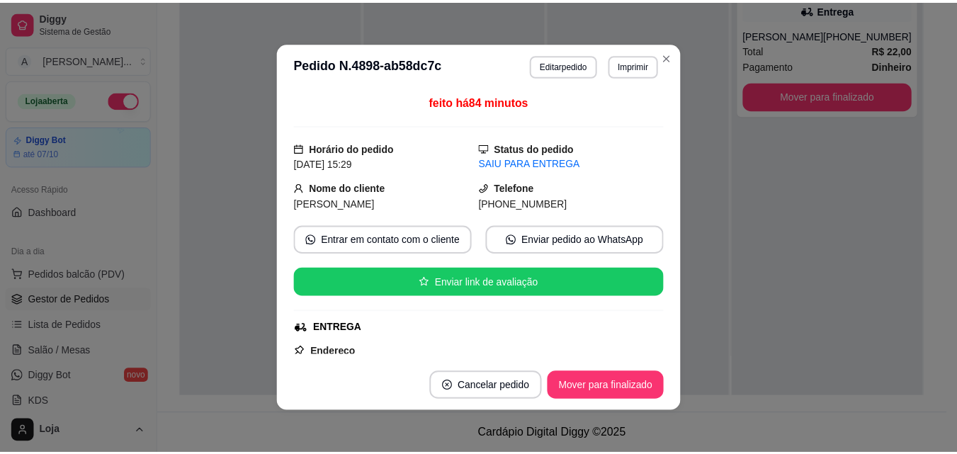
scroll to position [353, 0]
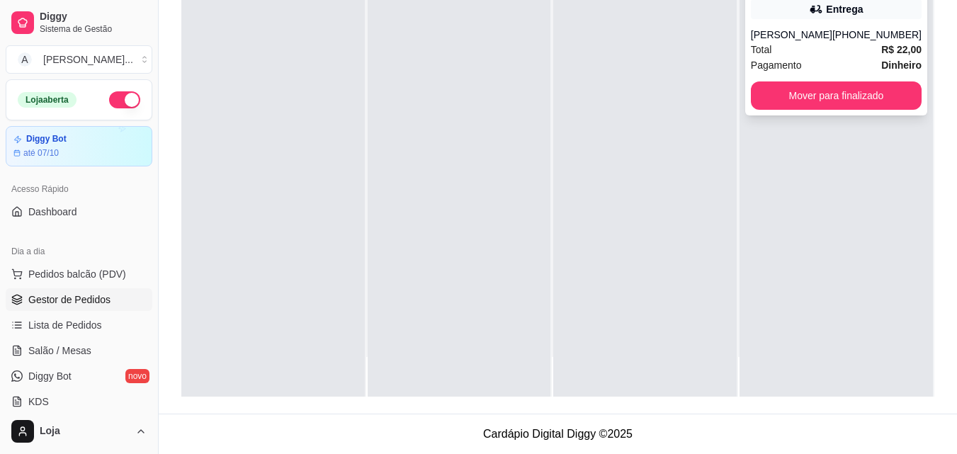
click at [865, 26] on div "**********" at bounding box center [836, 33] width 182 height 164
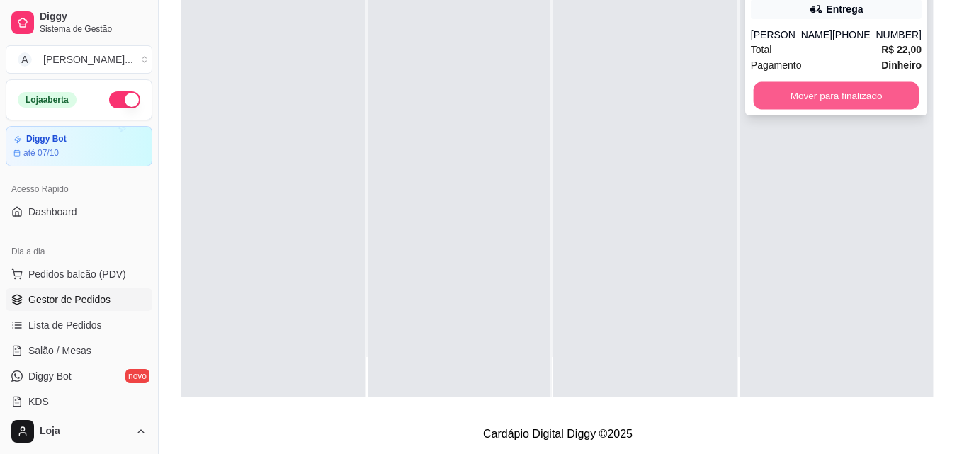
click at [792, 90] on button "Mover para finalizado" at bounding box center [836, 96] width 166 height 28
